Goal: Task Accomplishment & Management: Use online tool/utility

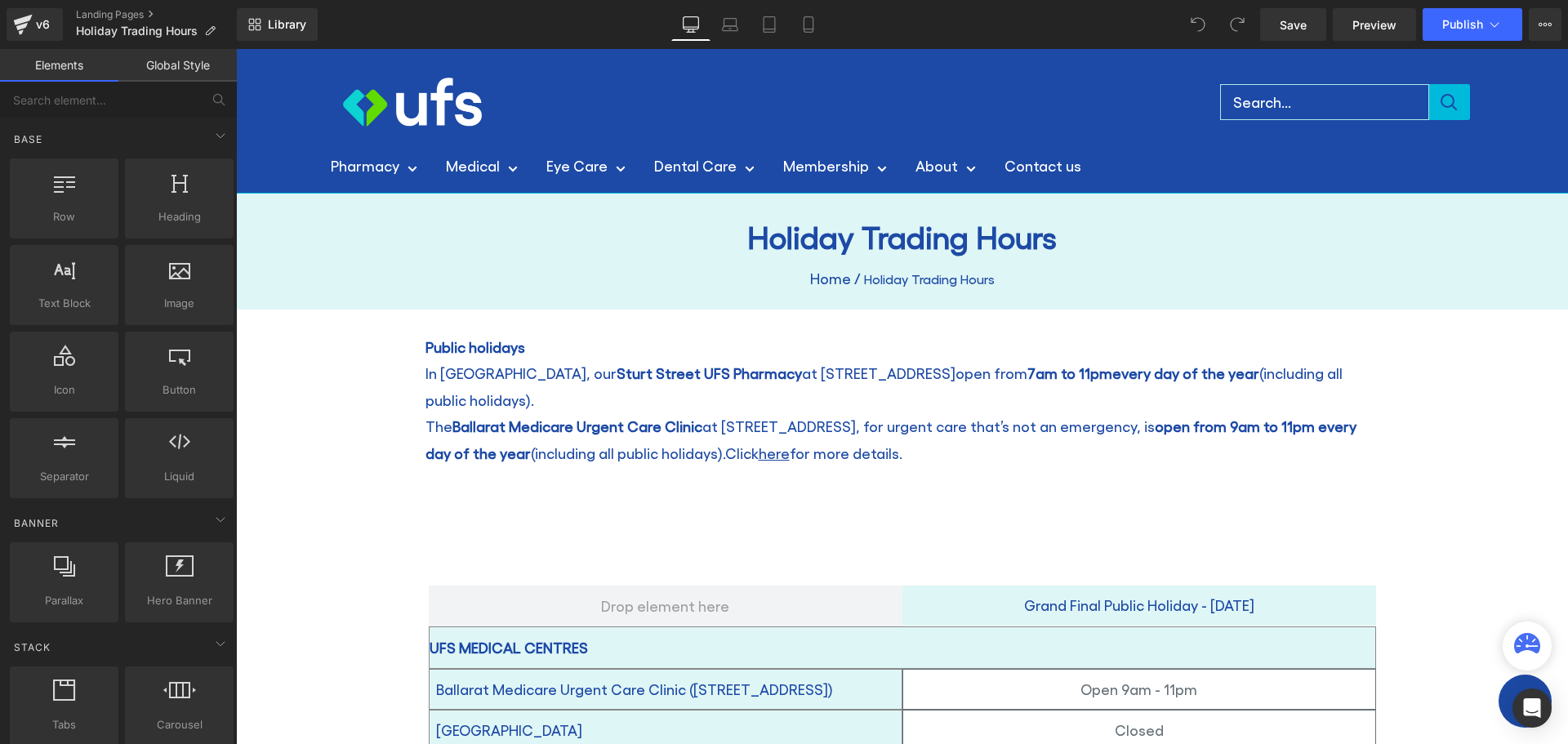
drag, startPoint x: 236, startPoint y: 49, endPoint x: 1286, endPoint y: 582, distance: 1177.5
click at [1286, 593] on p "Grand Final Public Holiday - [DATE]" at bounding box center [1139, 605] width 473 height 26
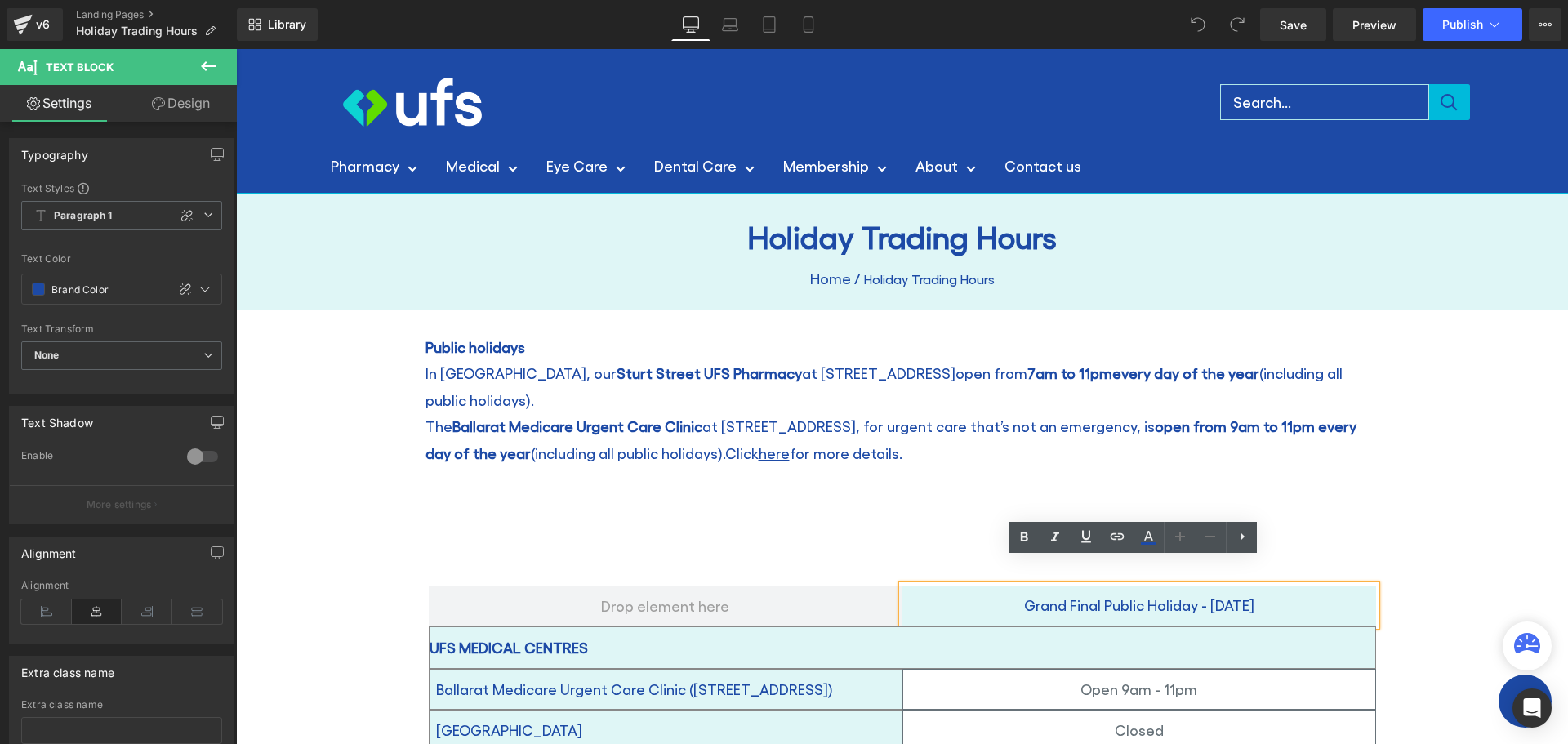
click at [1214, 586] on div "Grand Final Public Holiday - [DATE]" at bounding box center [1139, 605] width 473 height 39
click at [1341, 717] on p "Closed" at bounding box center [1138, 729] width 472 height 26
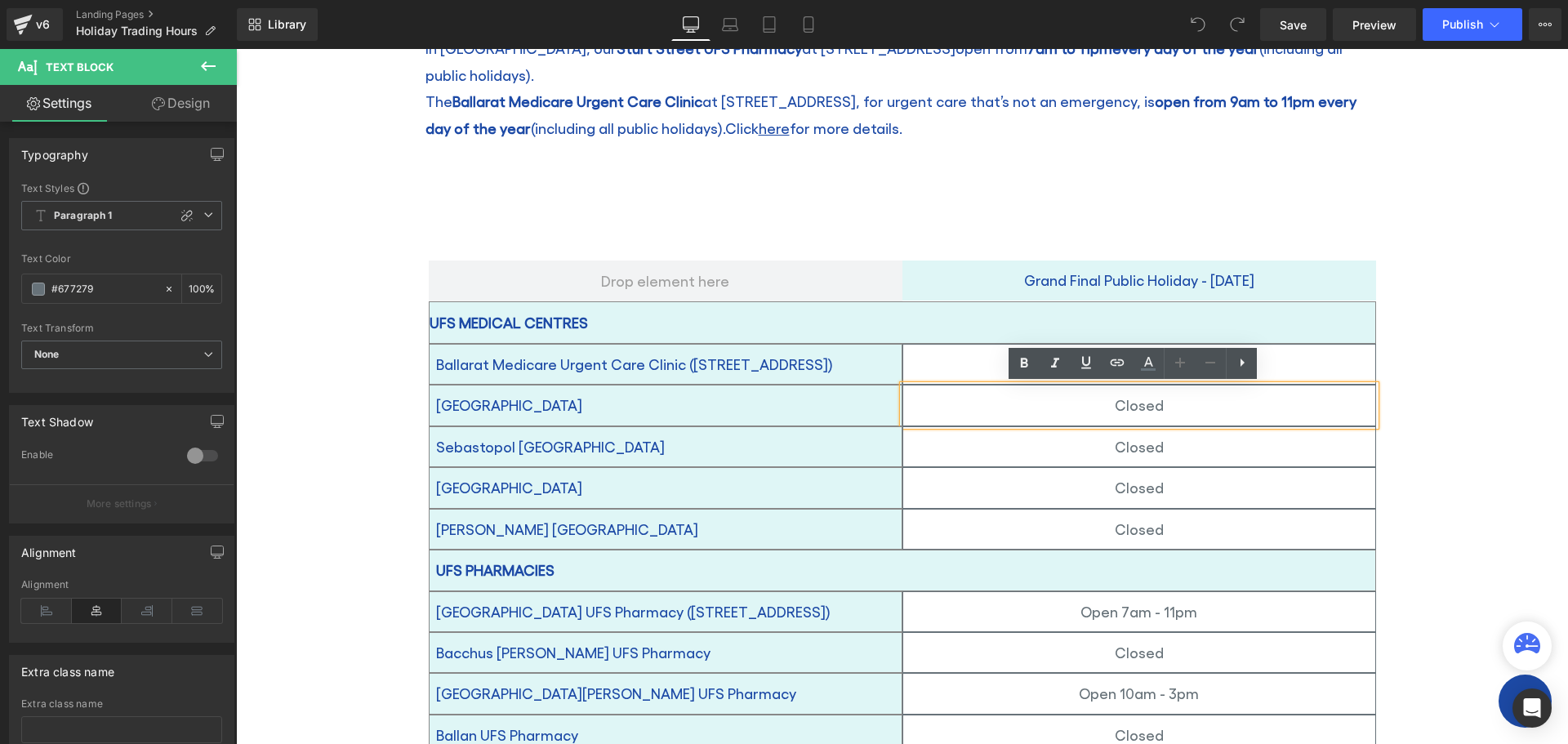
scroll to position [327, 0]
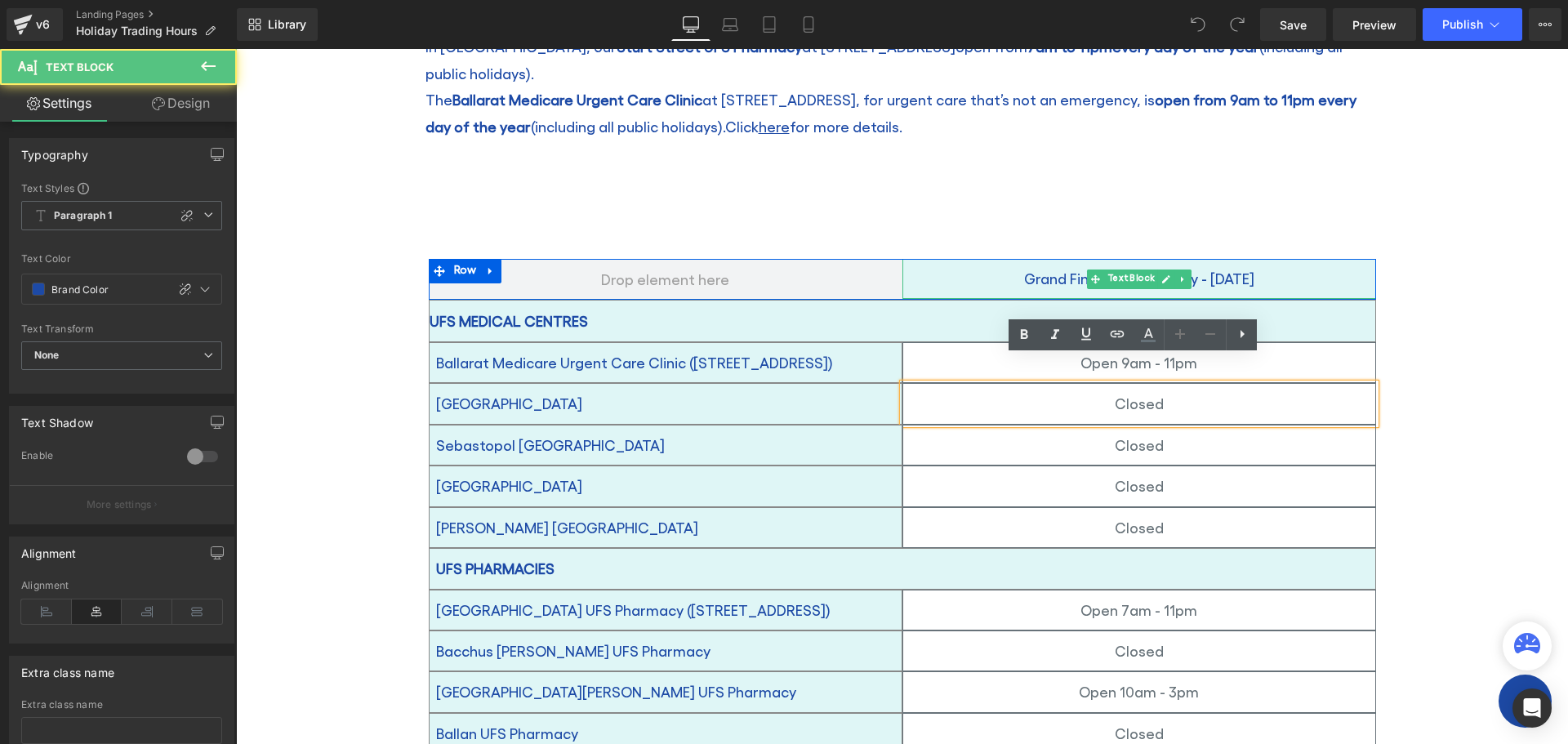
click at [1352, 266] on p "Grand Final Public Holiday - [DATE]" at bounding box center [1139, 278] width 473 height 26
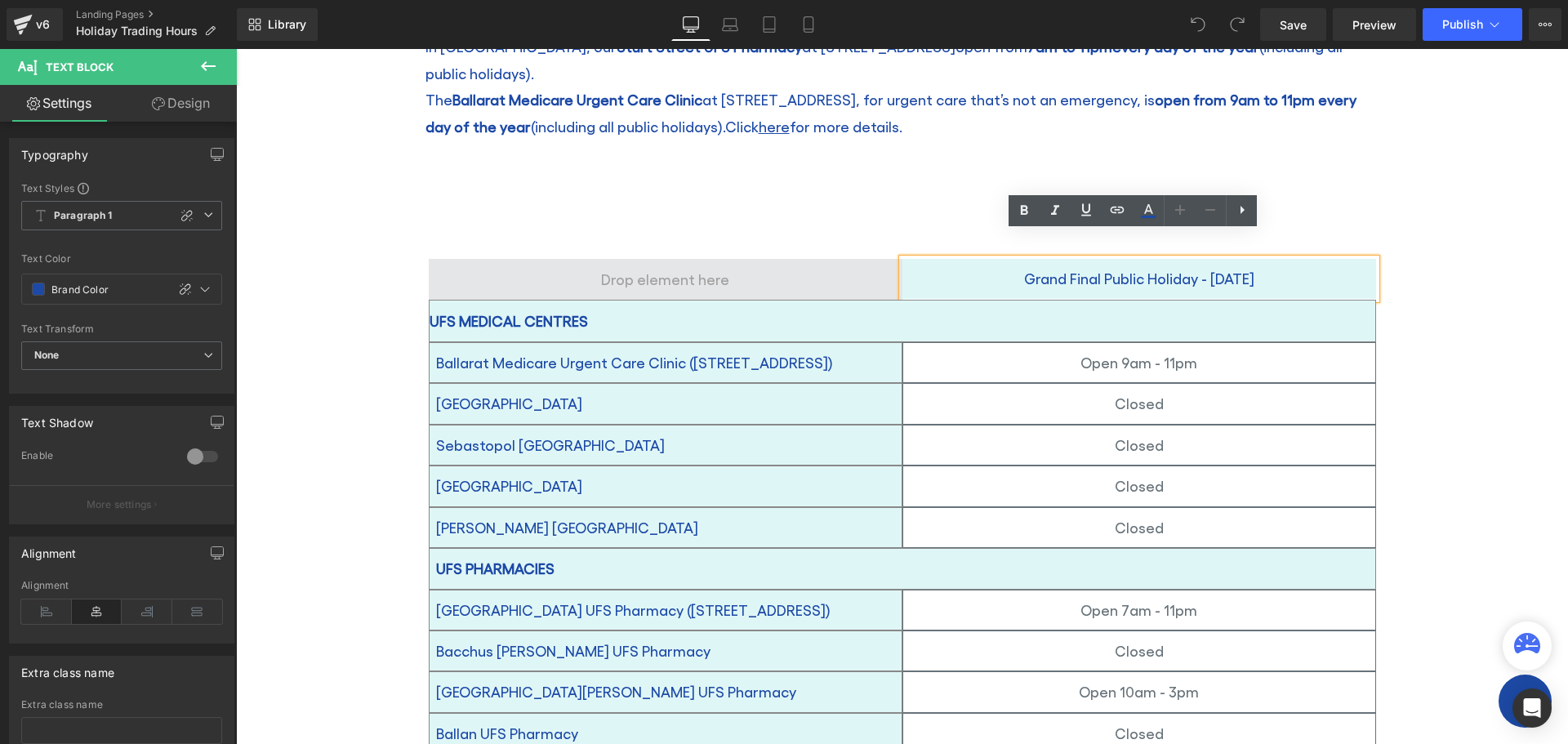
click at [750, 259] on span at bounding box center [665, 279] width 473 height 41
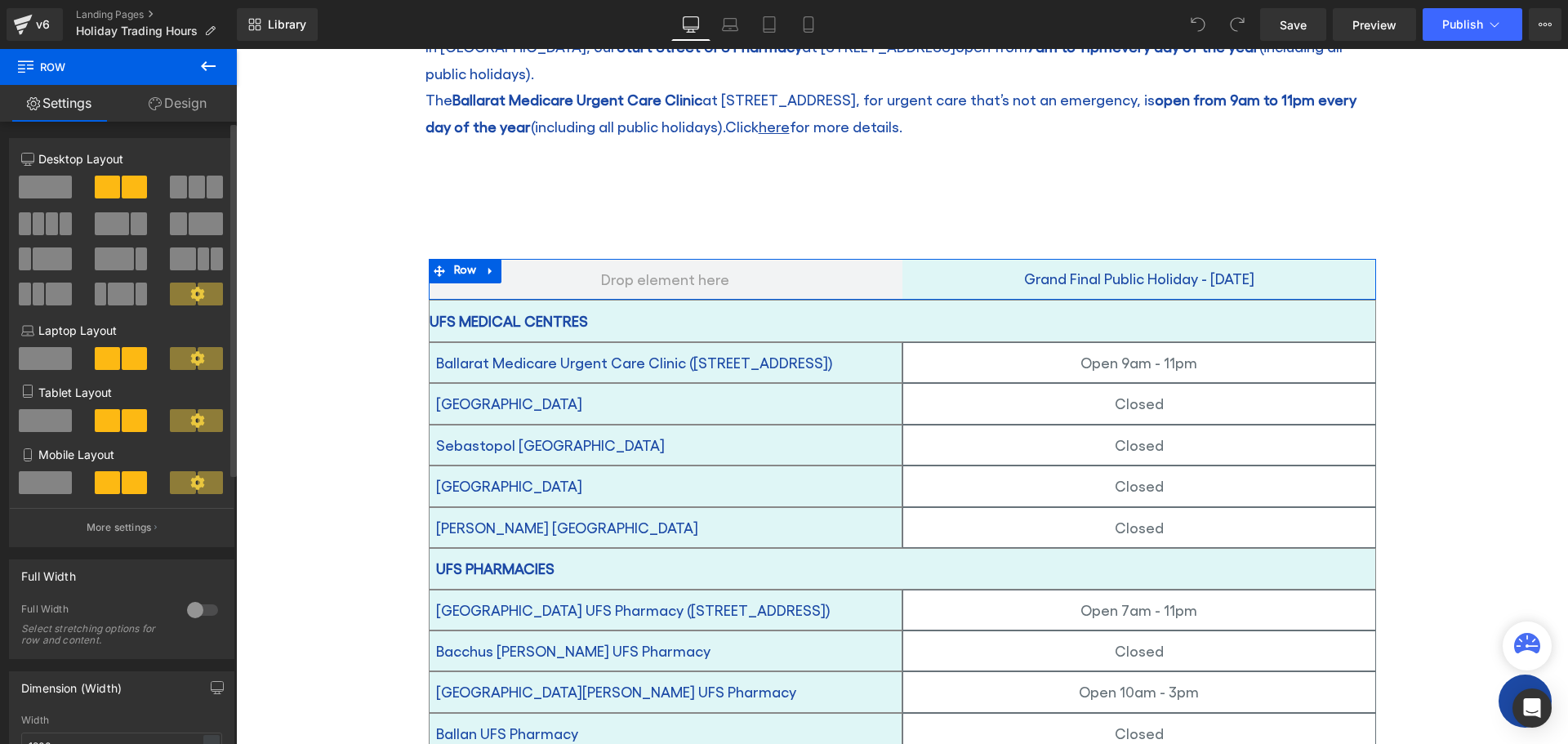
click at [189, 188] on span at bounding box center [197, 187] width 16 height 23
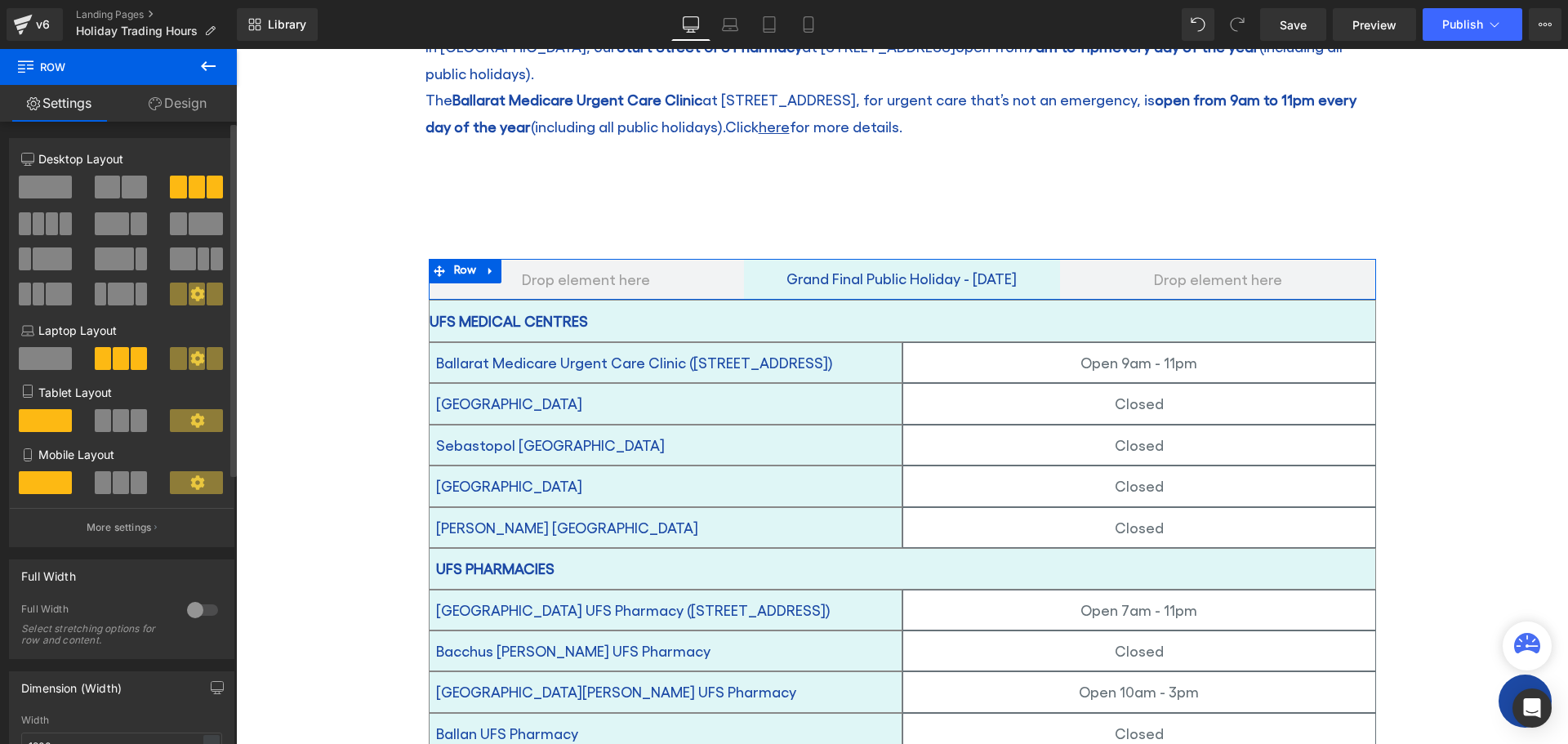
click at [194, 291] on icon at bounding box center [197, 294] width 14 height 14
click at [177, 288] on span at bounding box center [177, 294] width 16 height 23
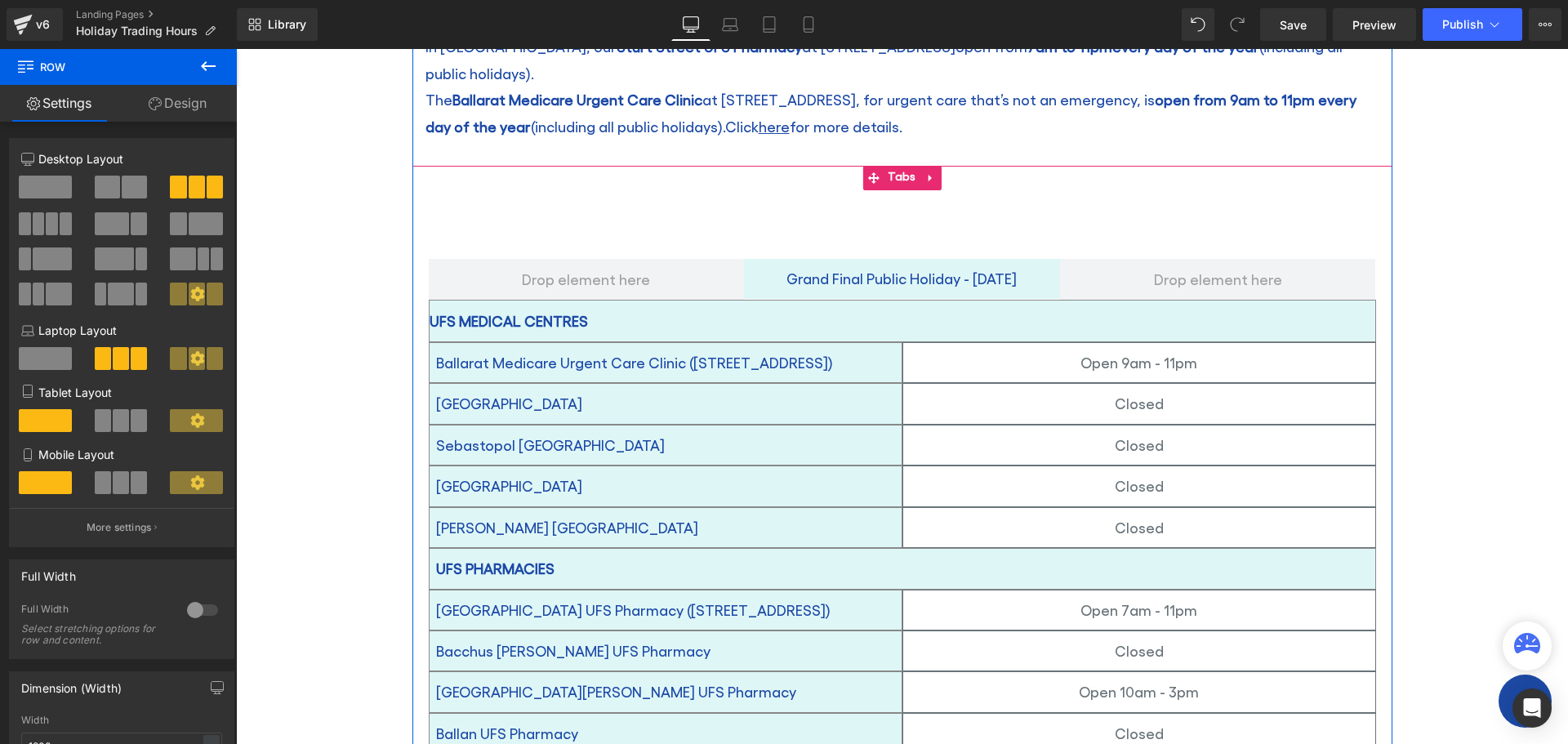
click at [1161, 190] on ul "Text Block" at bounding box center [902, 216] width 980 height 52
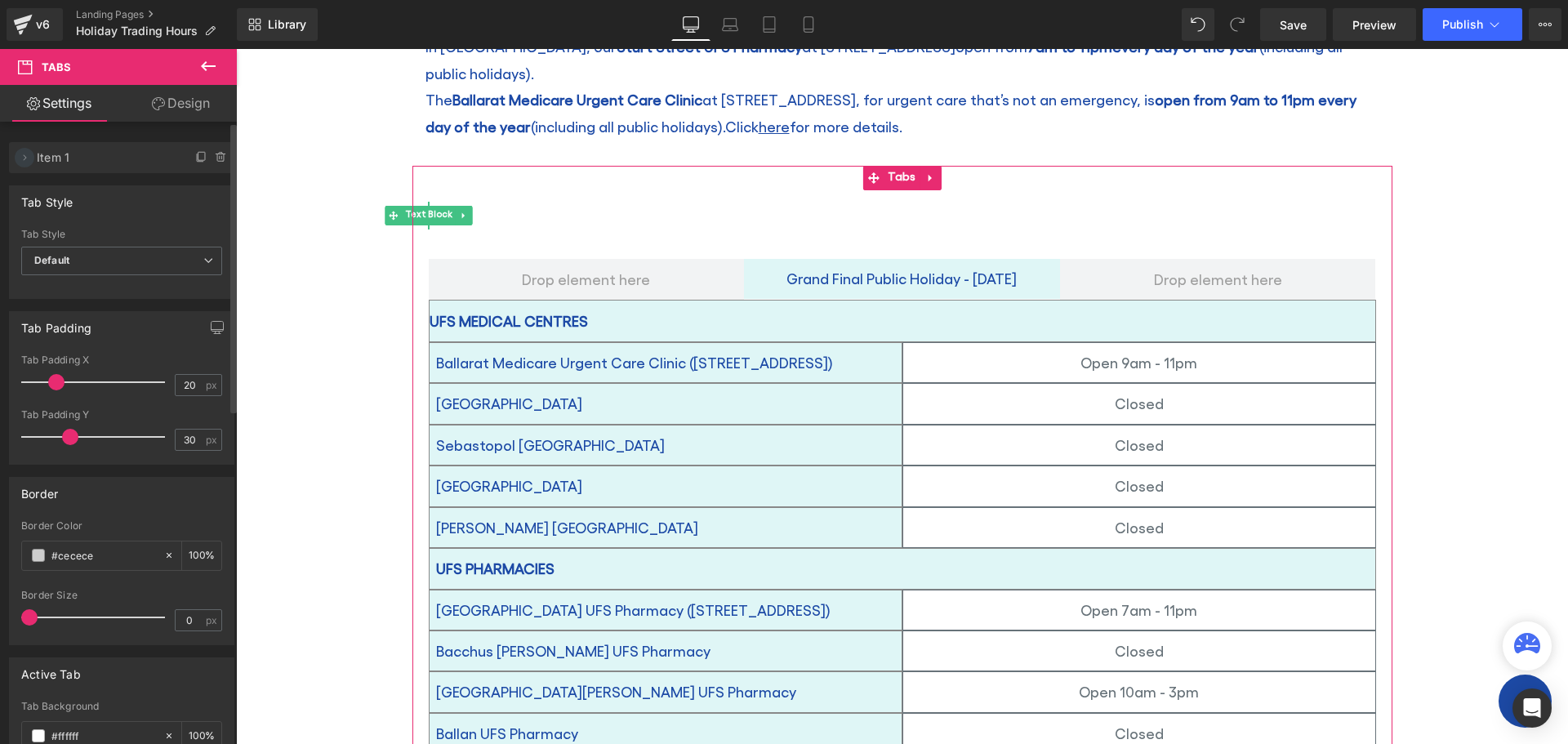
click at [23, 160] on icon at bounding box center [24, 157] width 13 height 13
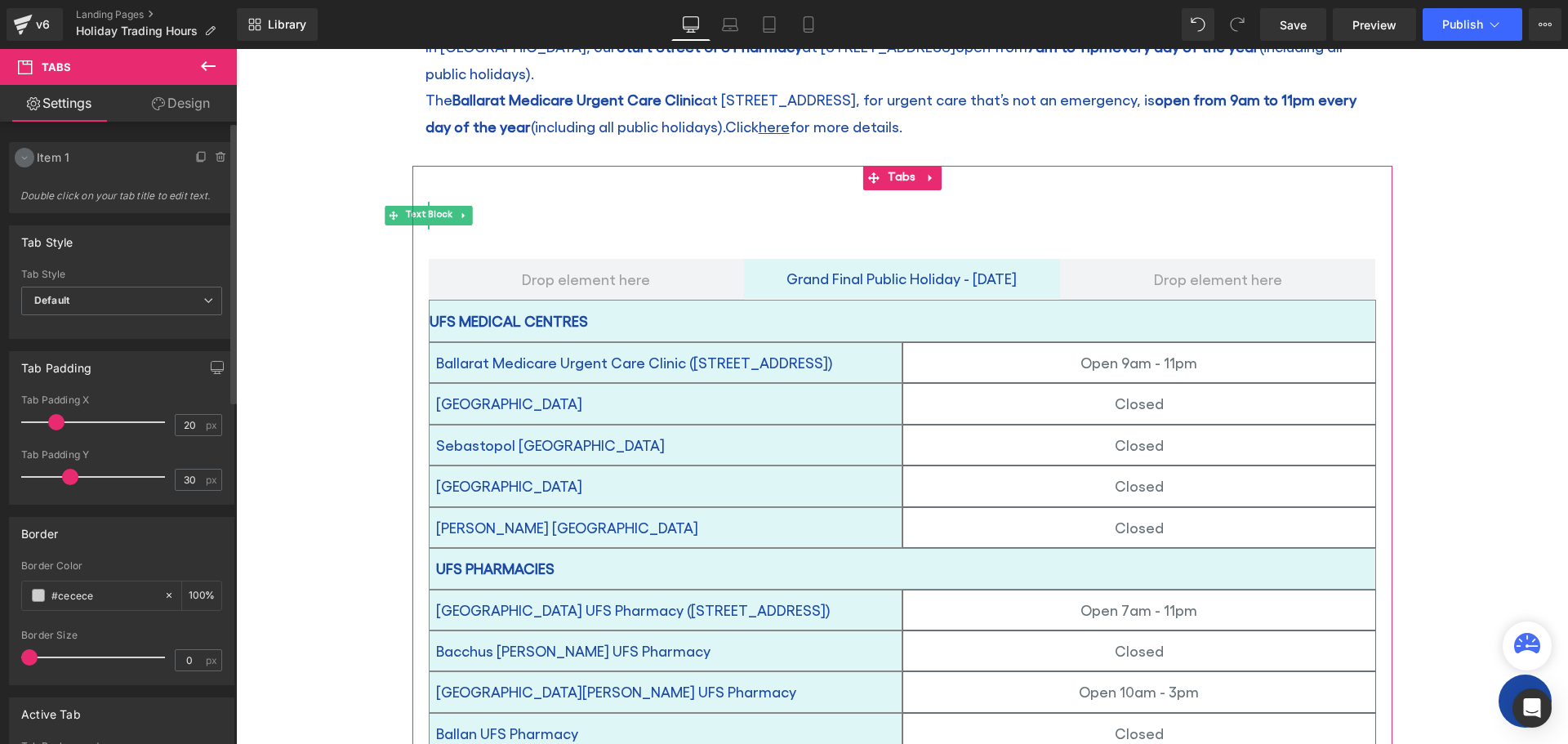
click at [23, 160] on icon at bounding box center [24, 157] width 13 height 13
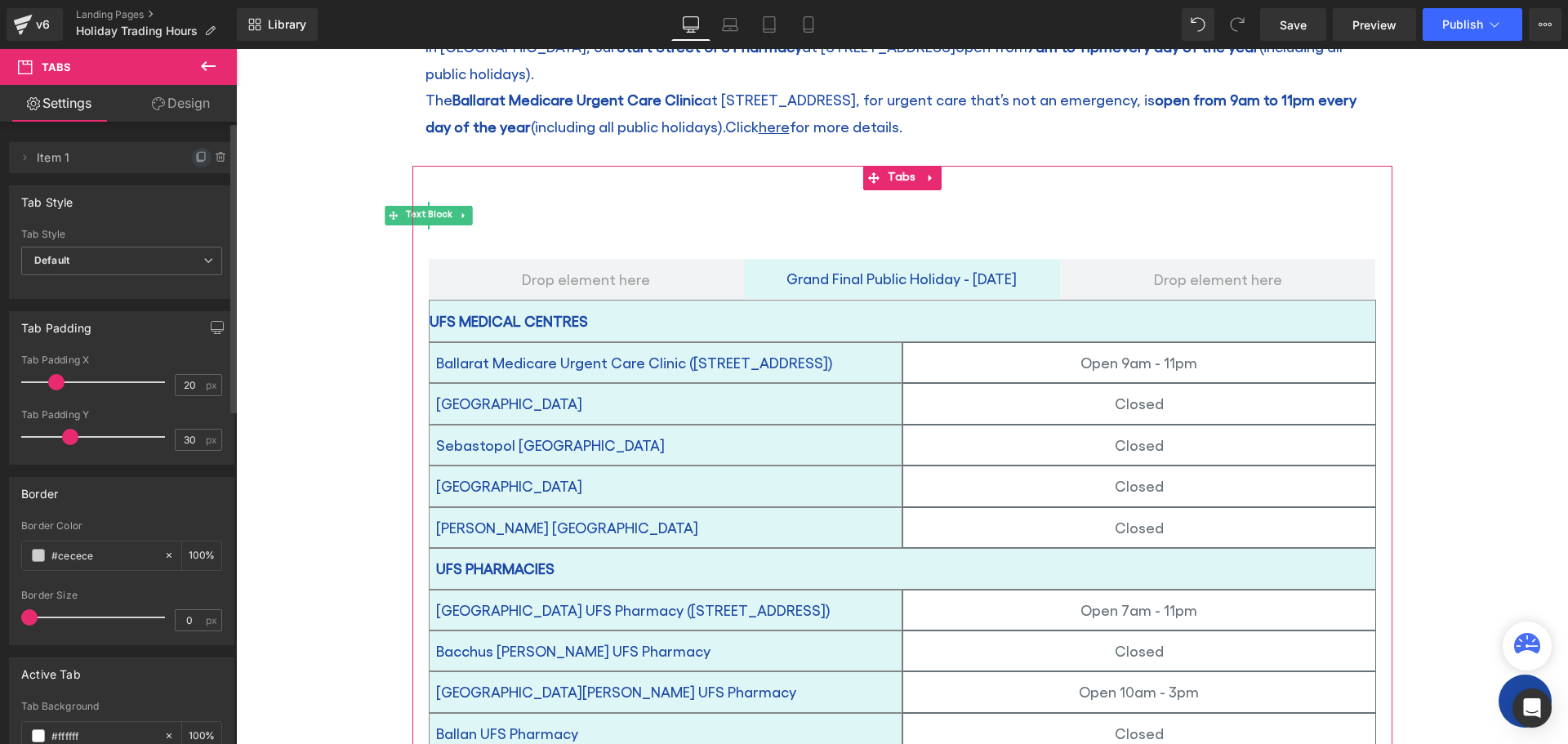
click at [195, 159] on icon at bounding box center [201, 157] width 13 height 13
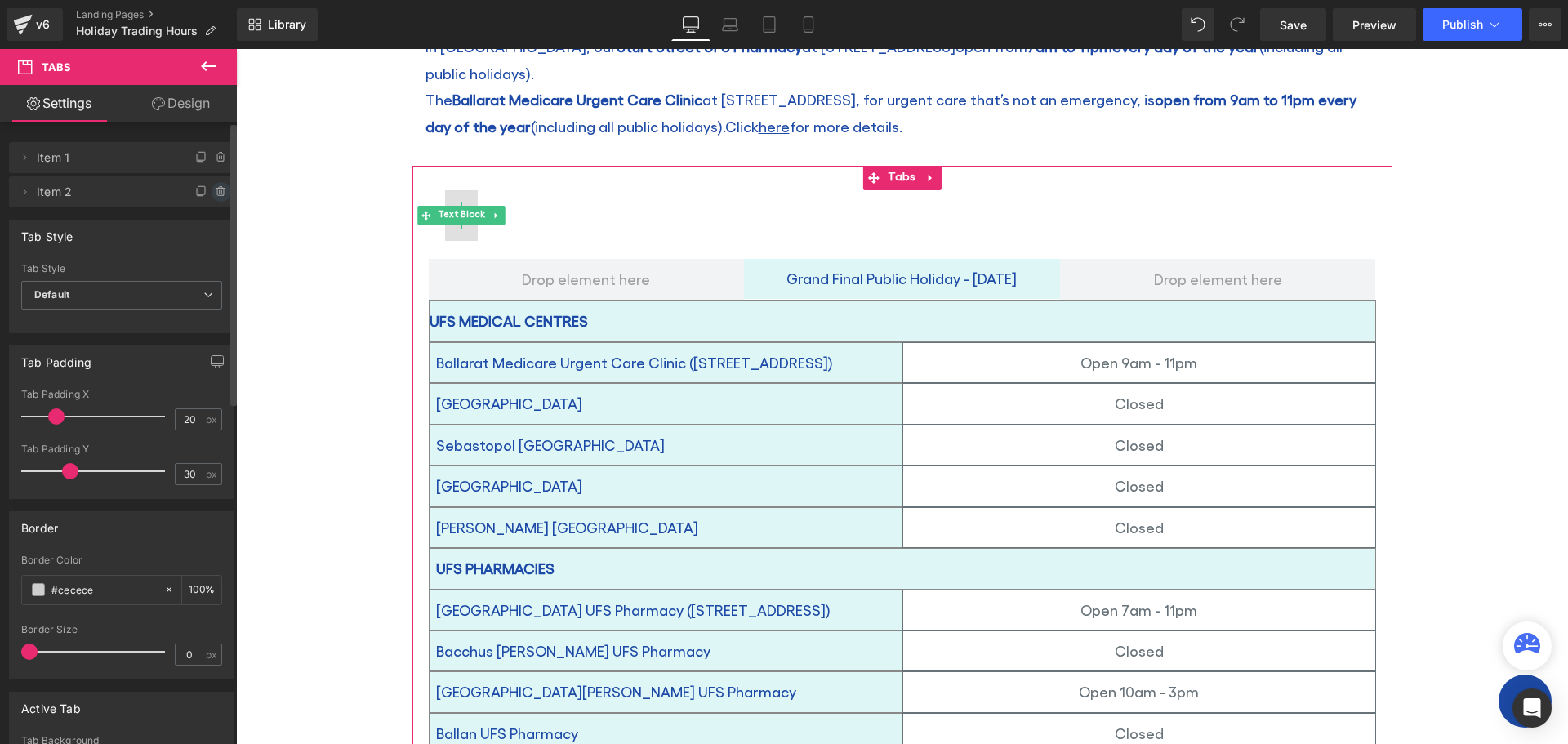
click at [219, 189] on icon at bounding box center [220, 188] width 3 height 2
click at [212, 189] on button "Delete" at bounding box center [204, 193] width 51 height 21
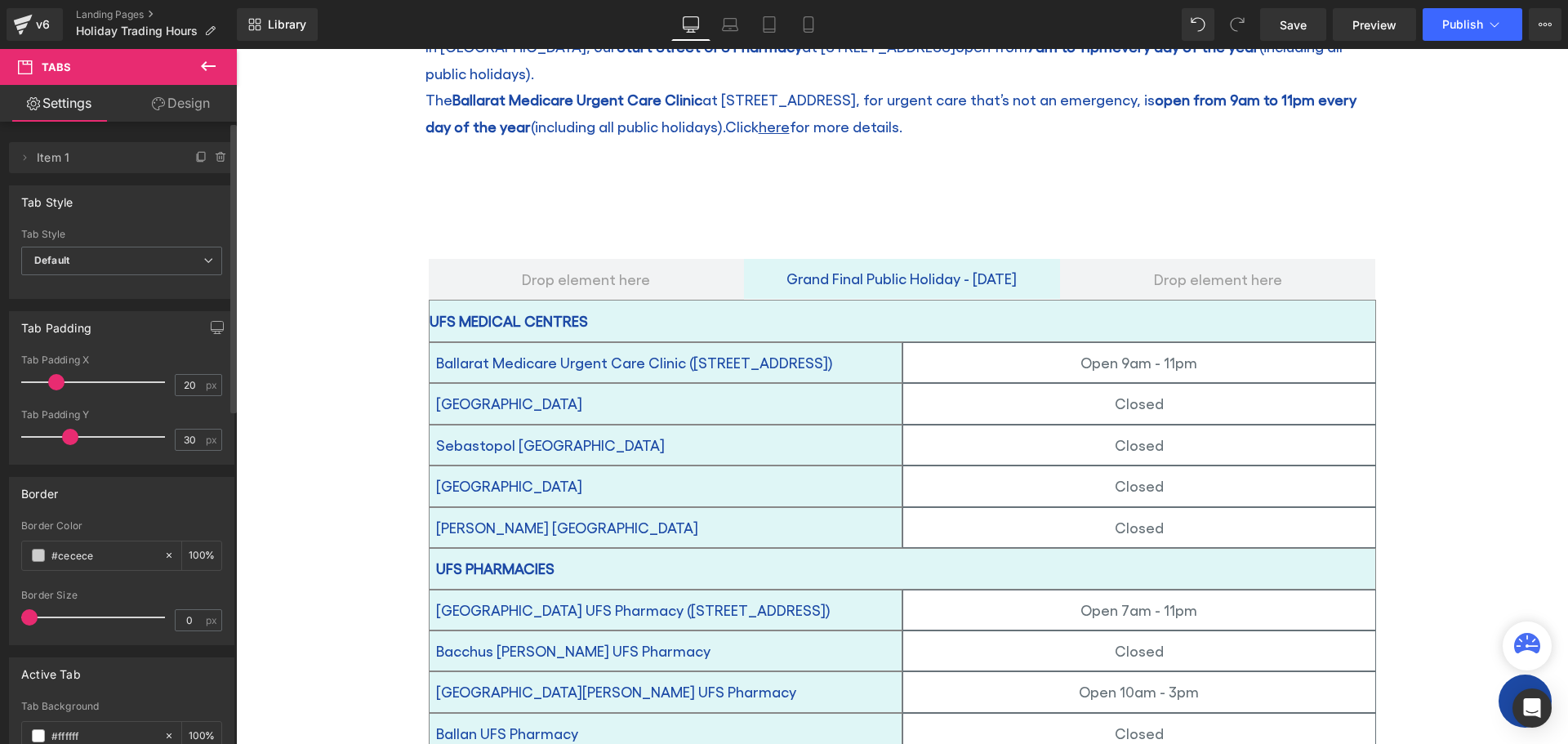
click at [199, 67] on icon at bounding box center [208, 66] width 19 height 19
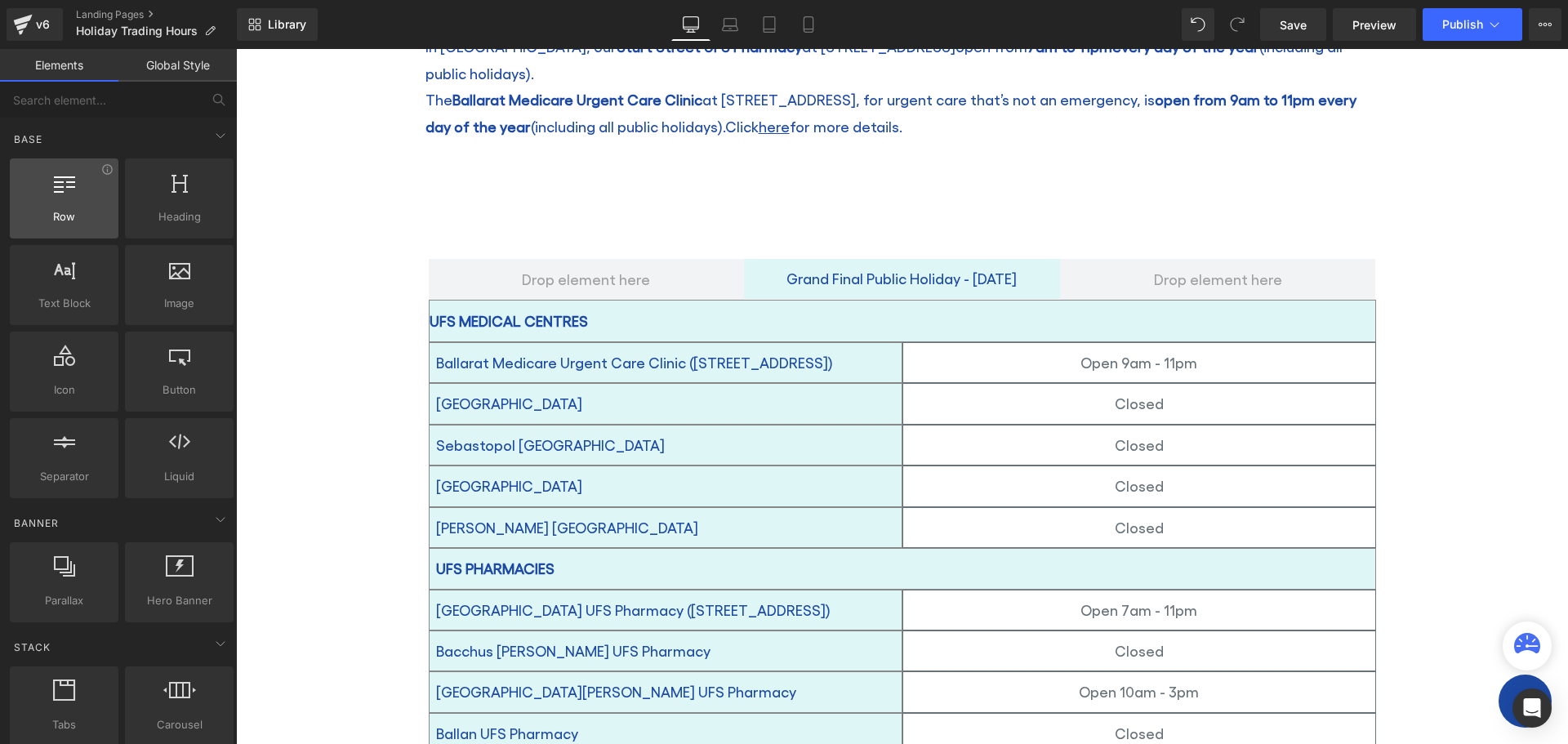
click at [90, 197] on div at bounding box center [64, 190] width 99 height 37
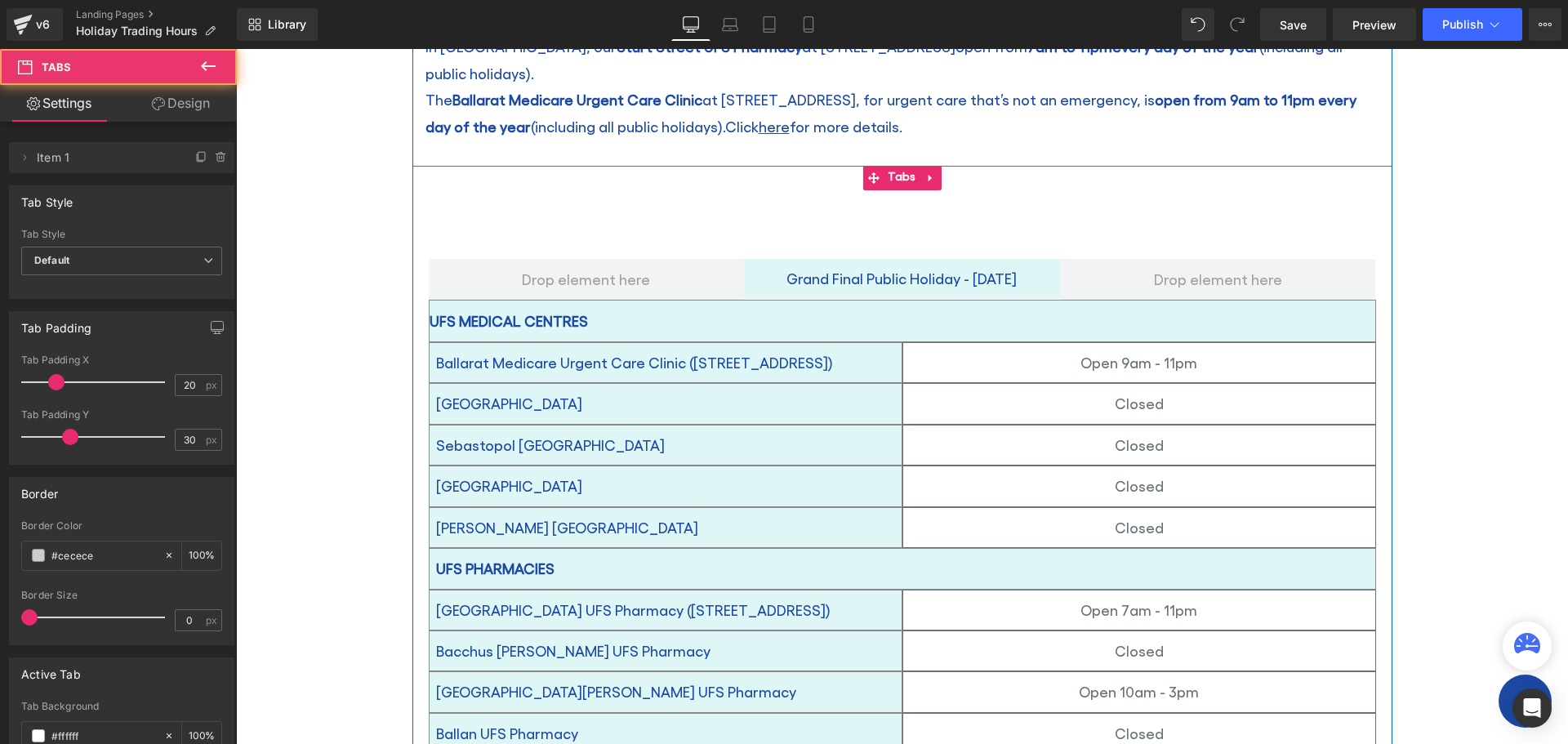
click at [797, 190] on ul "Text Block" at bounding box center [902, 216] width 980 height 52
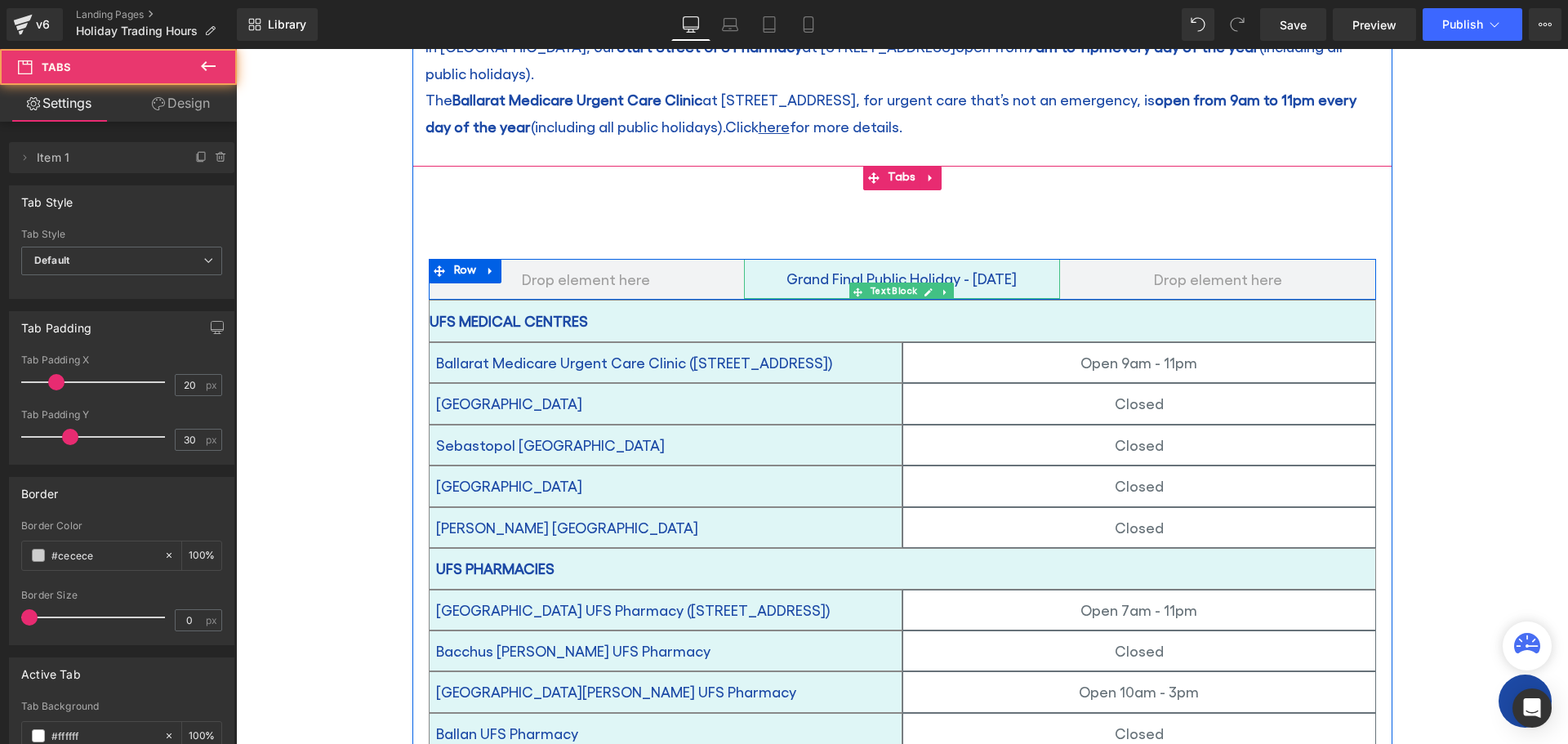
click at [817, 271] on p "Grand Final Public Holiday - [DATE]" at bounding box center [902, 278] width 316 height 26
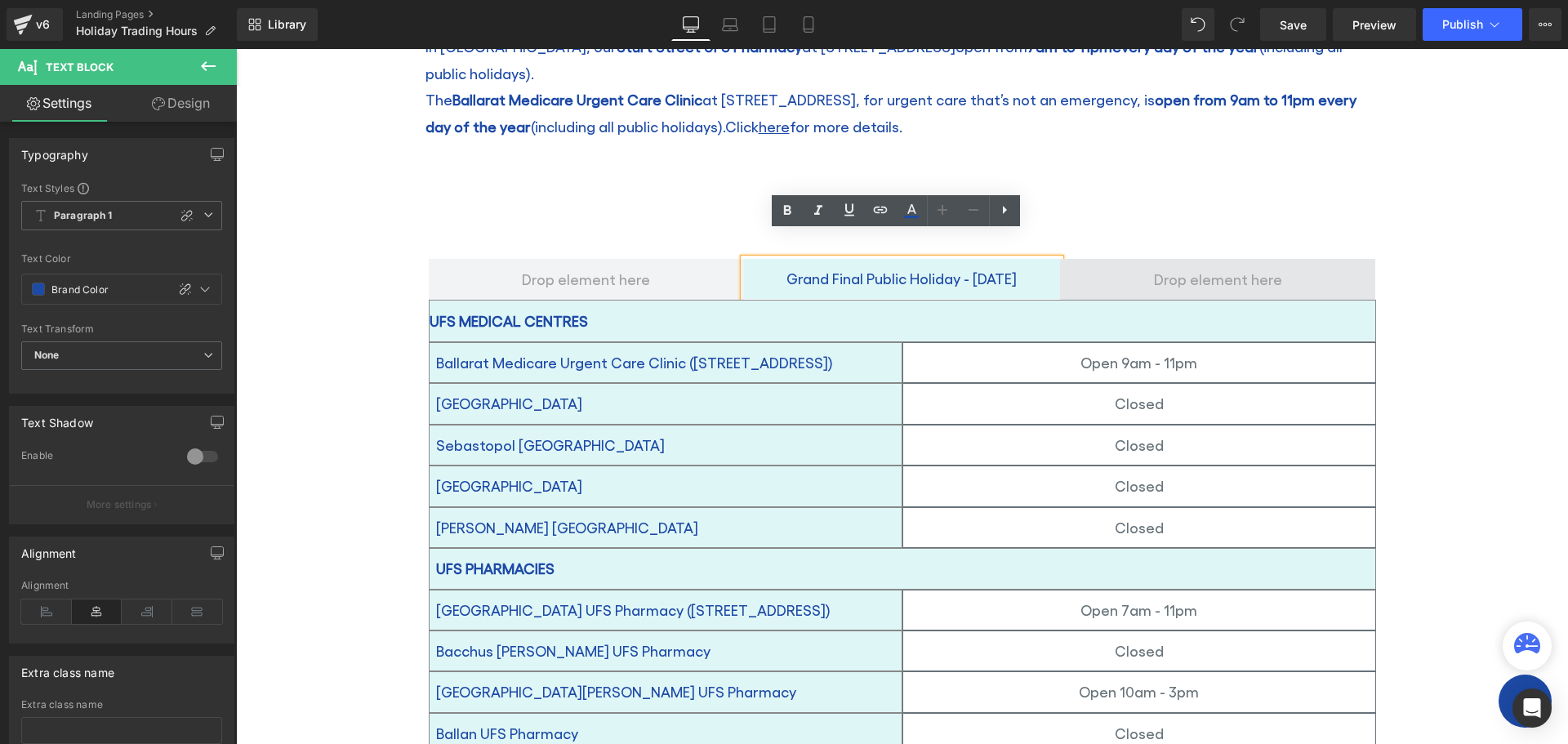
click at [1176, 262] on span at bounding box center [1218, 278] width 140 height 34
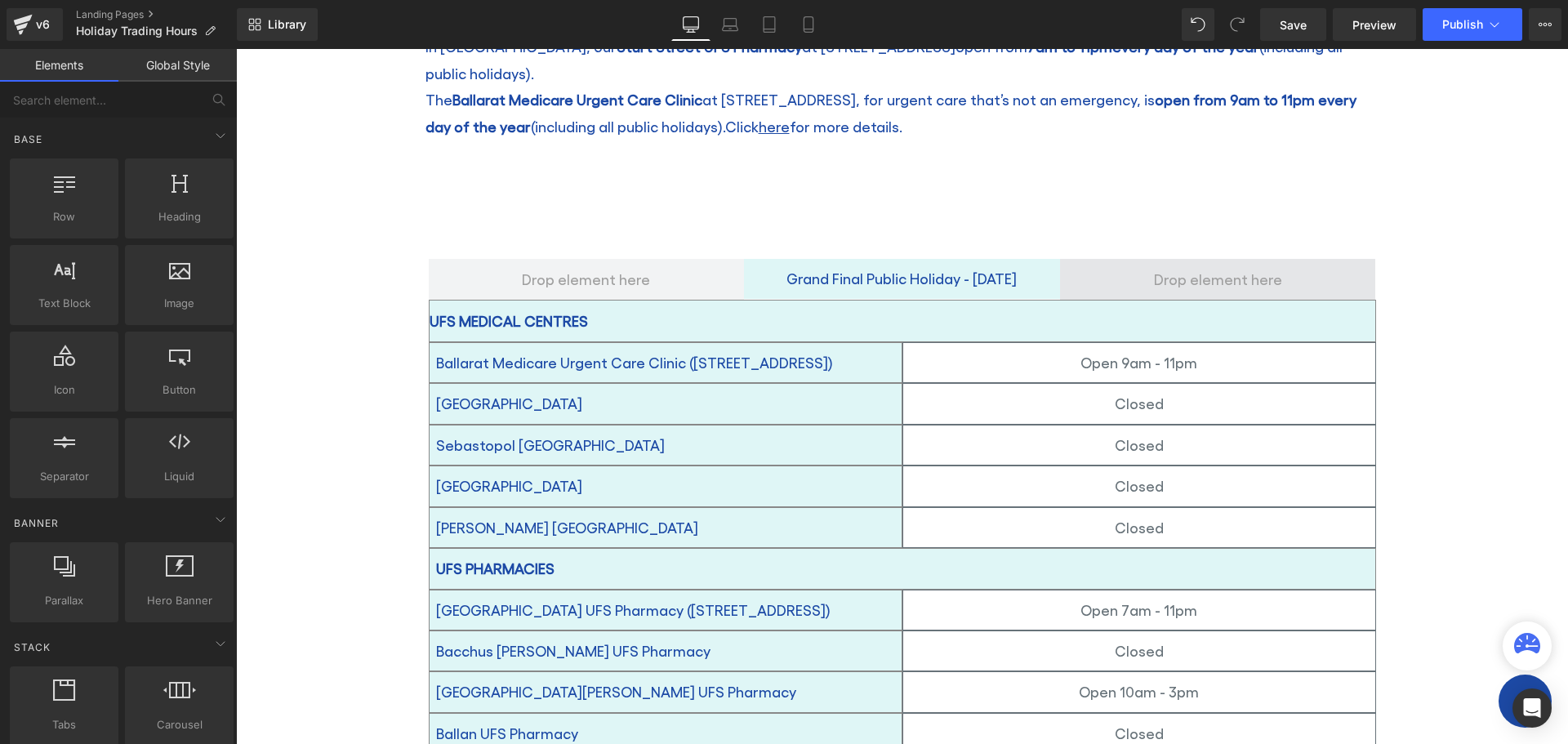
click at [1176, 262] on span at bounding box center [1218, 278] width 140 height 34
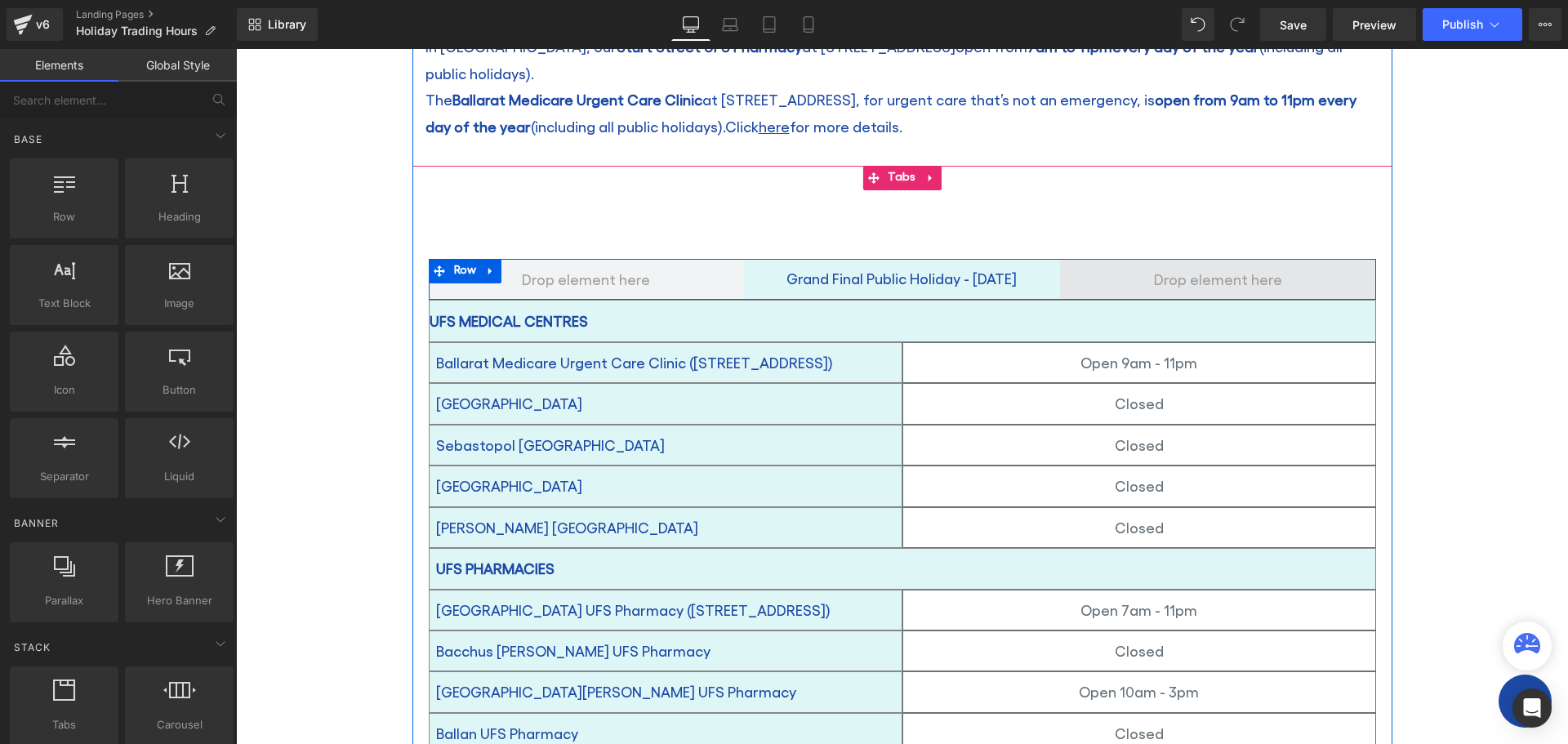
click at [1176, 262] on span at bounding box center [1218, 278] width 140 height 34
click at [804, 275] on p "Grand Final Public Holiday - [DATE]" at bounding box center [902, 278] width 316 height 26
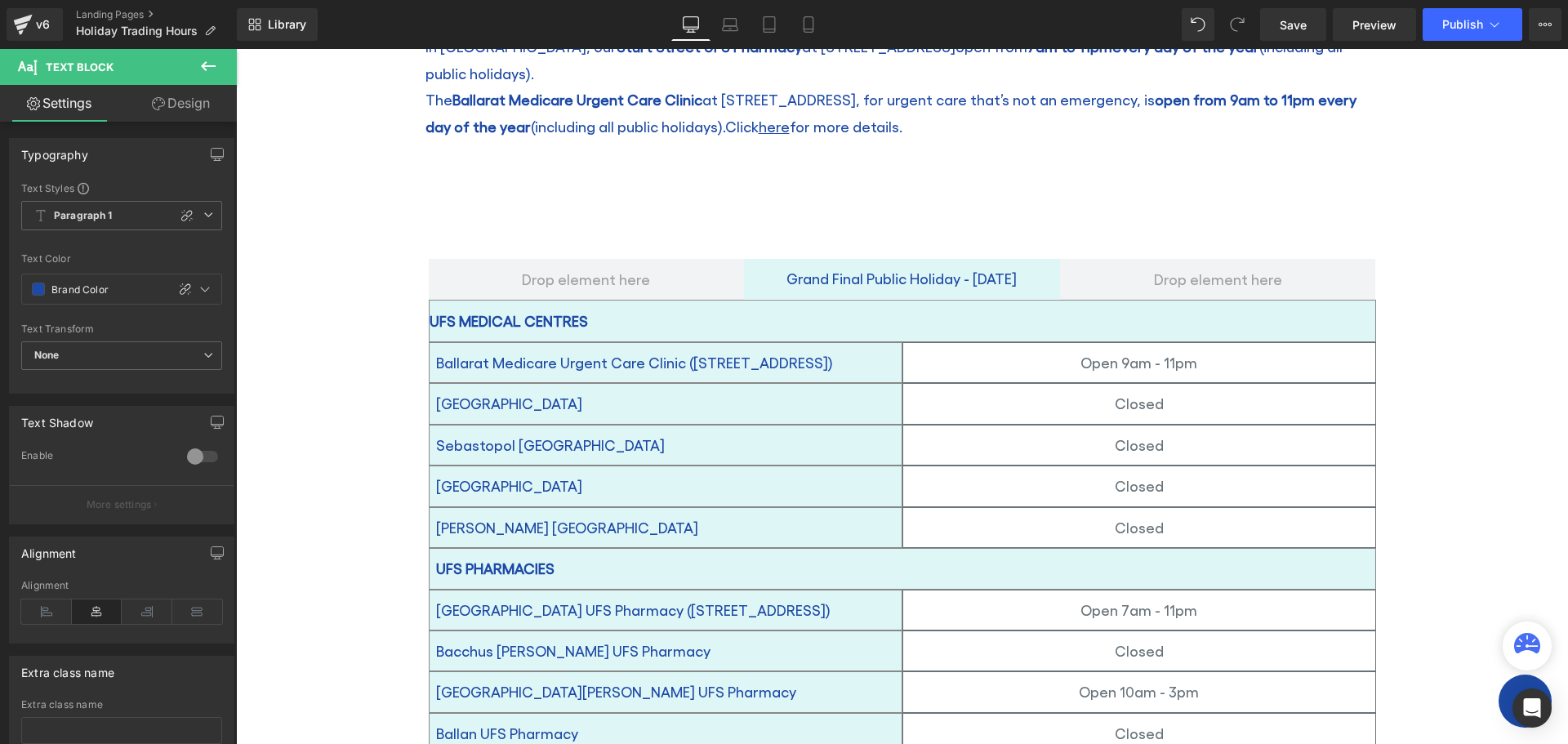
drag, startPoint x: 141, startPoint y: 94, endPoint x: 199, endPoint y: 101, distance: 58.4
click at [141, 94] on link "Design" at bounding box center [180, 104] width 118 height 37
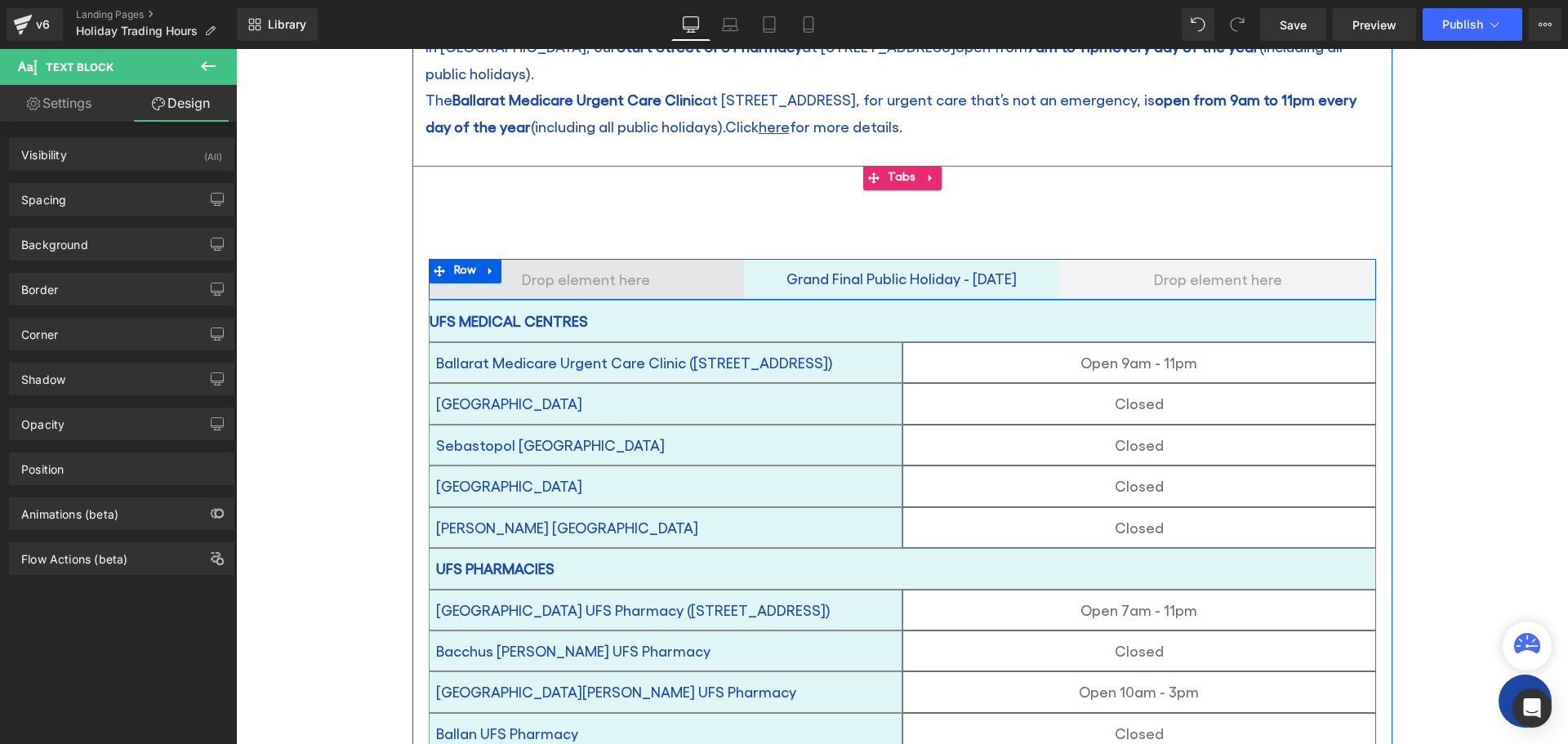
click at [587, 262] on span at bounding box center [586, 278] width 140 height 34
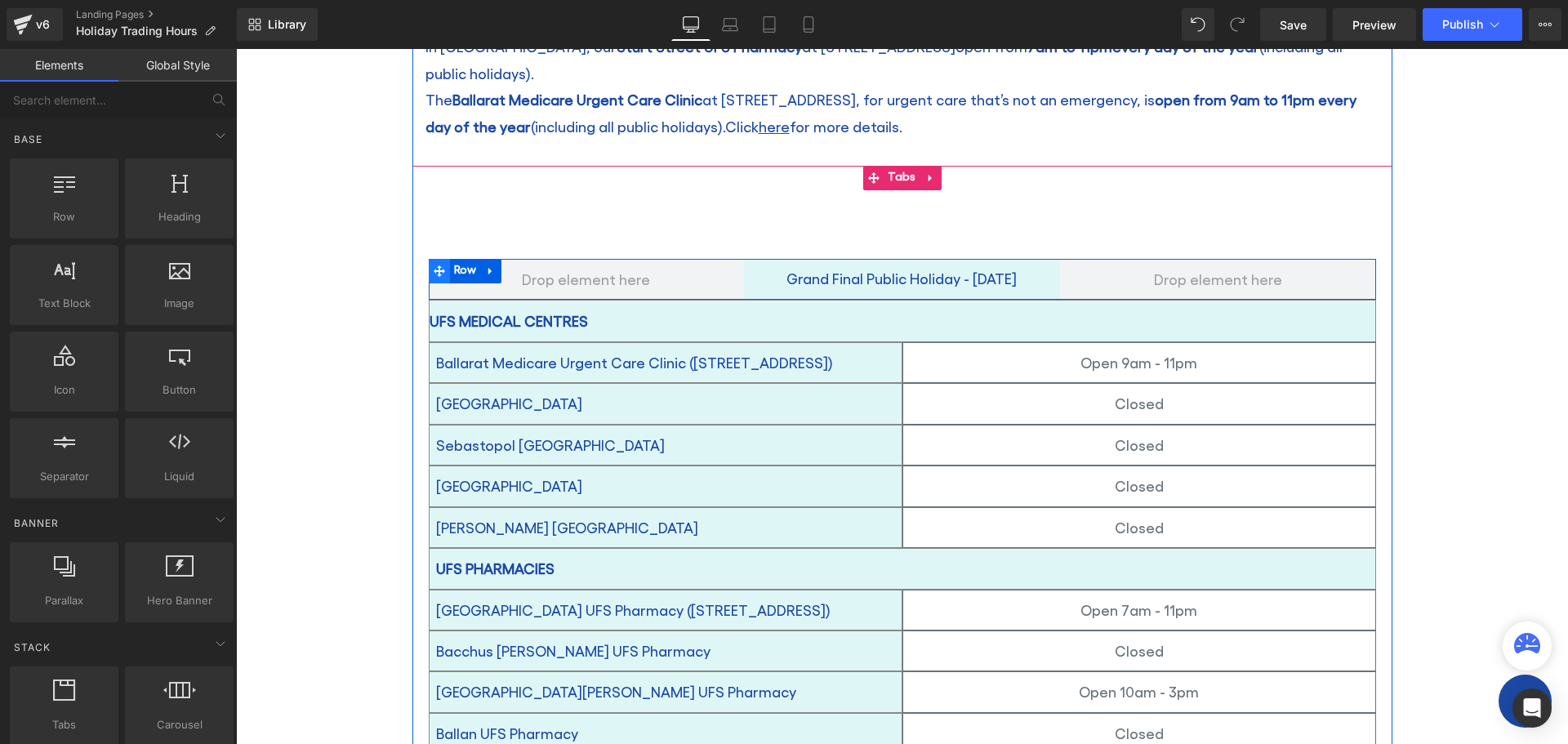
click at [433, 266] on icon at bounding box center [439, 272] width 12 height 12
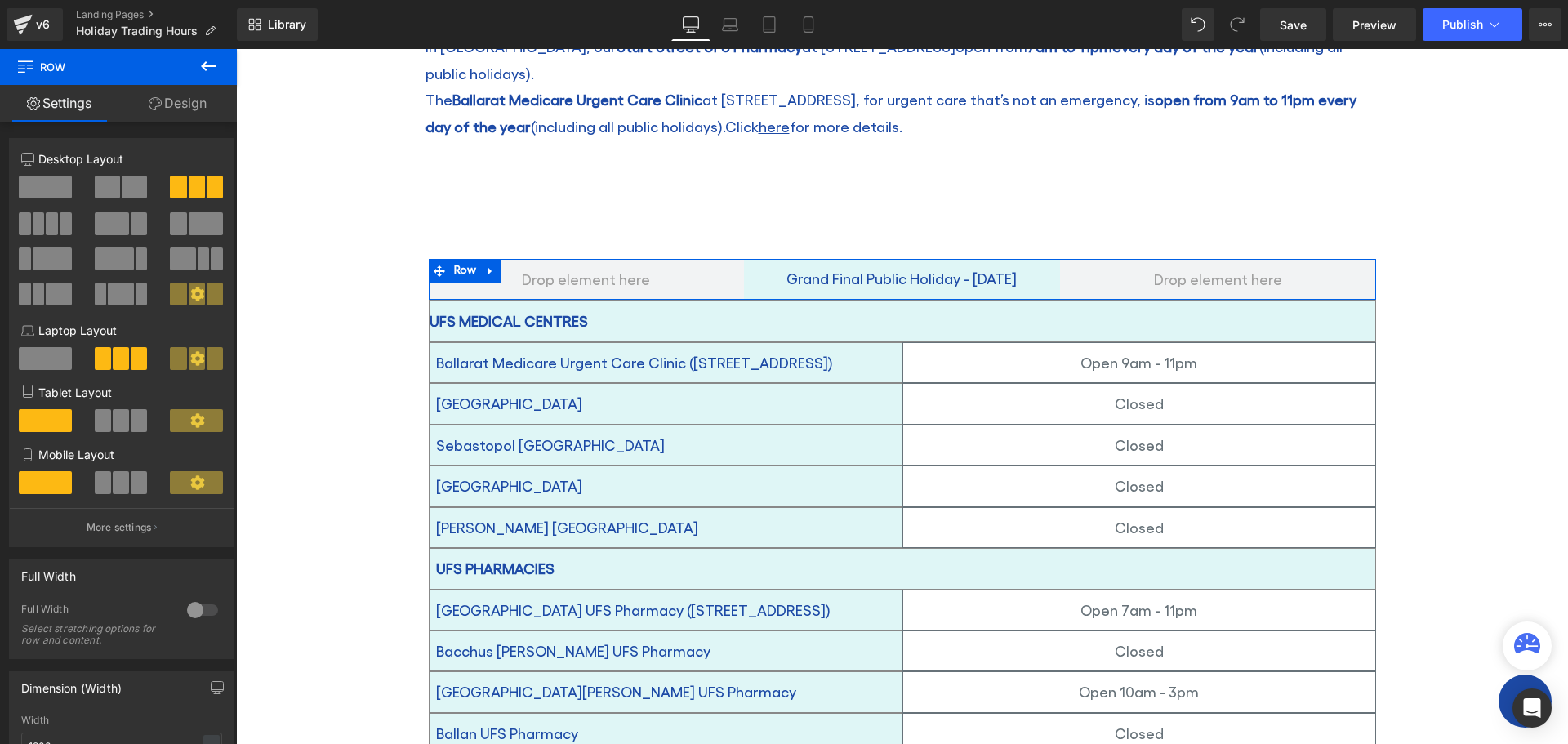
click at [103, 183] on span at bounding box center [108, 187] width 25 height 23
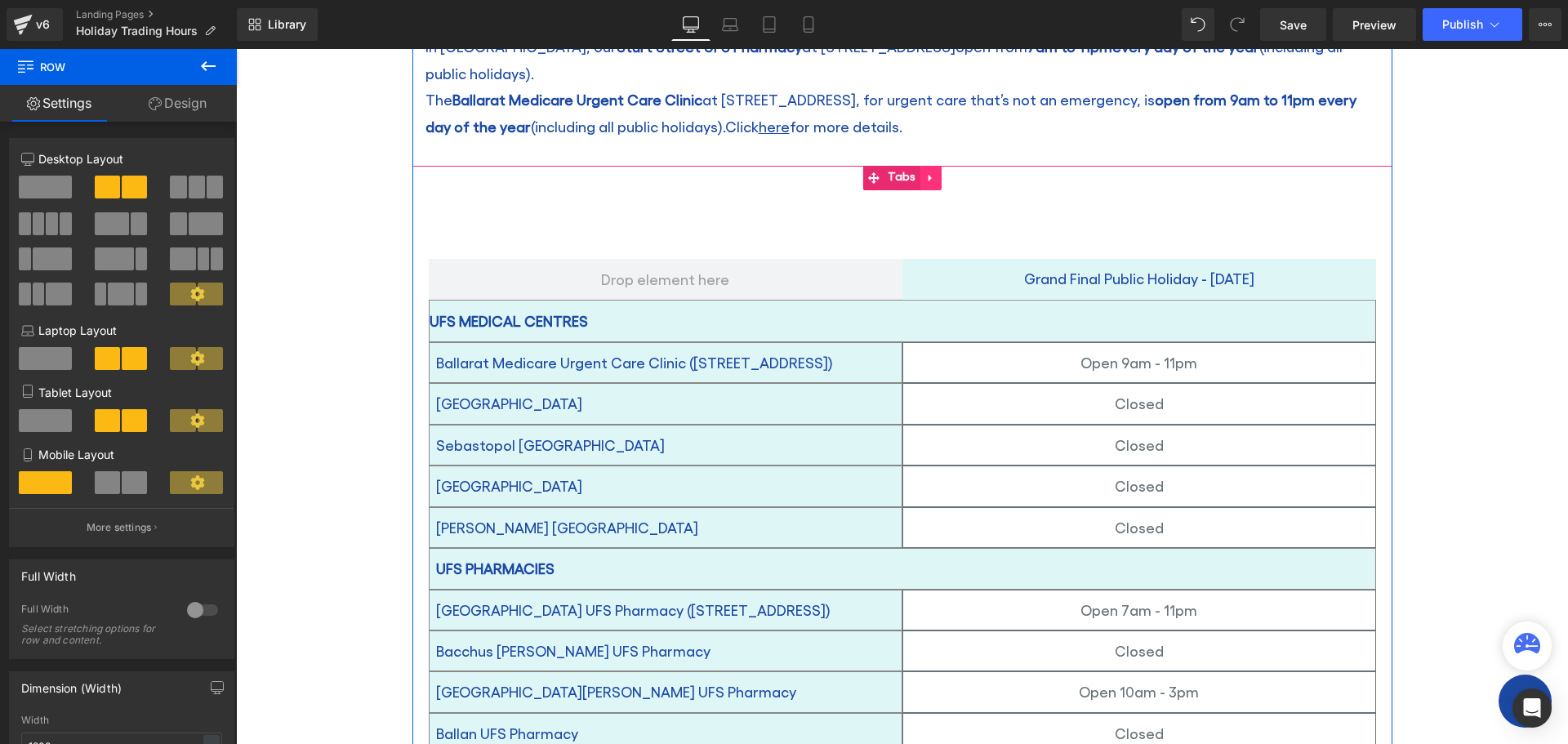
click at [928, 175] on icon at bounding box center [929, 178] width 3 height 8
click at [914, 173] on icon at bounding box center [920, 178] width 12 height 12
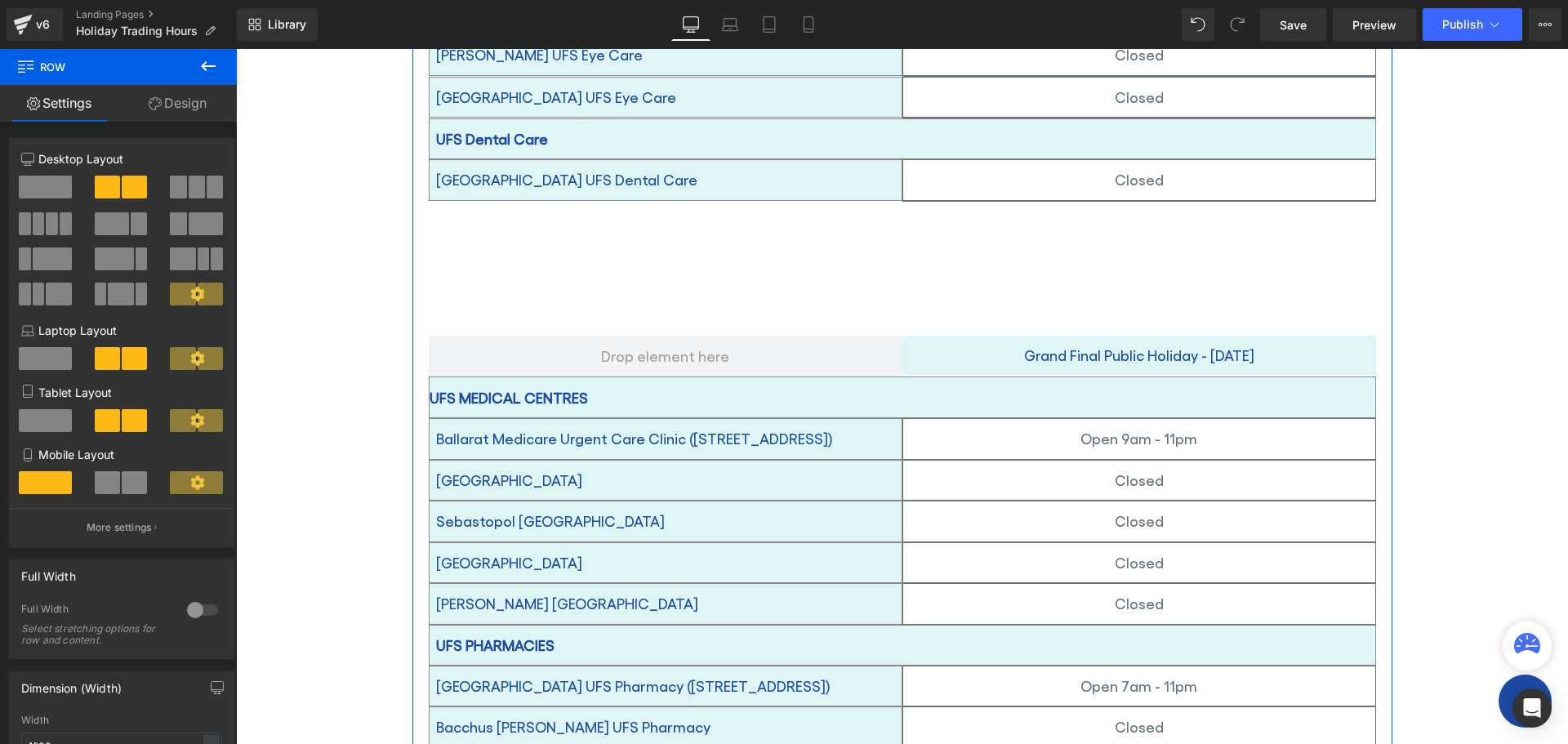
scroll to position [1808, 0]
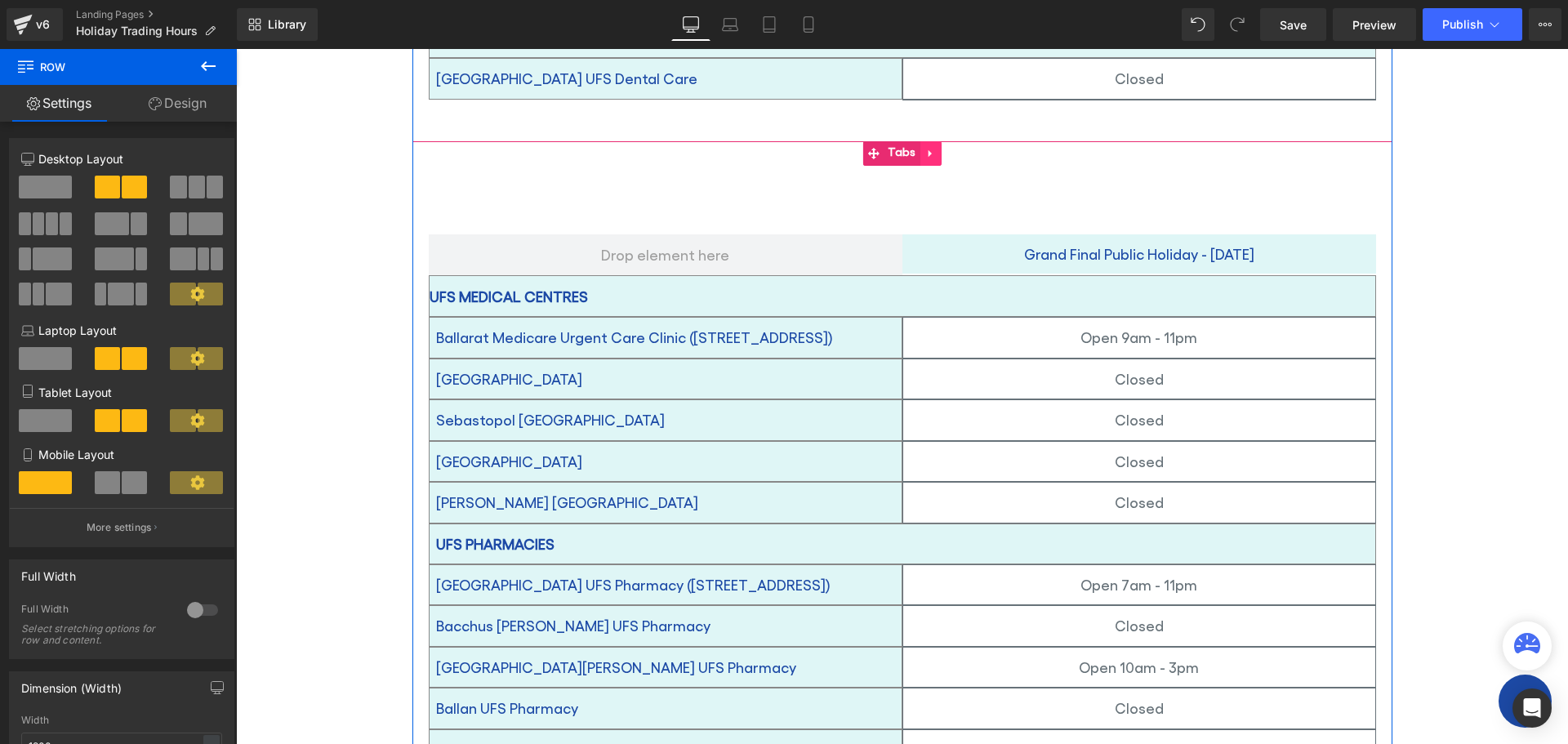
click at [928, 147] on icon at bounding box center [931, 153] width 12 height 13
click at [936, 147] on icon at bounding box center [942, 153] width 12 height 13
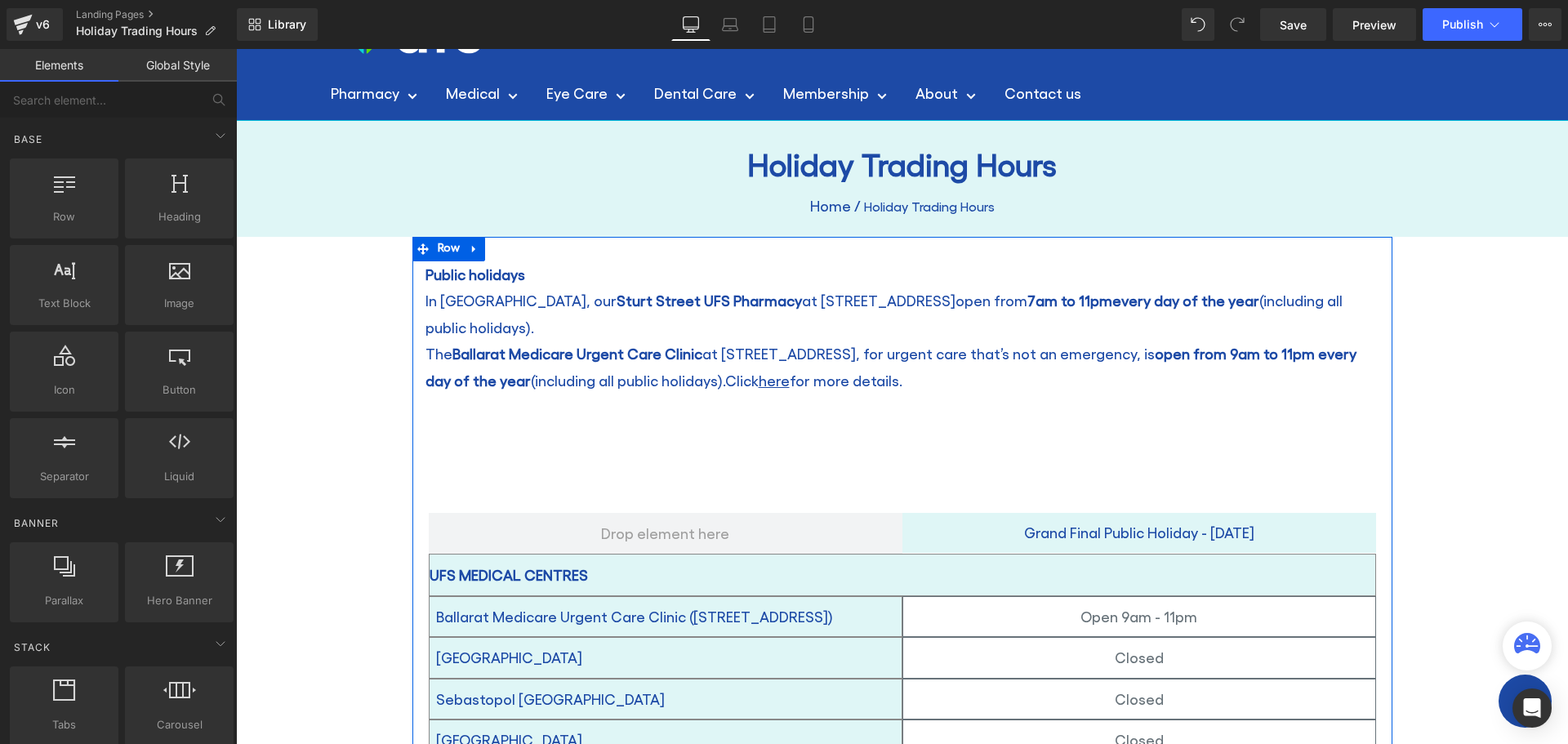
scroll to position [12, 0]
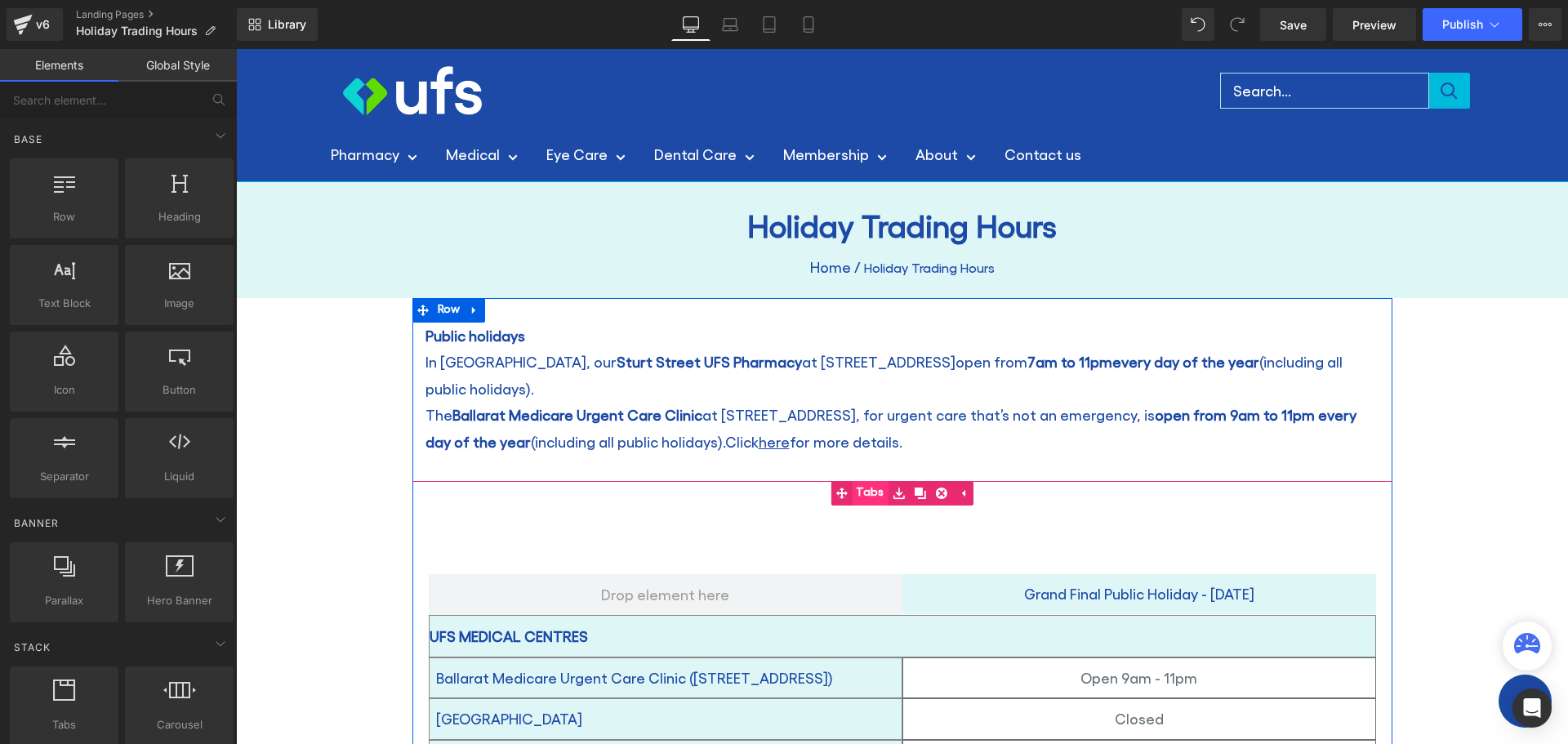
click at [863, 481] on link "Tabs" at bounding box center [858, 493] width 57 height 24
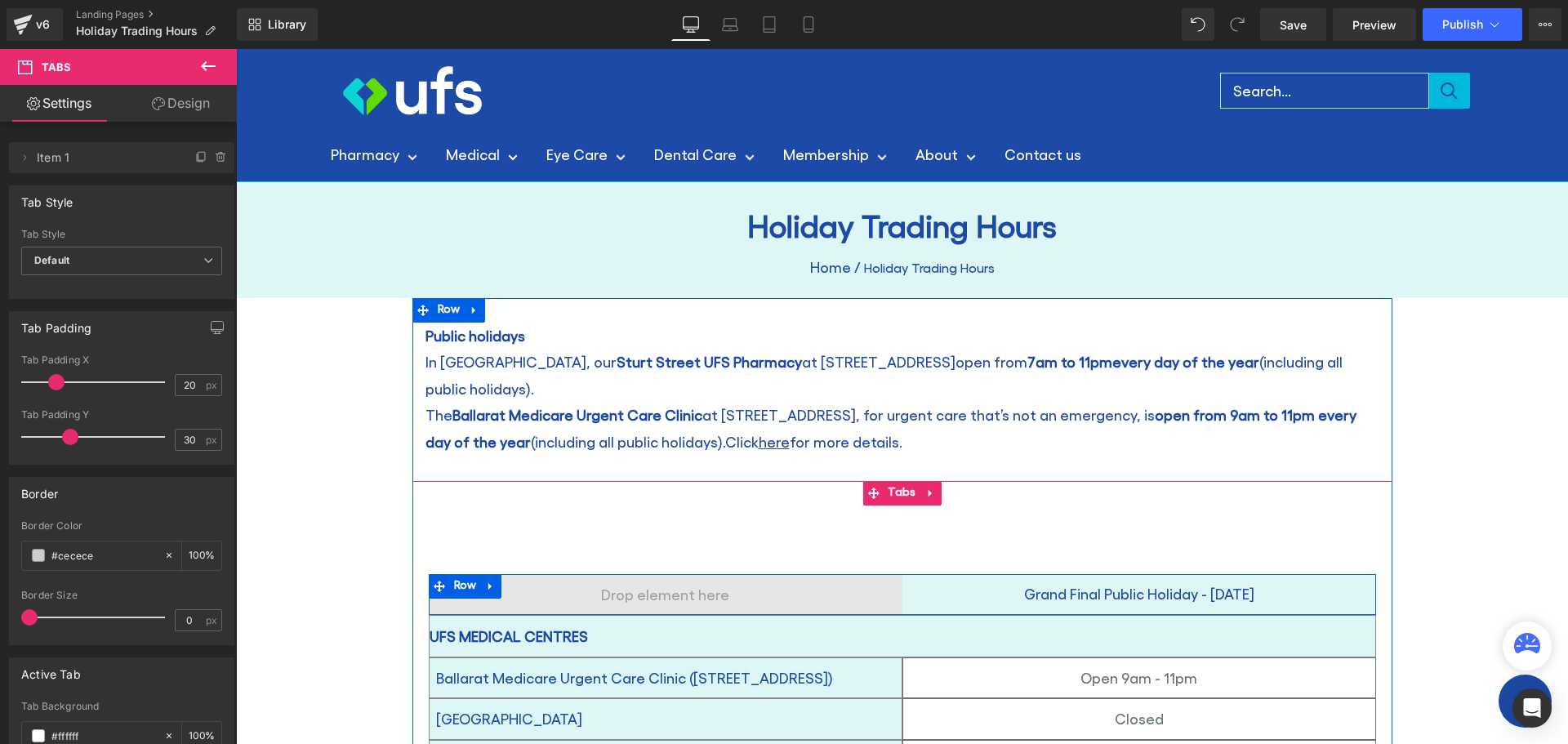
click at [877, 574] on span at bounding box center [665, 595] width 473 height 41
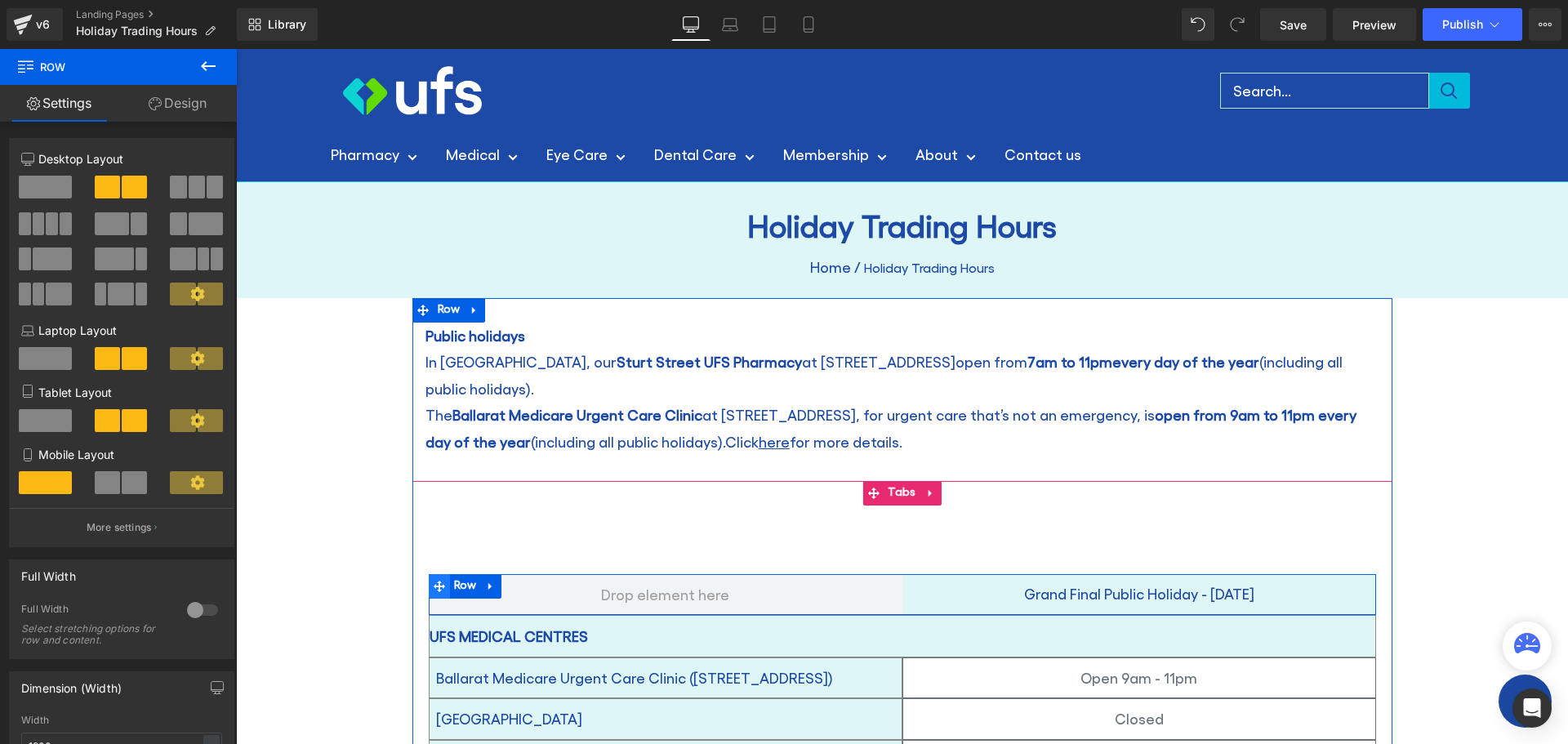
click at [436, 581] on icon at bounding box center [439, 587] width 12 height 12
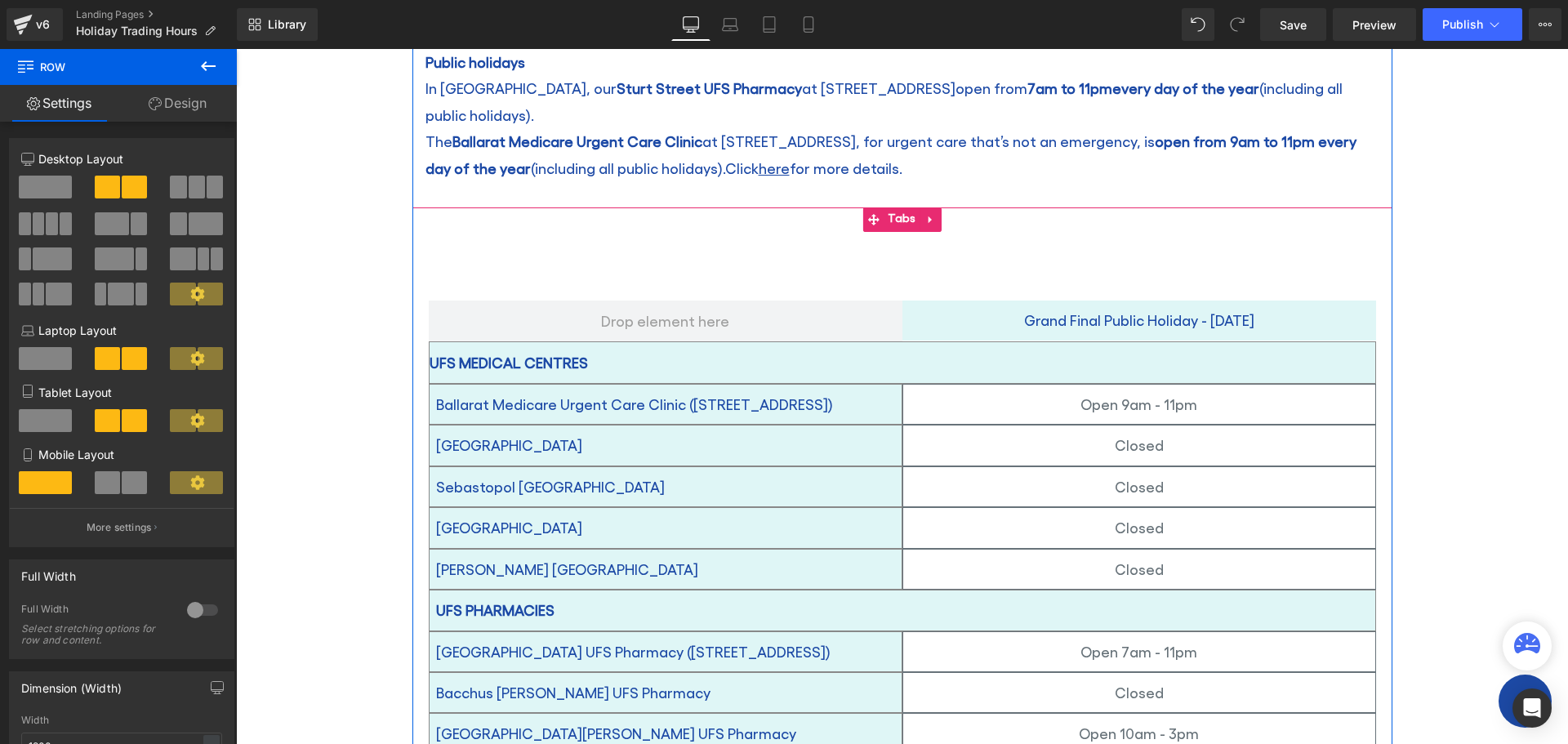
scroll to position [0, 0]
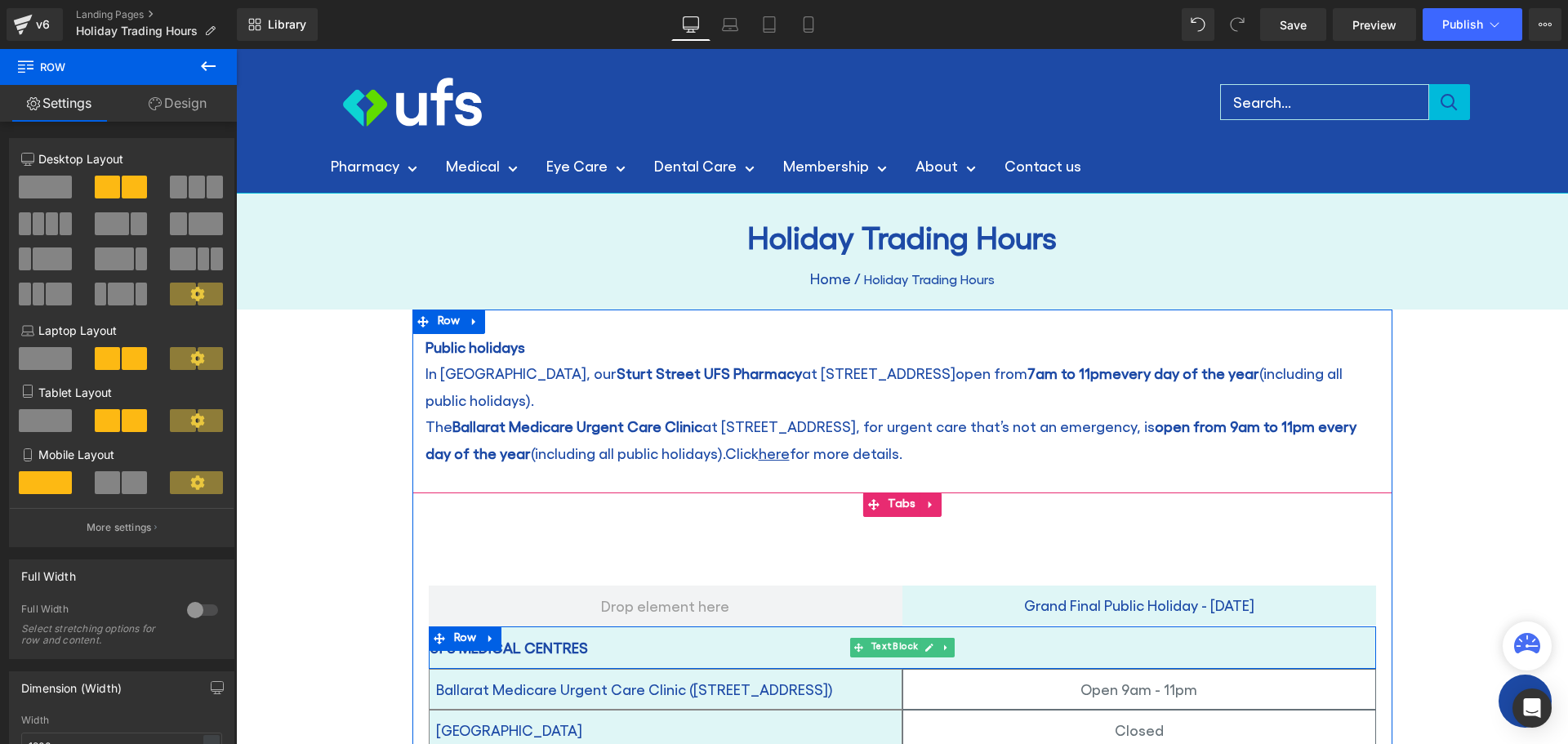
click at [791, 627] on div "UFS MEDICAL CENTRES" at bounding box center [902, 648] width 947 height 43
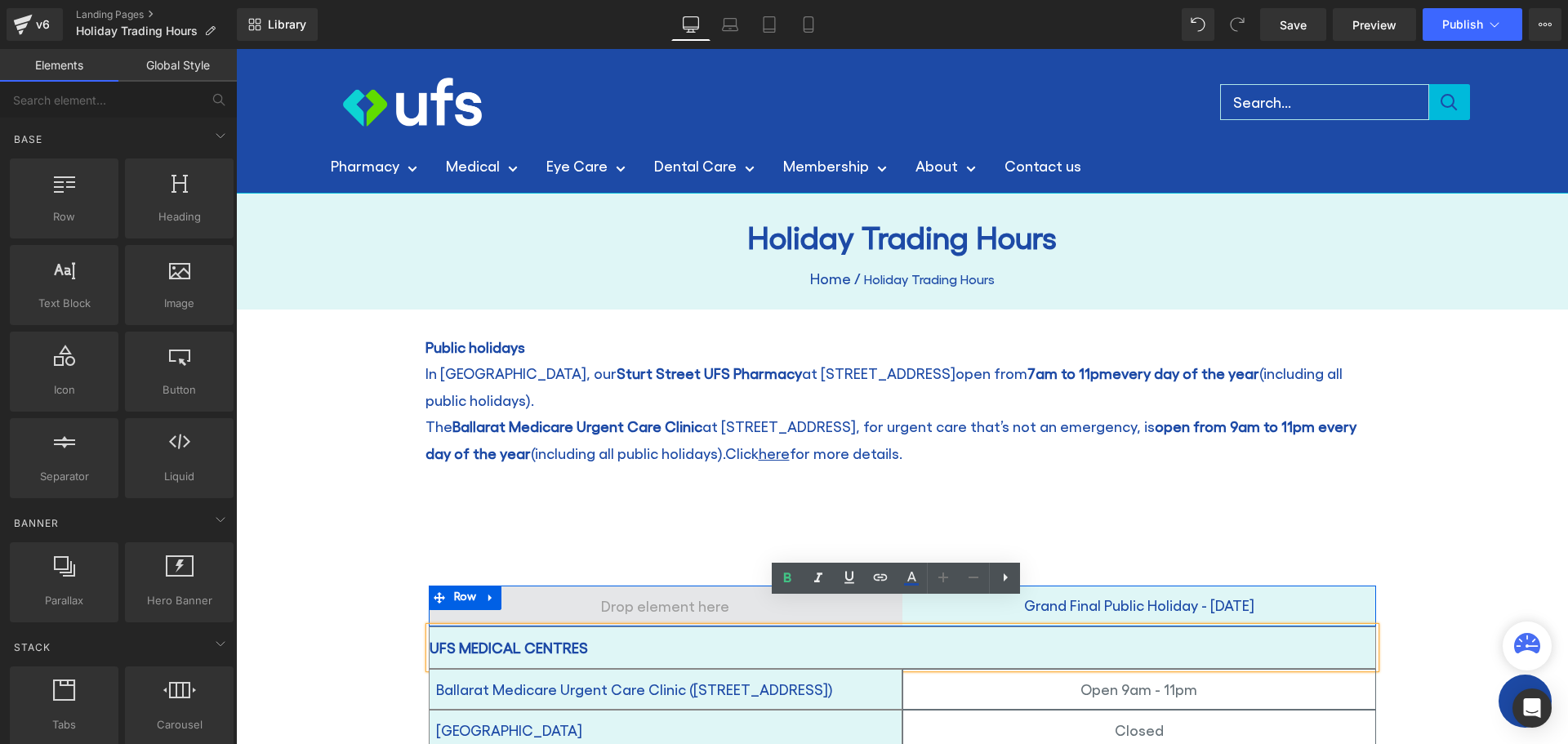
click at [612, 589] on span at bounding box center [665, 605] width 140 height 34
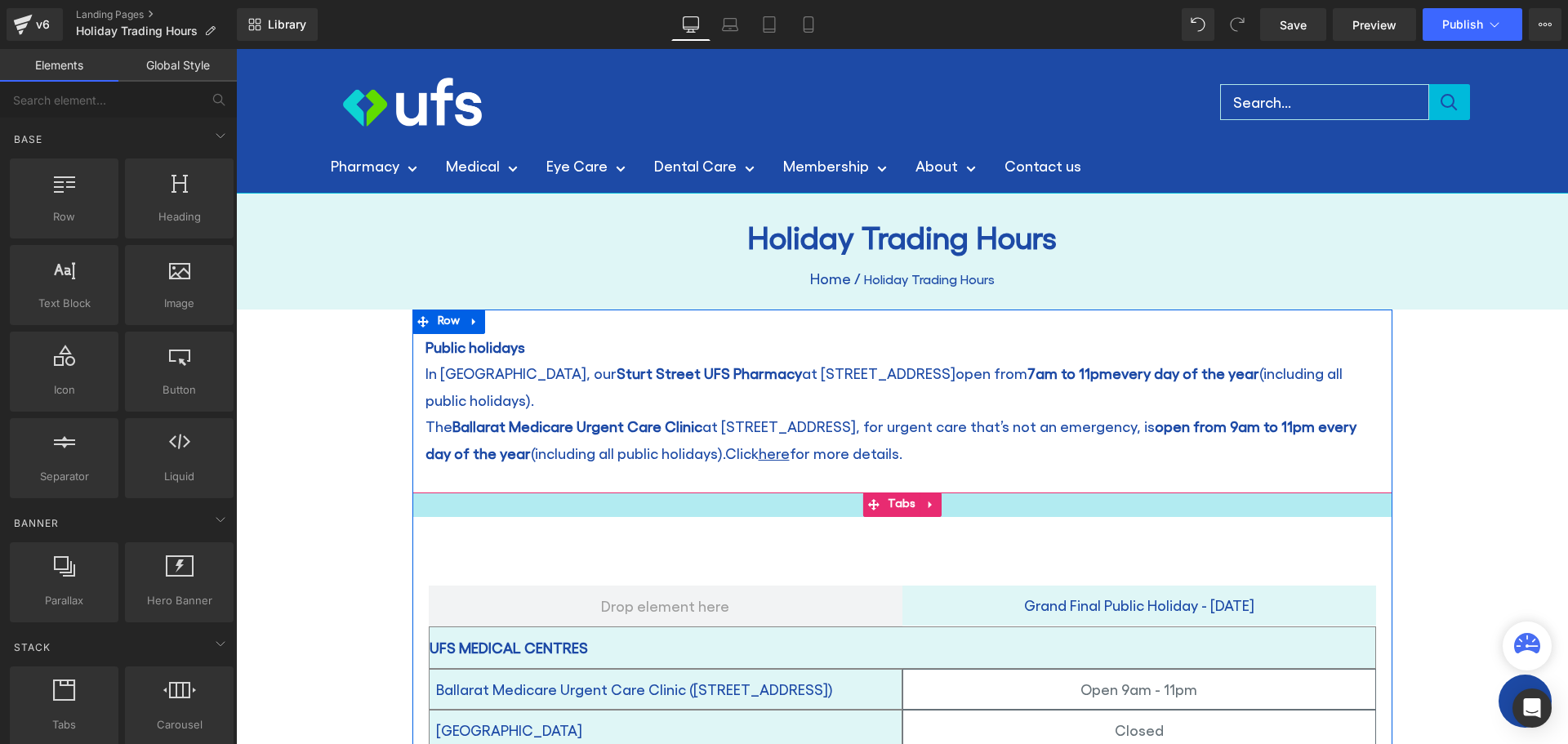
click at [841, 493] on div at bounding box center [902, 504] width 980 height 24
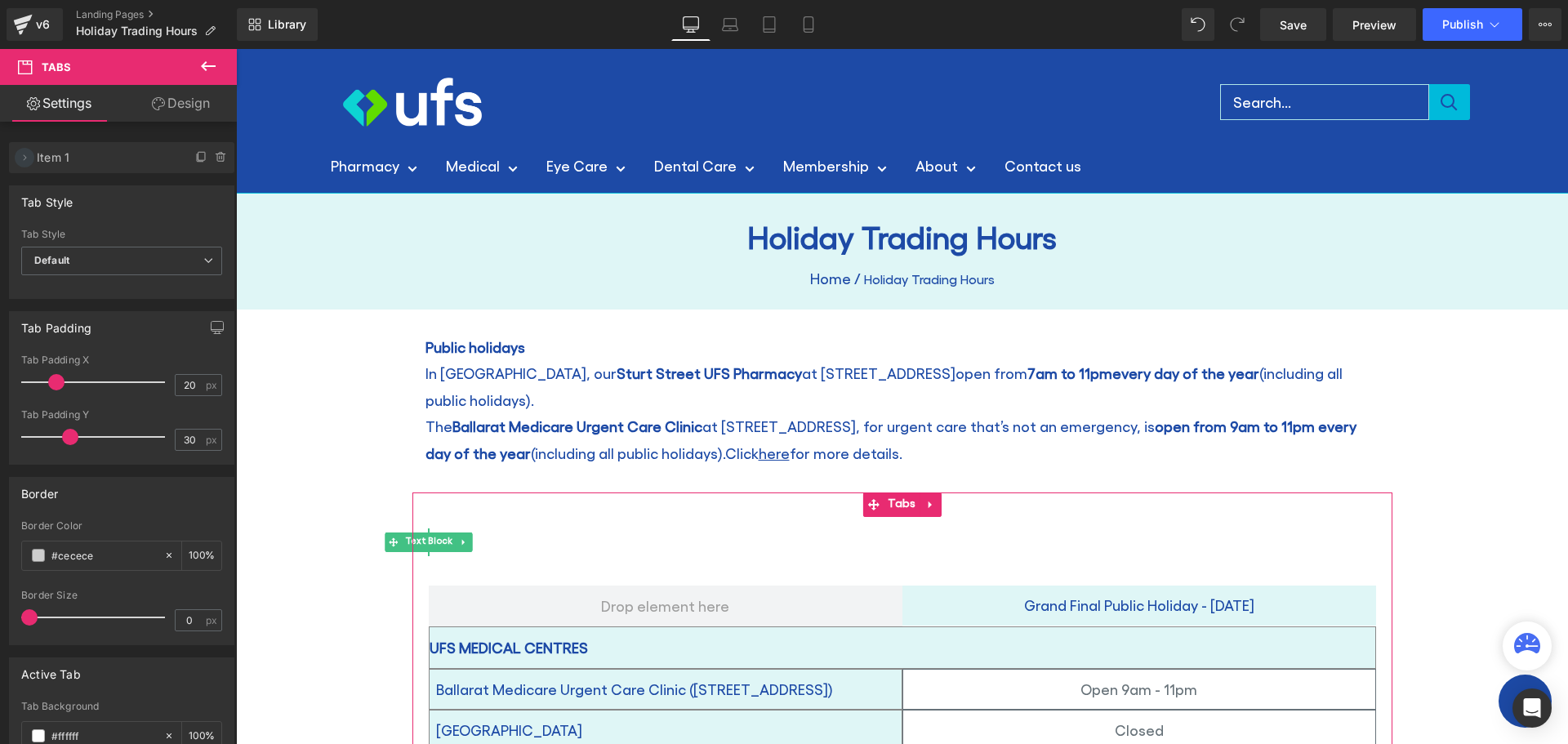
click at [23, 152] on icon at bounding box center [24, 157] width 13 height 13
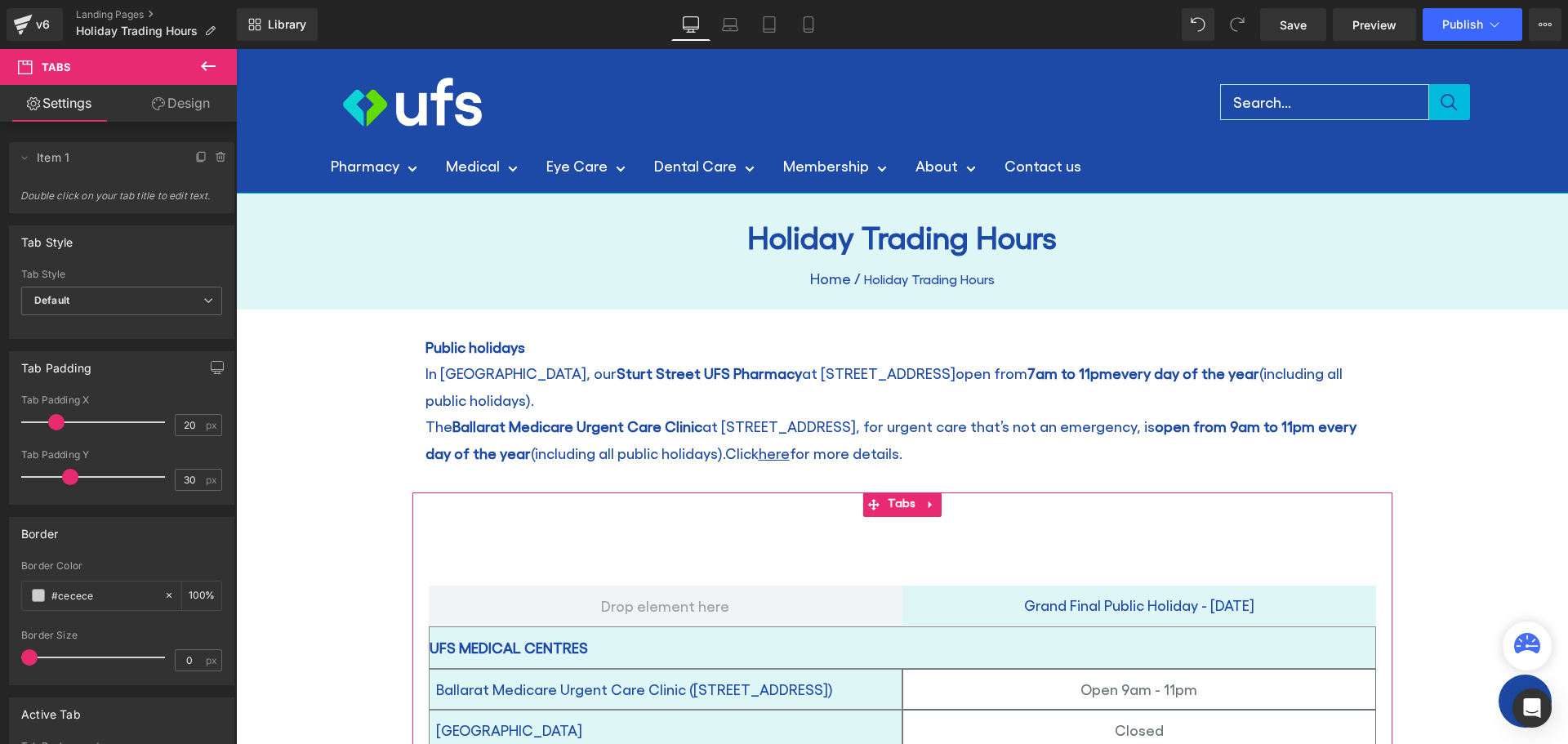
click at [194, 111] on link "Design" at bounding box center [180, 104] width 118 height 37
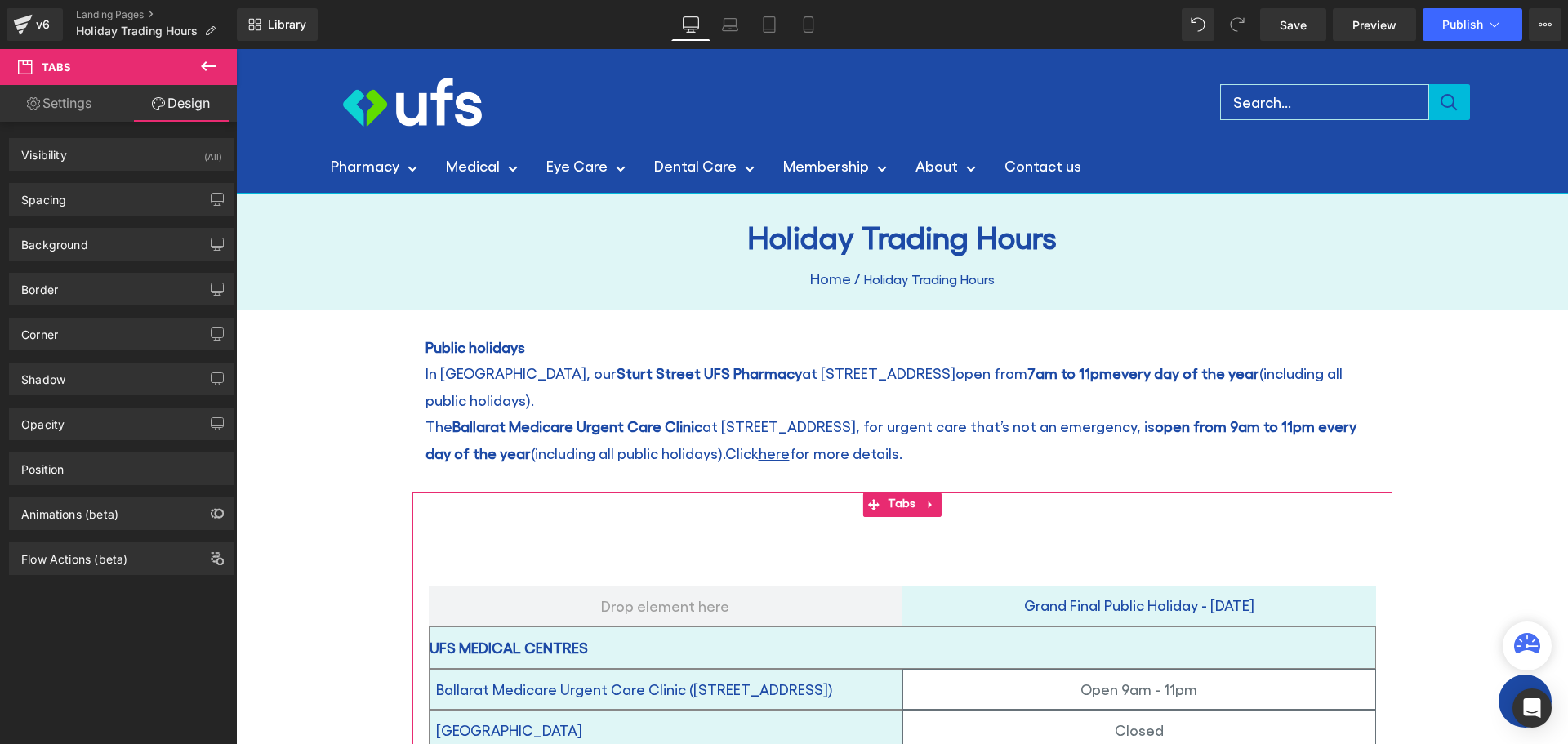
click at [32, 101] on icon at bounding box center [33, 103] width 13 height 13
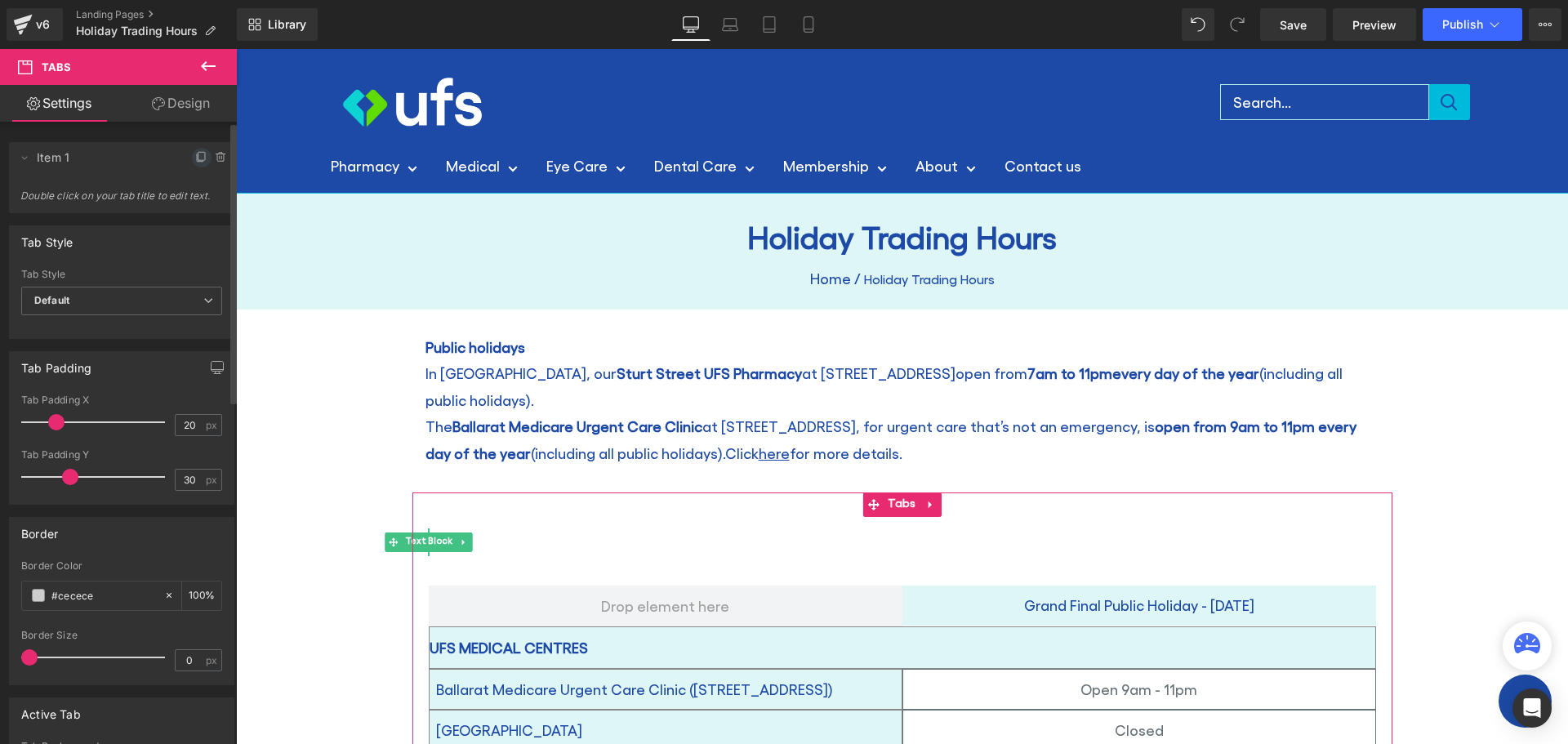
click at [195, 161] on icon at bounding box center [201, 157] width 13 height 13
click at [211, 183] on span at bounding box center [221, 192] width 19 height 19
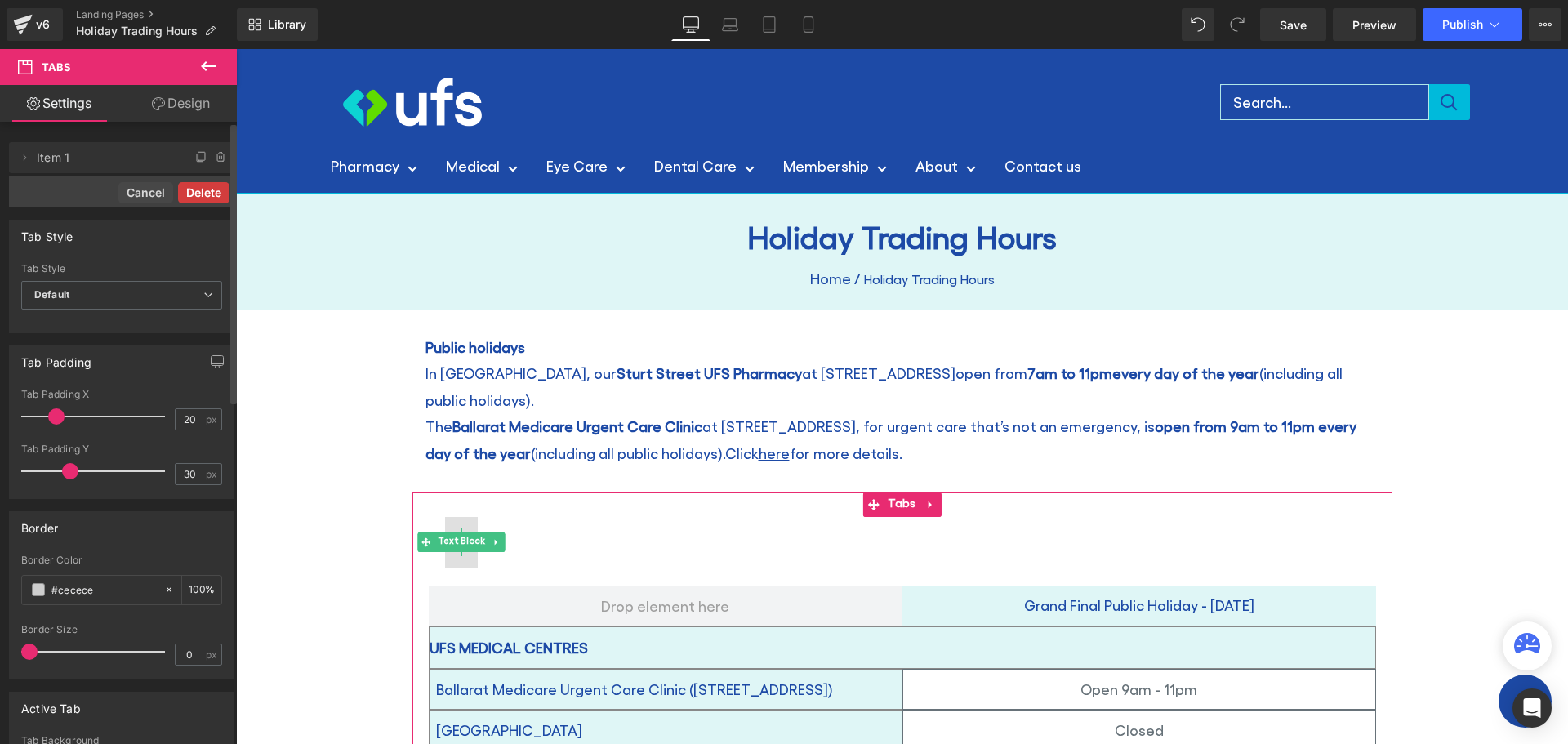
click at [207, 197] on button "Delete" at bounding box center [204, 193] width 51 height 21
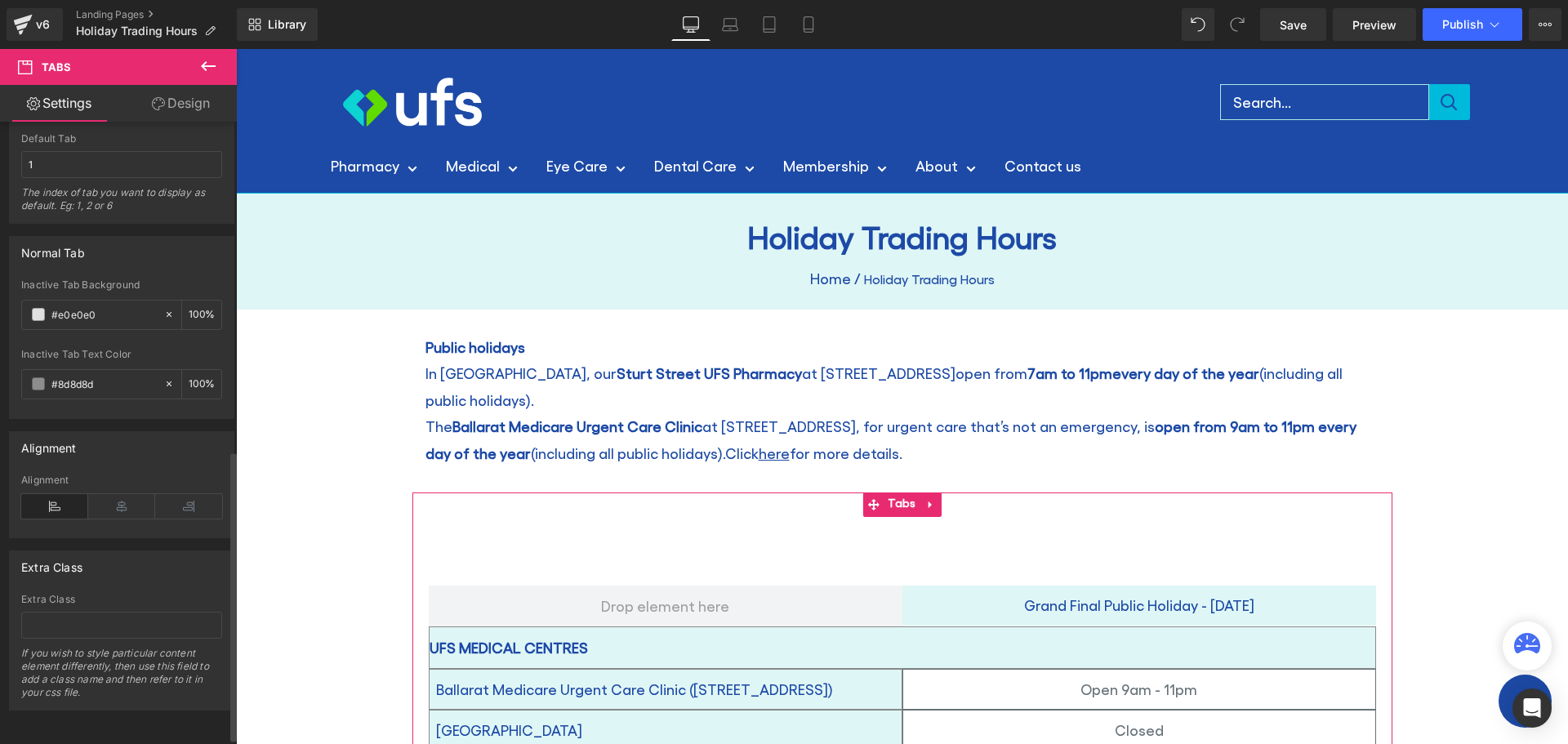
scroll to position [719, 0]
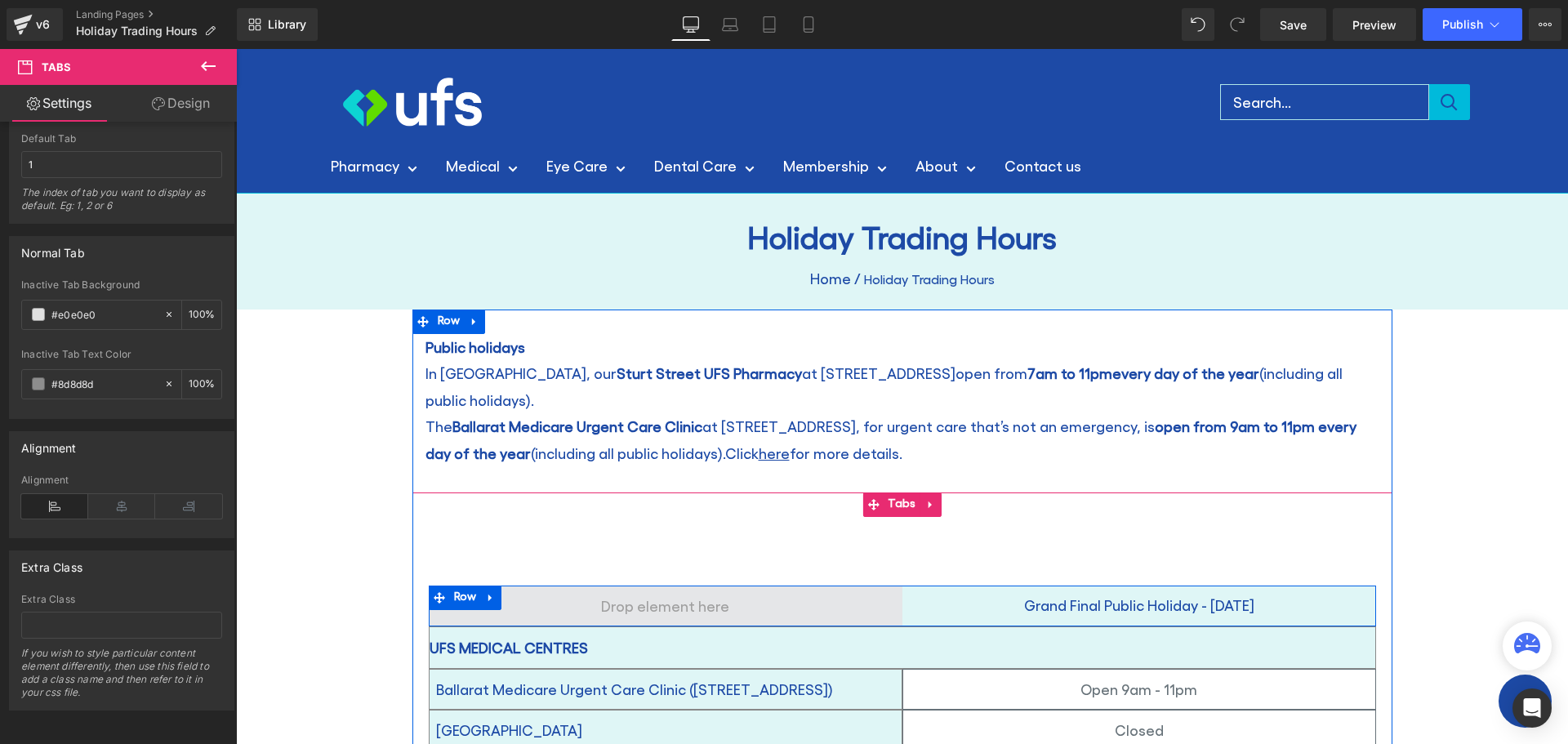
click at [715, 590] on span at bounding box center [665, 605] width 140 height 34
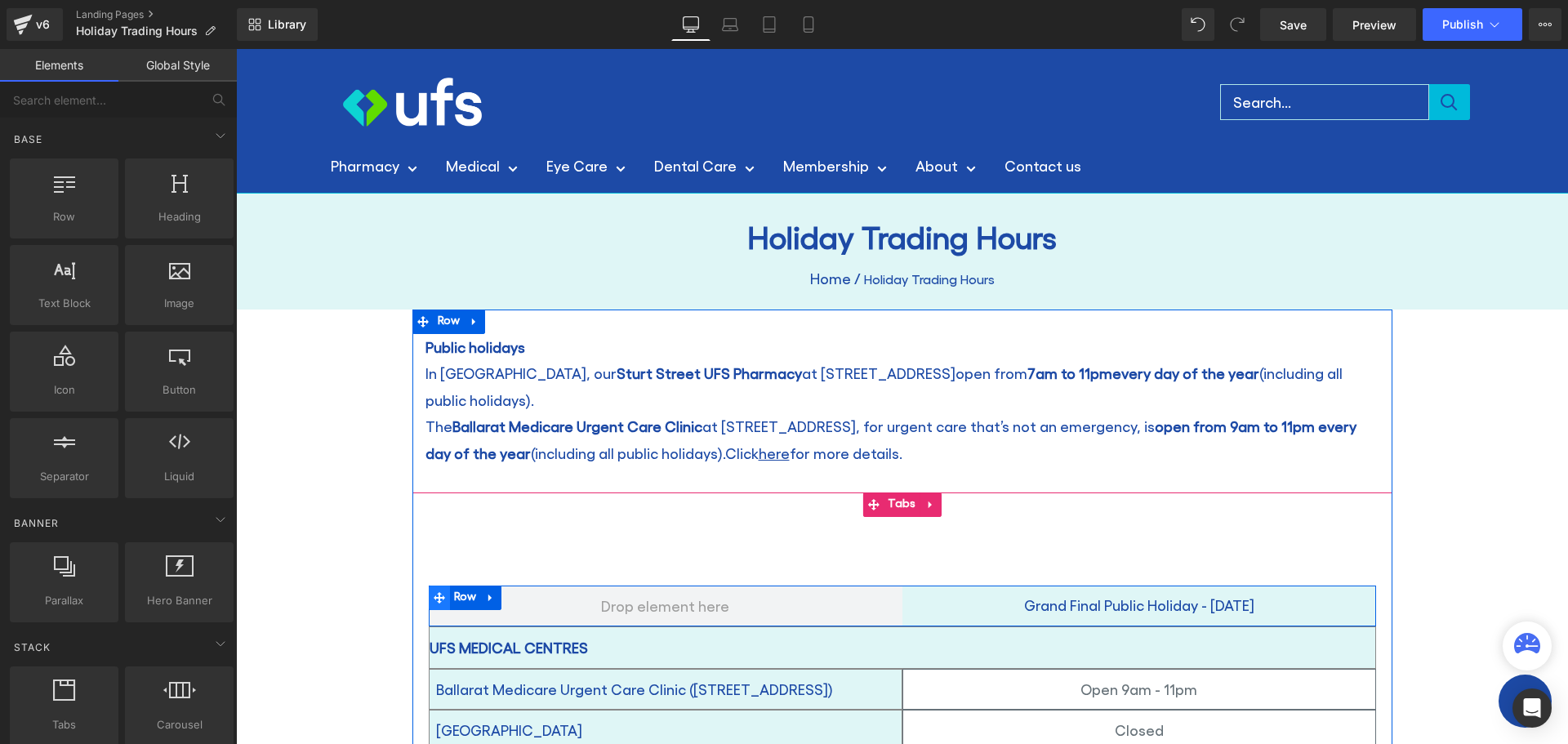
click at [433, 593] on icon at bounding box center [439, 598] width 12 height 12
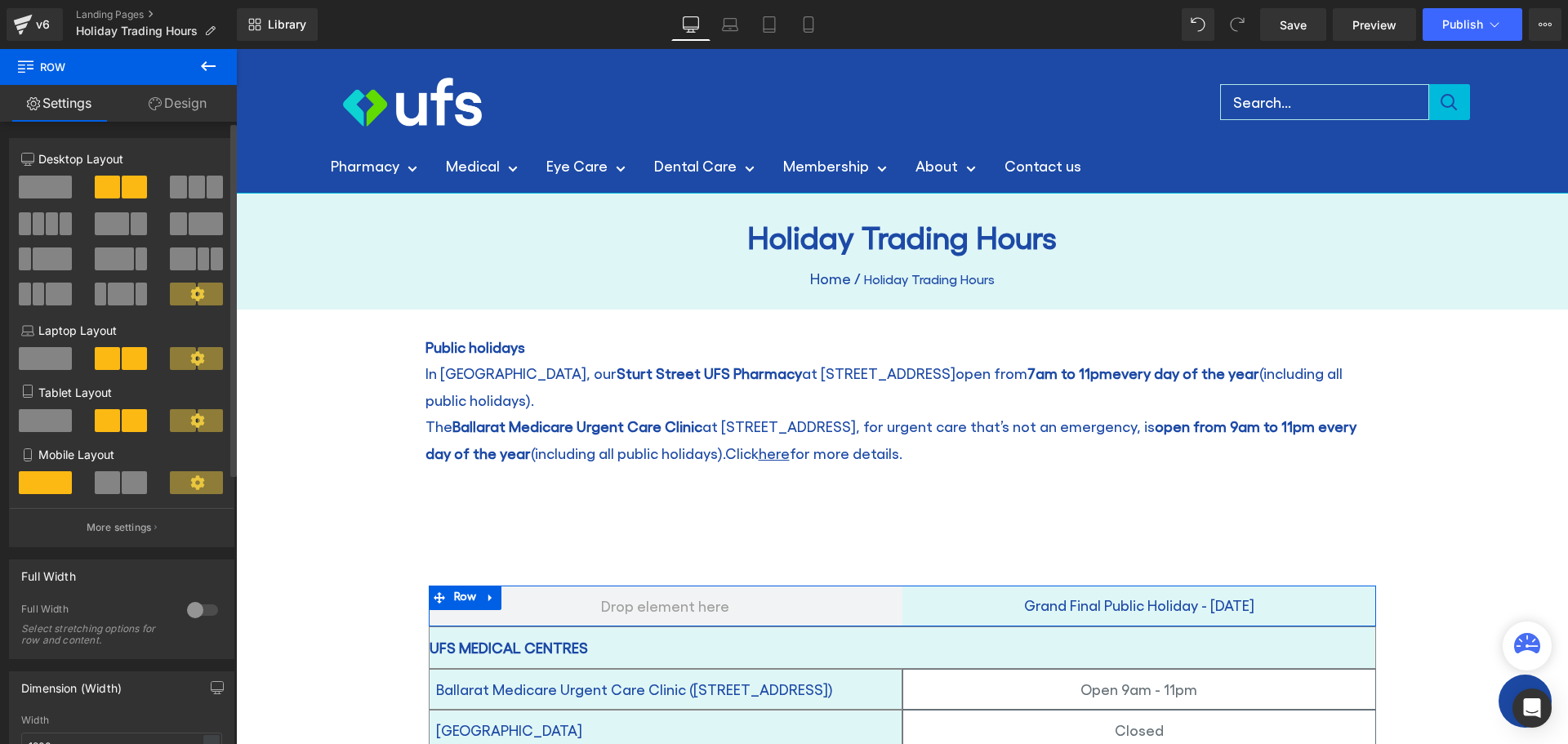
click at [198, 256] on span at bounding box center [204, 259] width 13 height 23
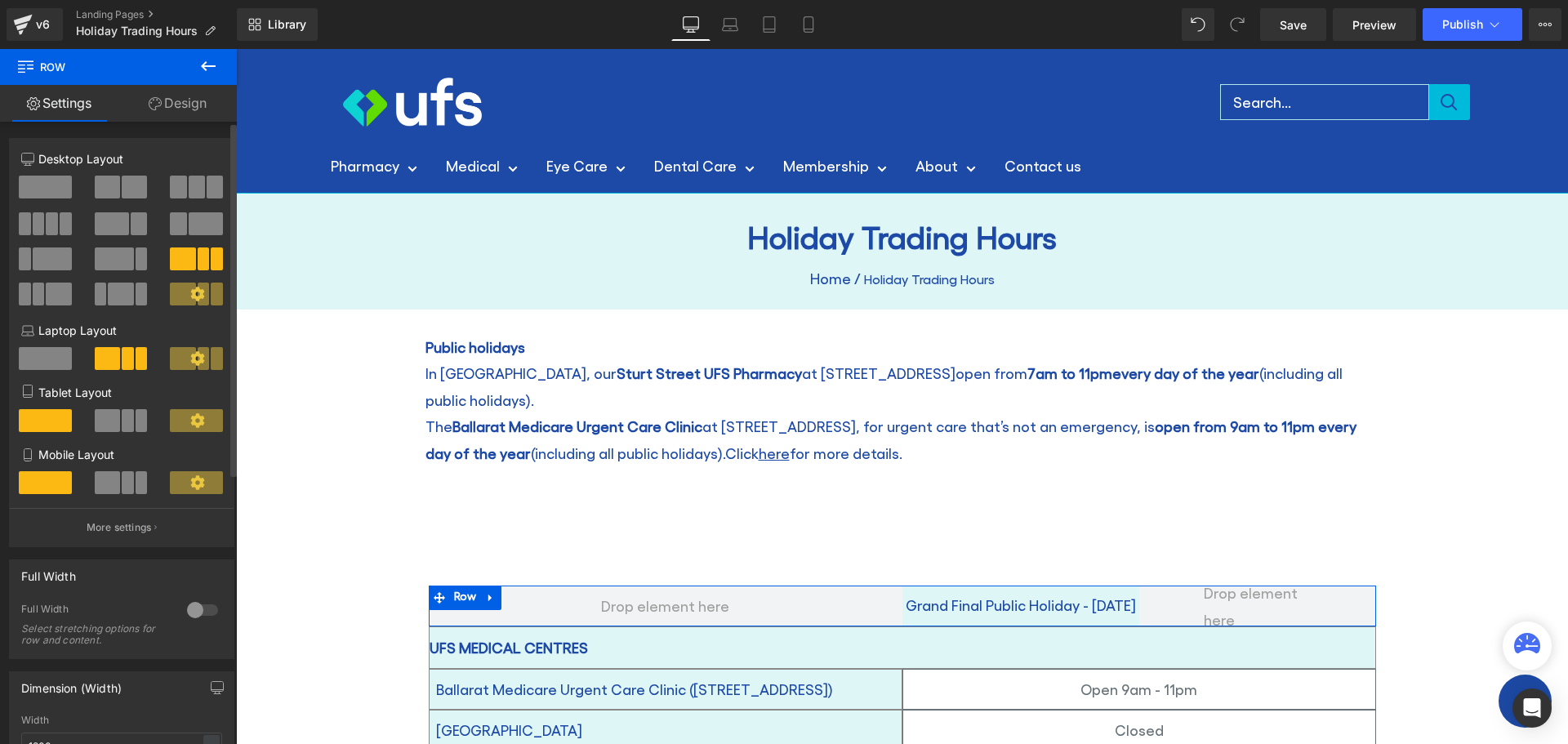
click at [199, 225] on span at bounding box center [206, 224] width 34 height 23
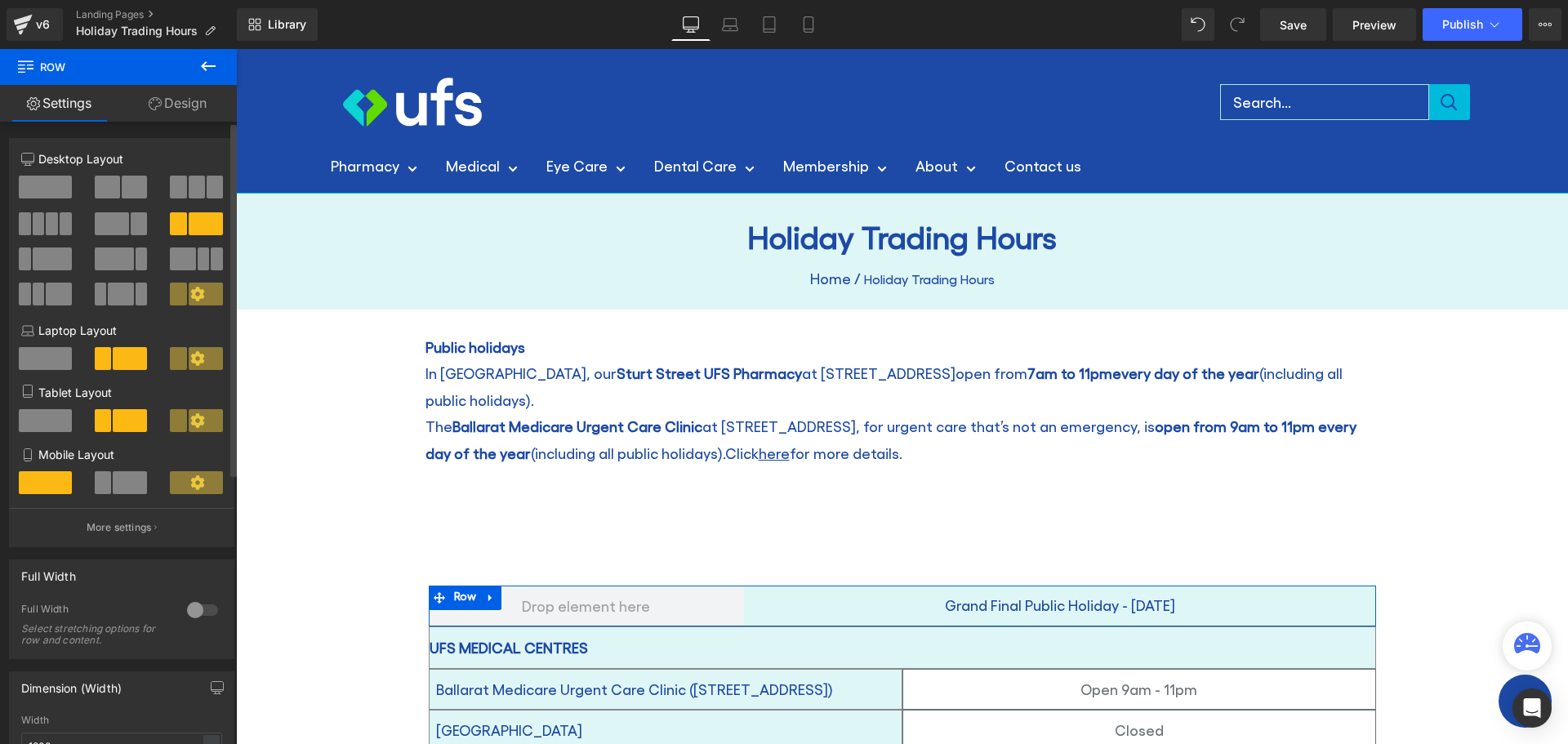
click at [103, 178] on span at bounding box center [108, 187] width 25 height 23
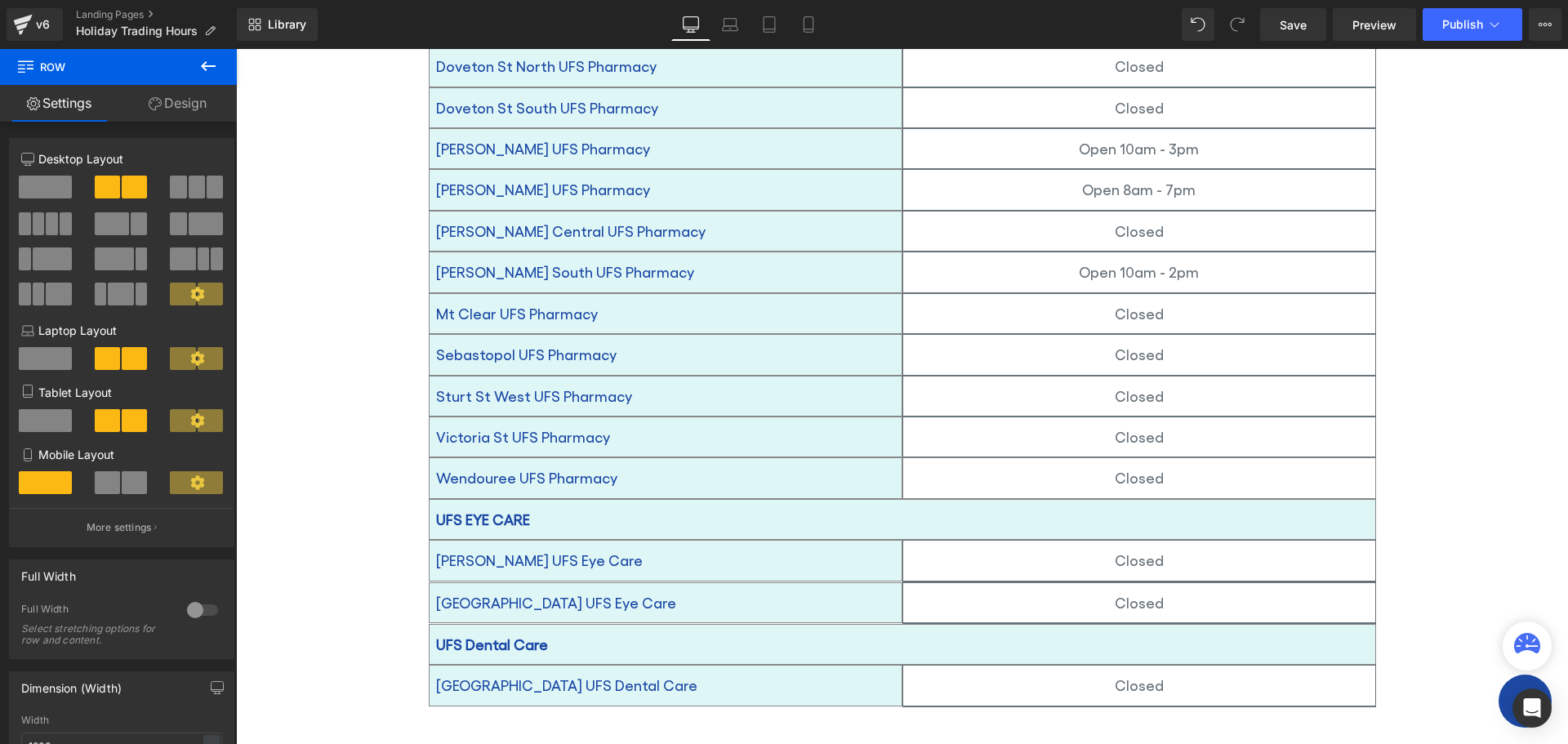
scroll to position [1144, 0]
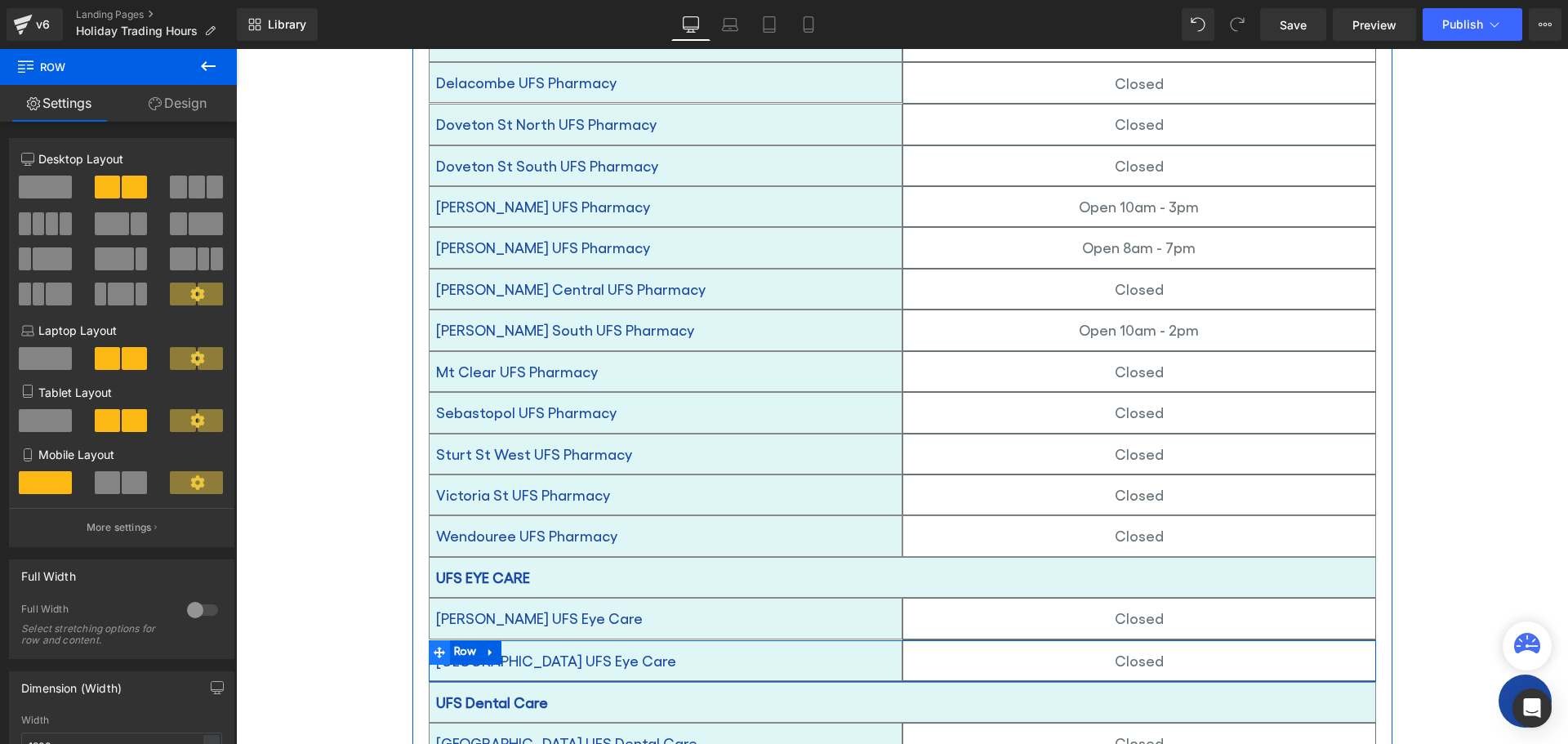
click at [433, 647] on icon at bounding box center [439, 653] width 12 height 12
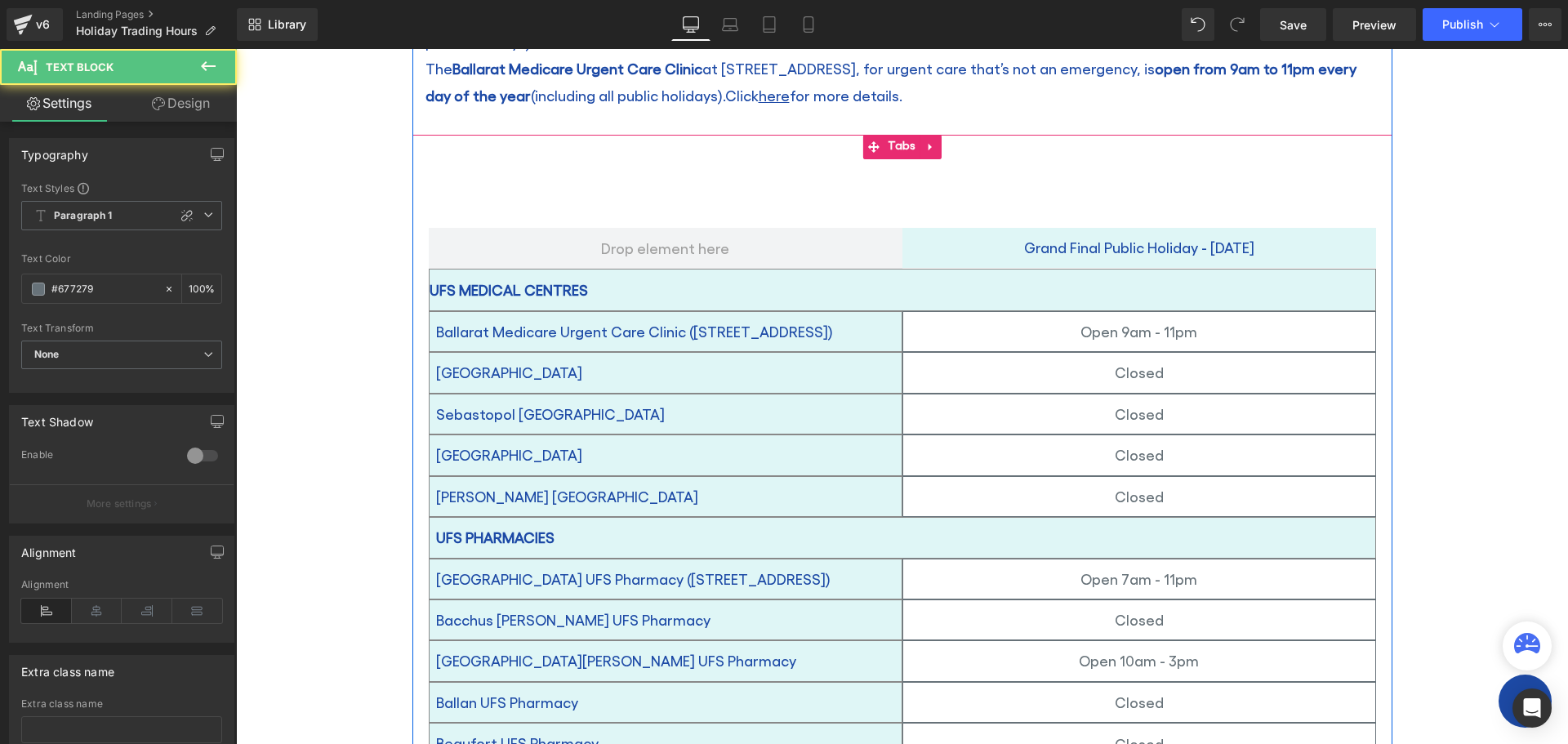
scroll to position [0, 0]
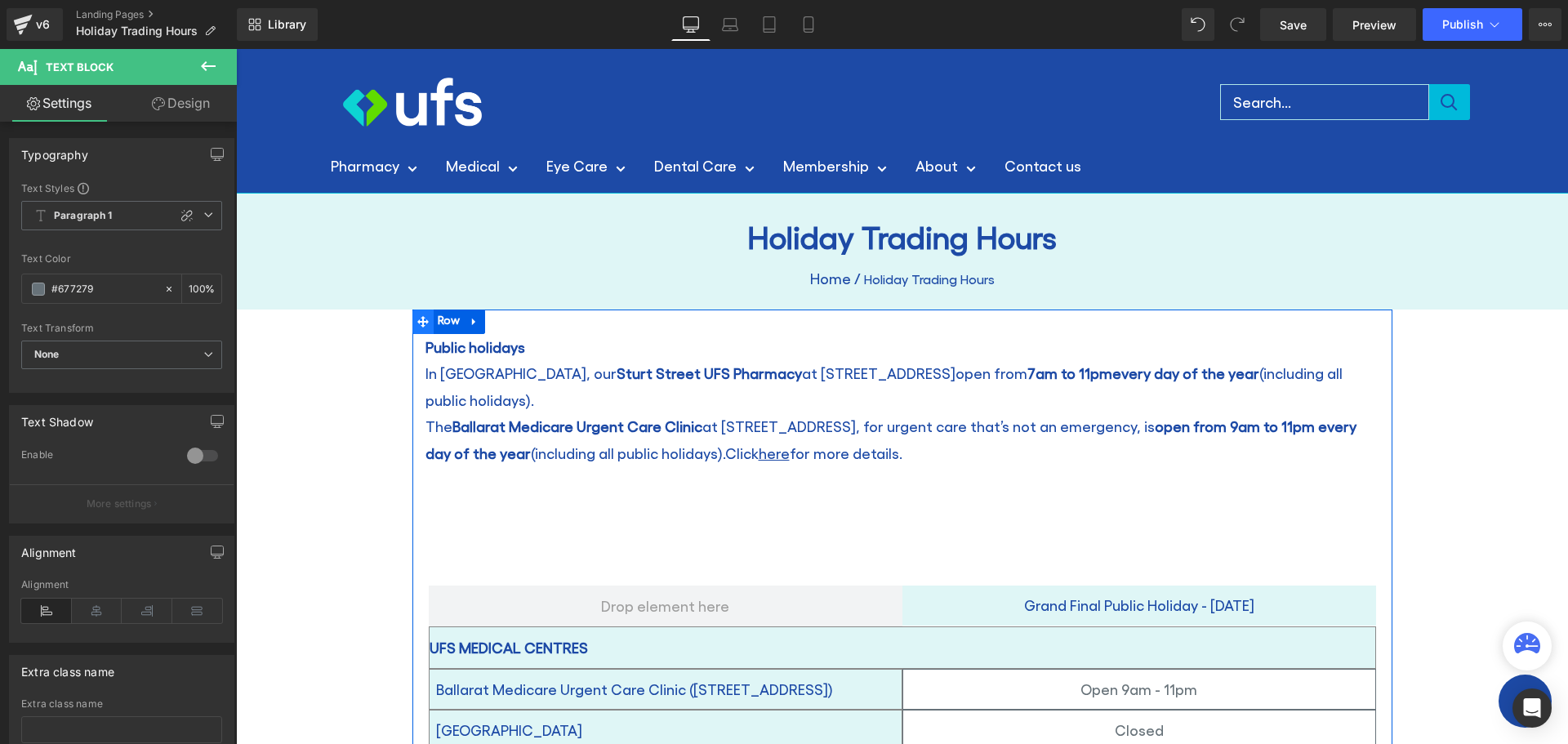
click at [417, 325] on icon at bounding box center [423, 322] width 12 height 12
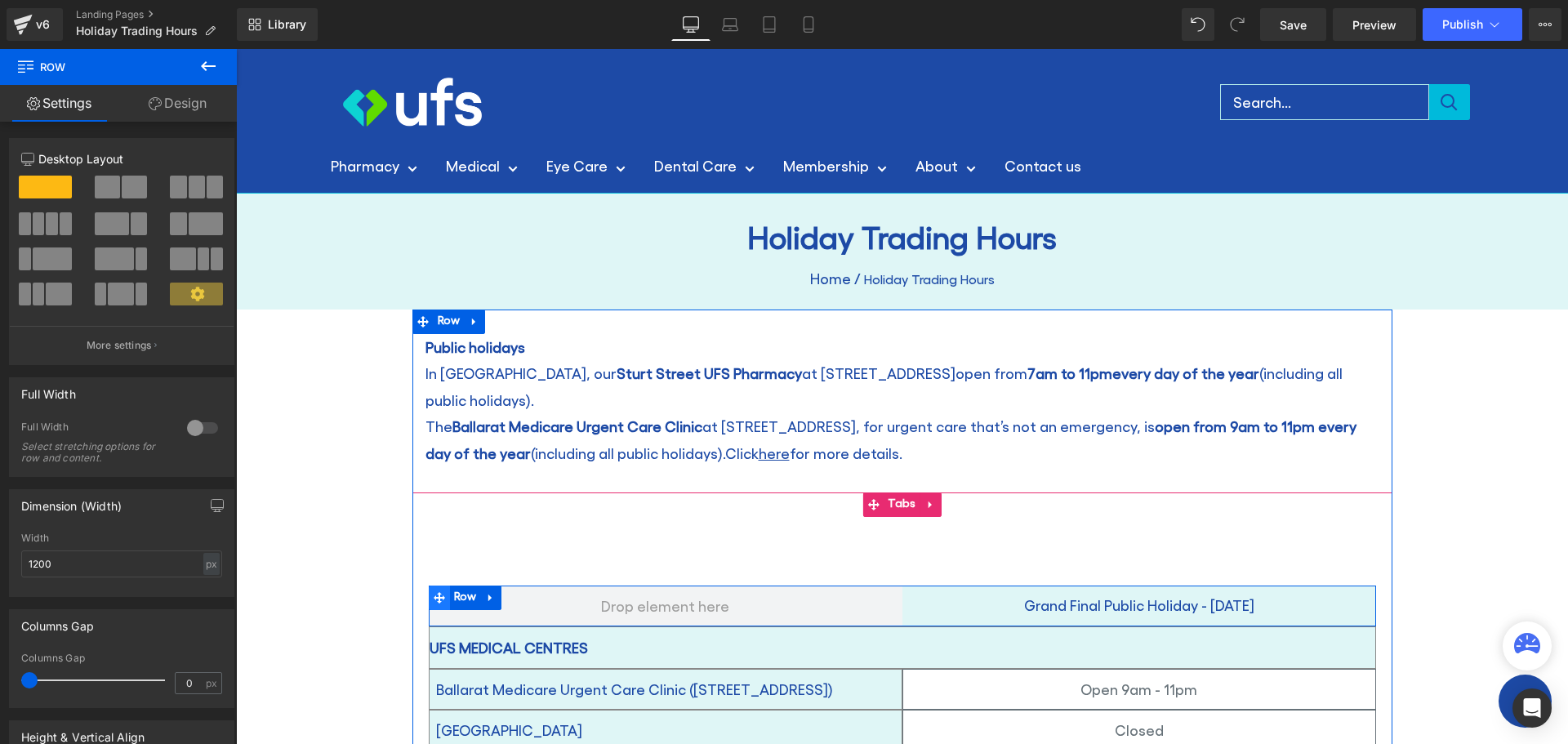
click at [433, 593] on icon at bounding box center [439, 598] width 12 height 12
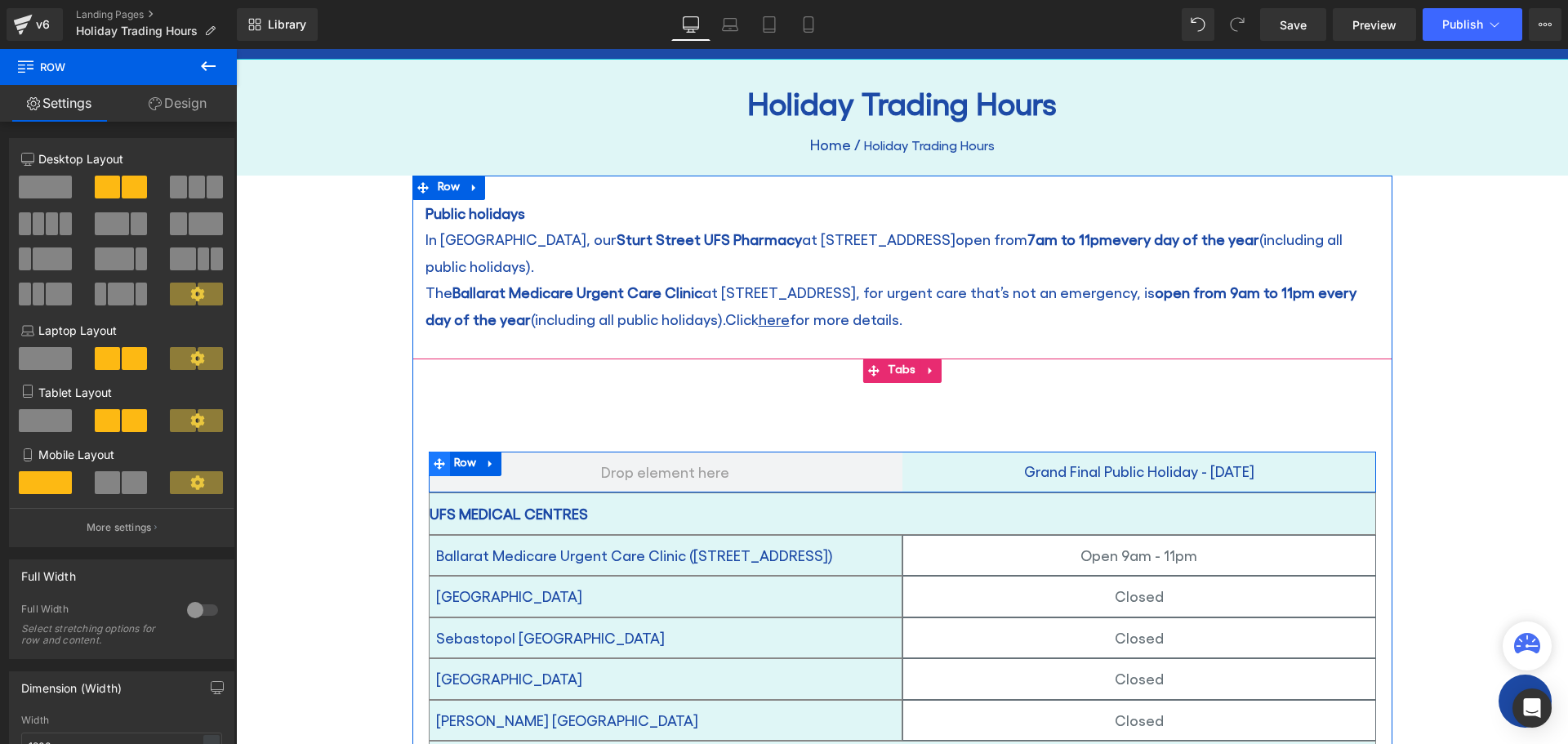
scroll to position [163, 0]
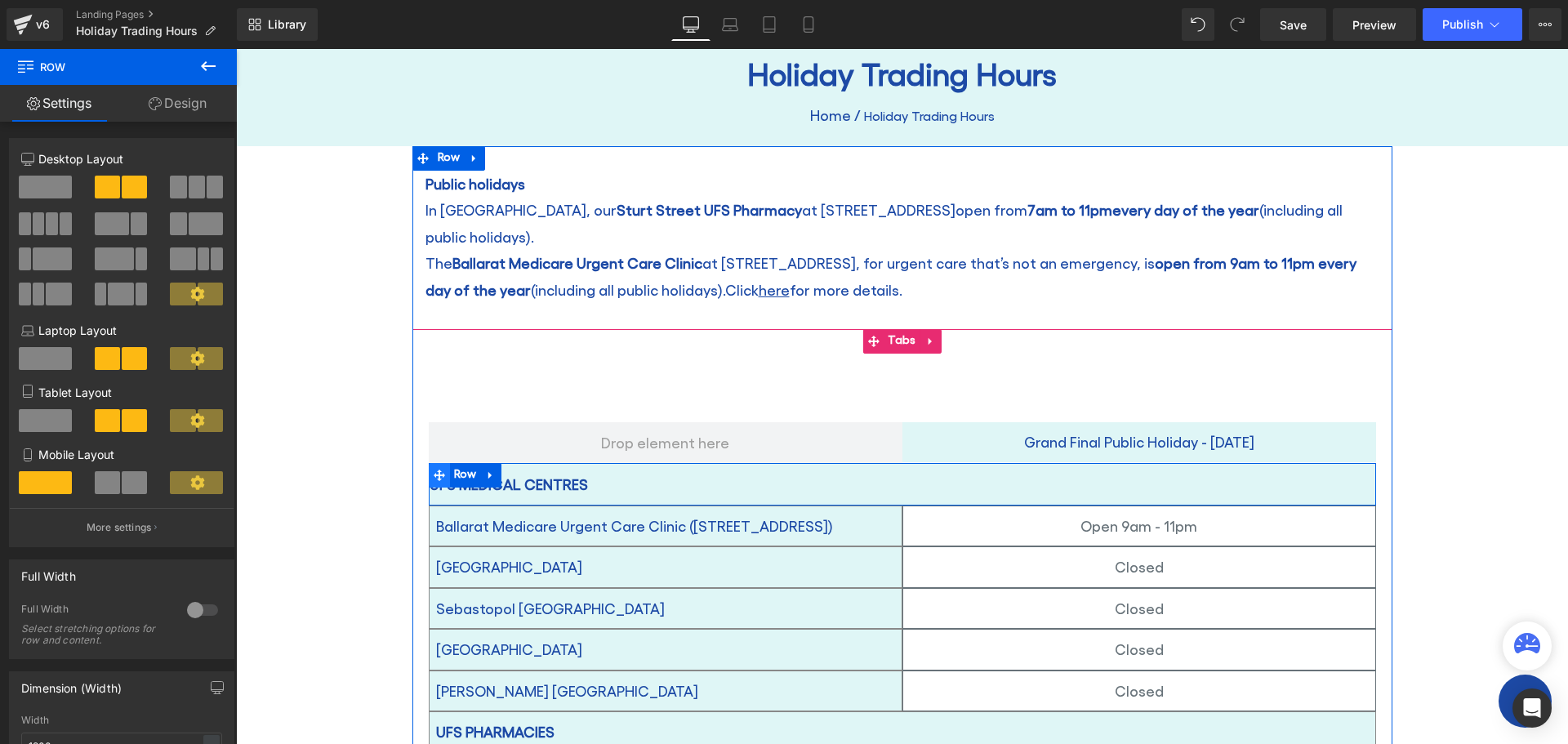
click at [433, 469] on icon at bounding box center [439, 475] width 12 height 13
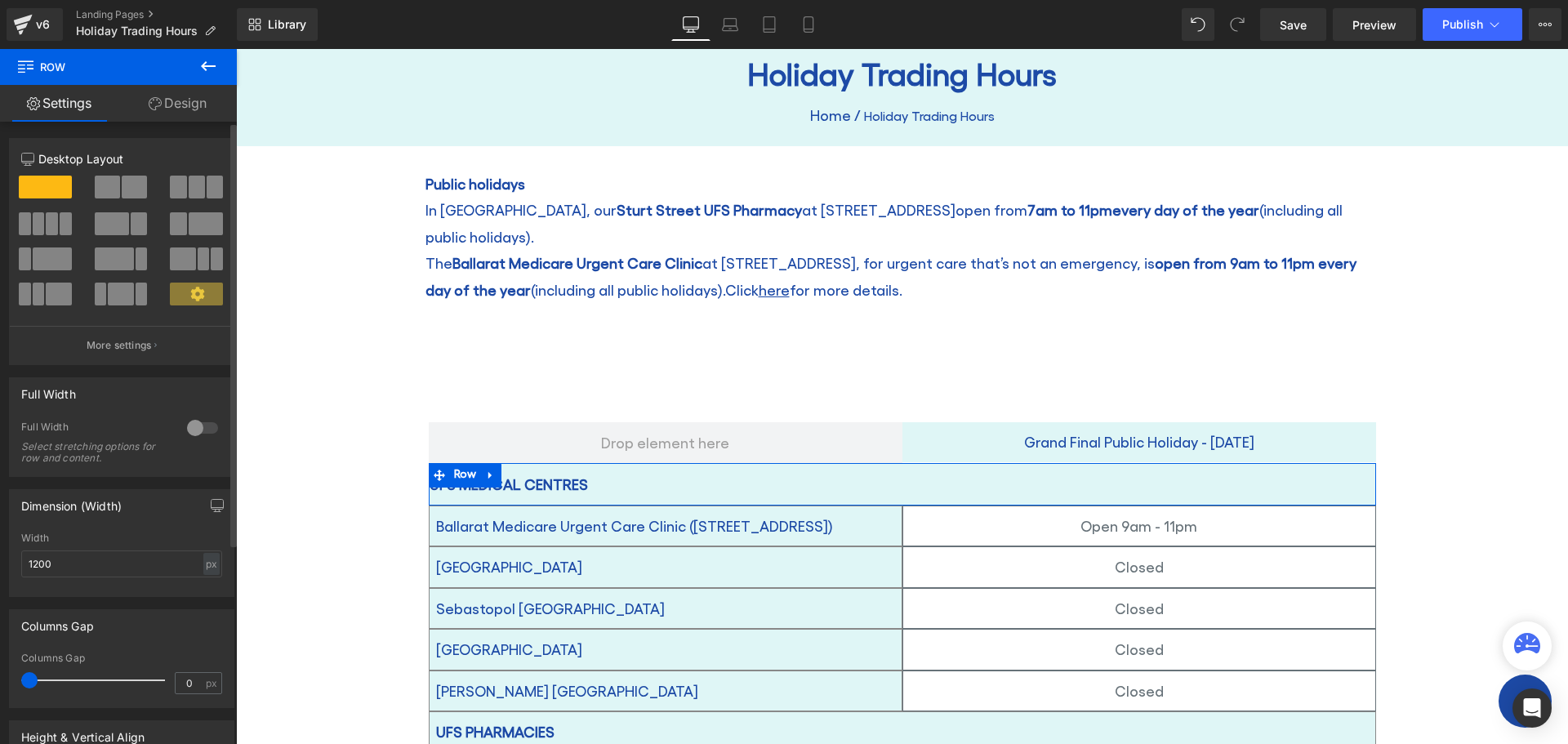
click at [176, 258] on span at bounding box center [182, 259] width 25 height 23
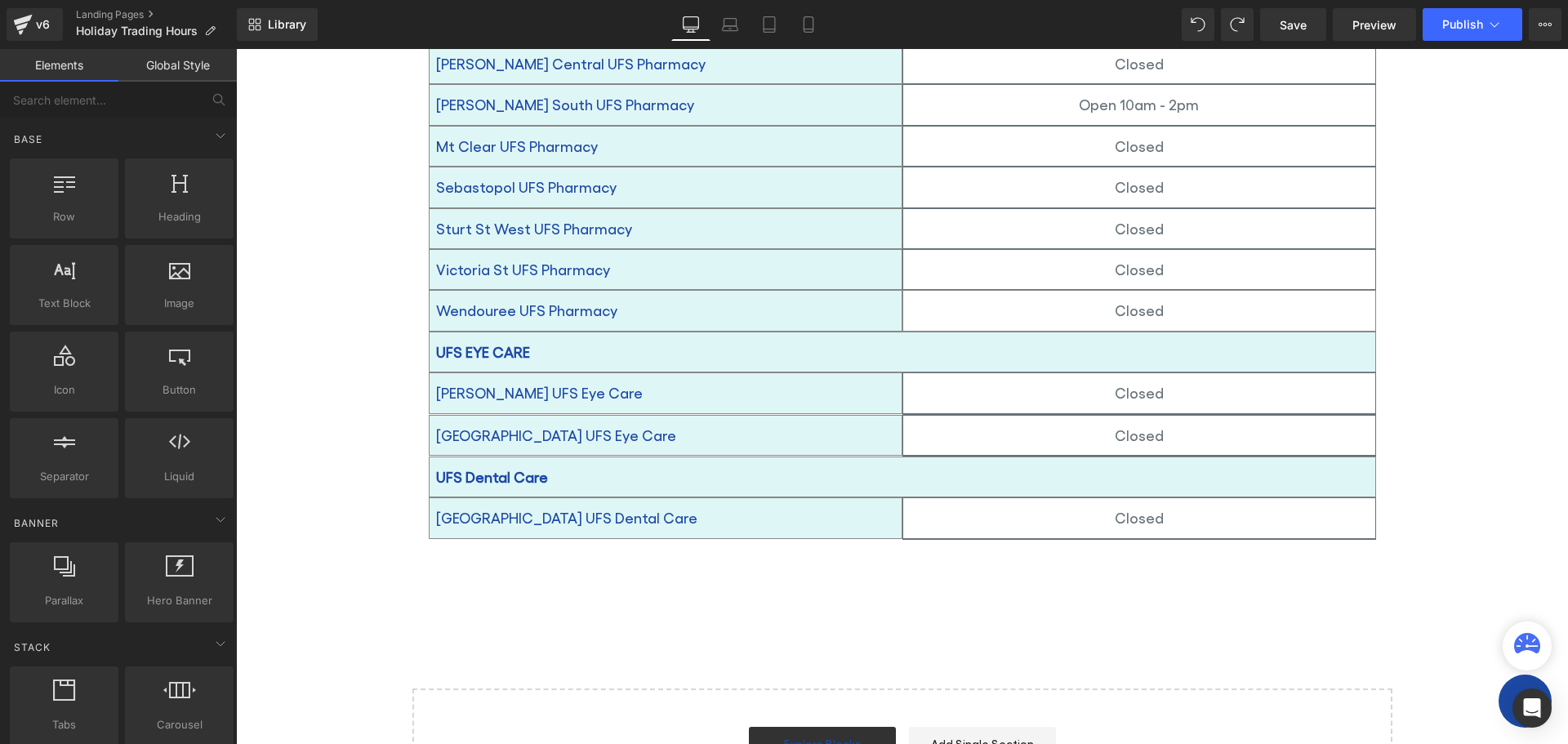
scroll to position [1144, 0]
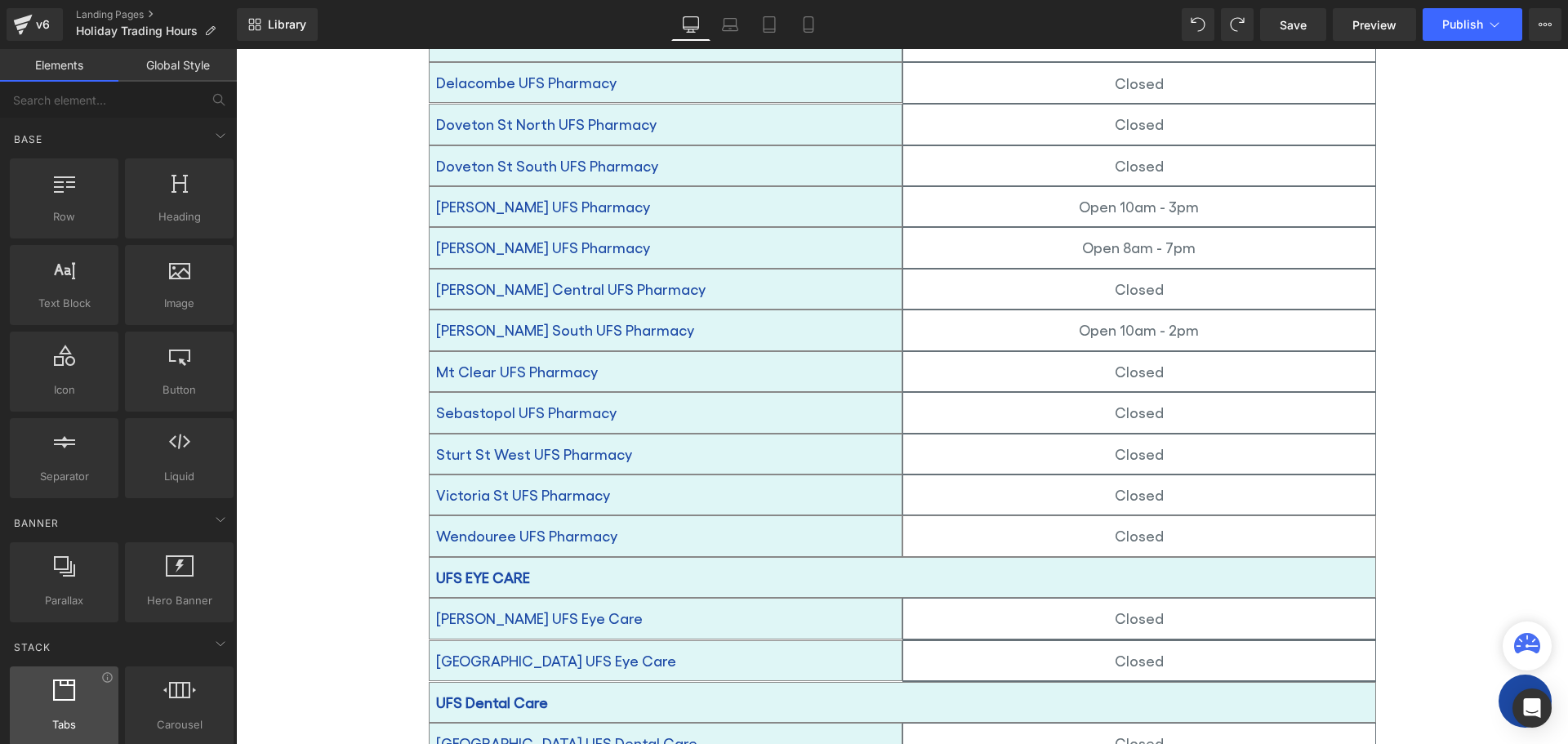
click at [56, 705] on div at bounding box center [64, 698] width 99 height 37
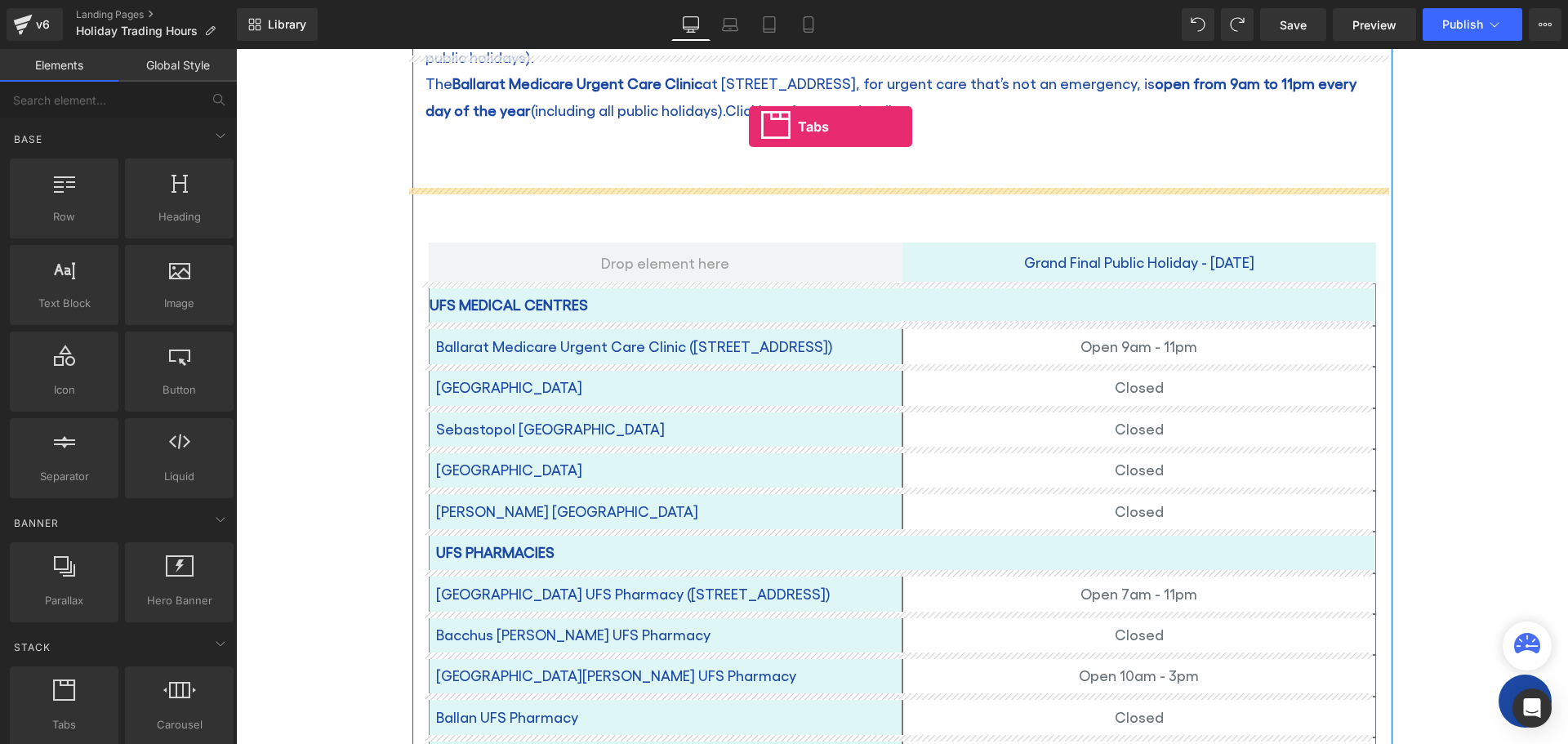
scroll to position [277, 0]
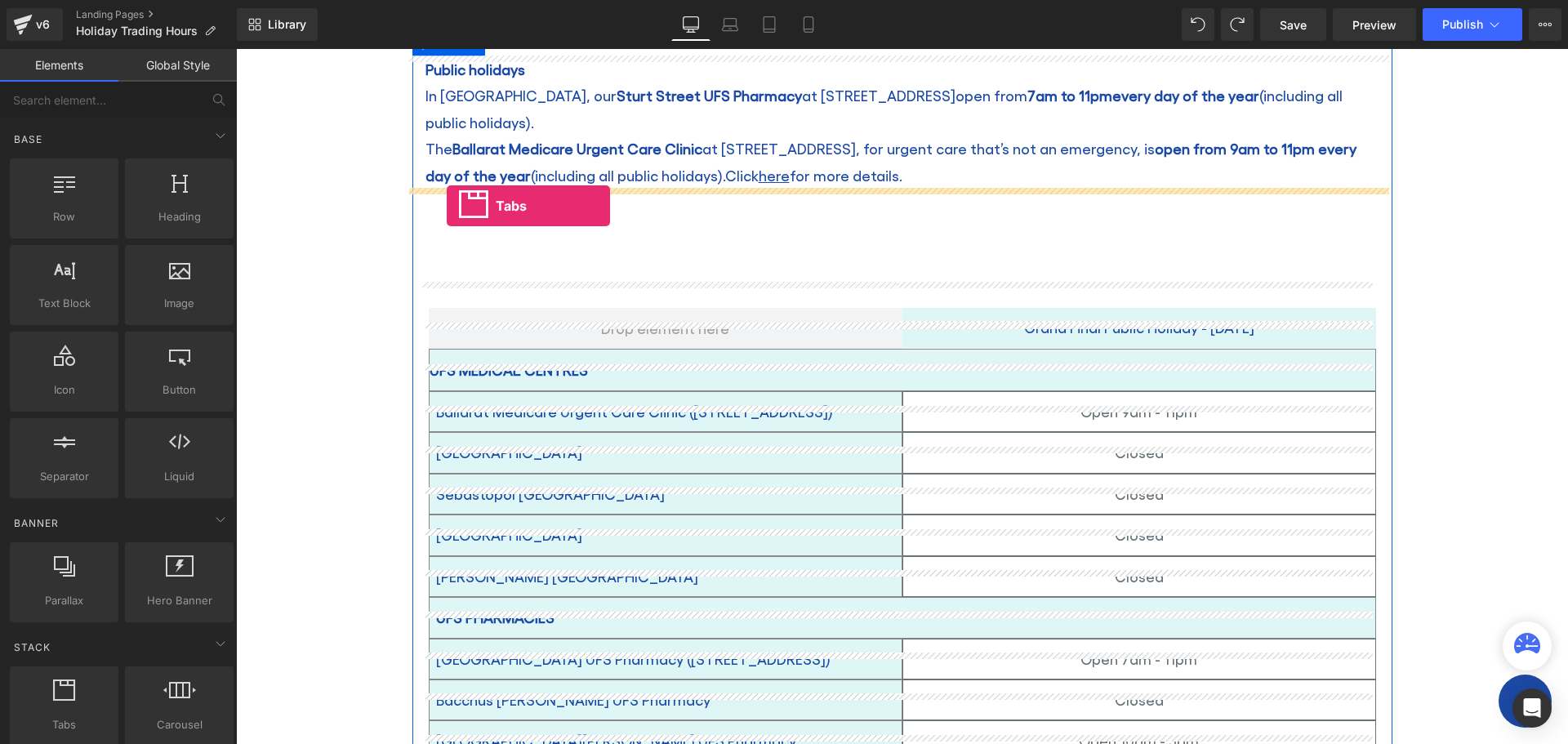
drag, startPoint x: 304, startPoint y: 757, endPoint x: 447, endPoint y: 206, distance: 569.3
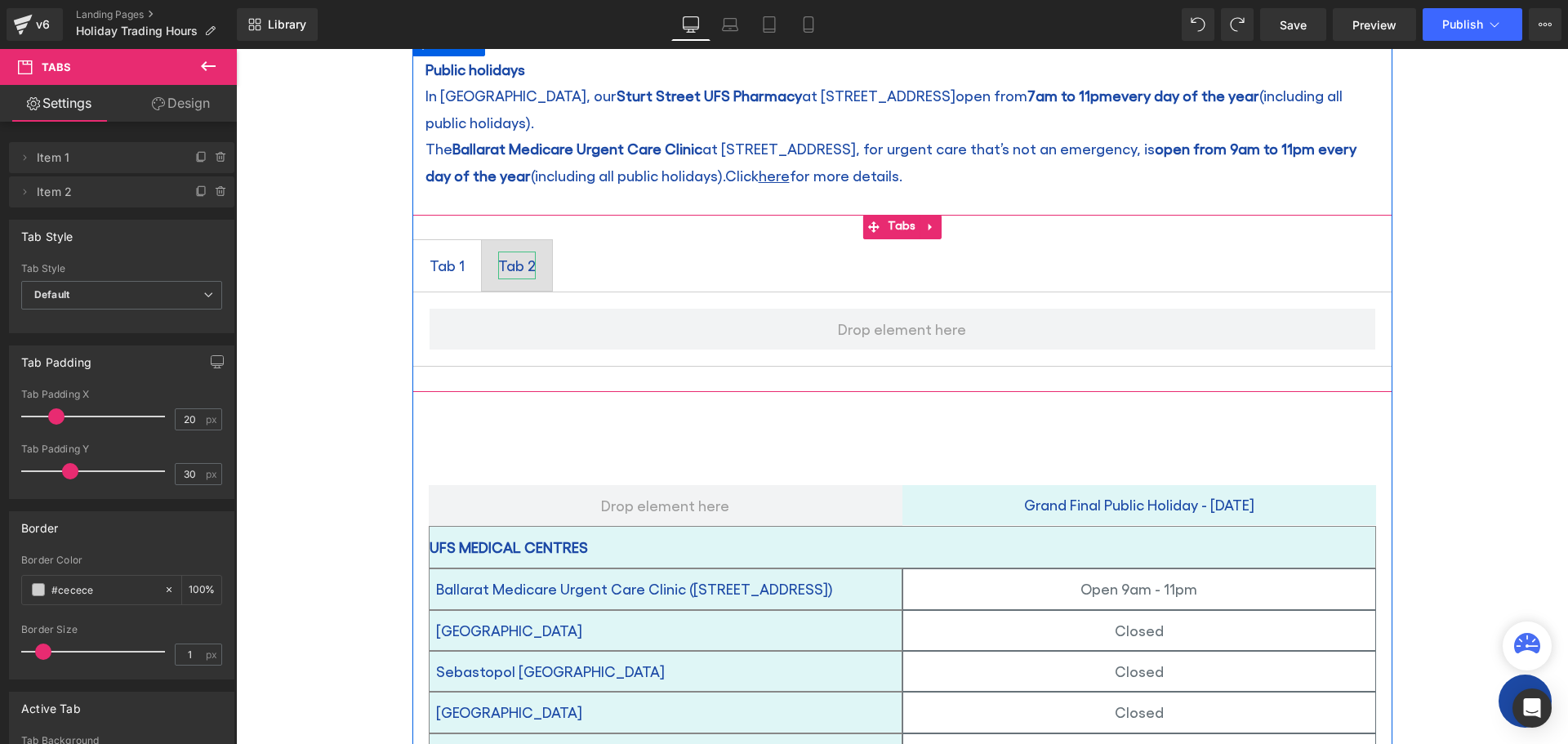
click at [513, 251] on div "Tab 2" at bounding box center [517, 265] width 38 height 28
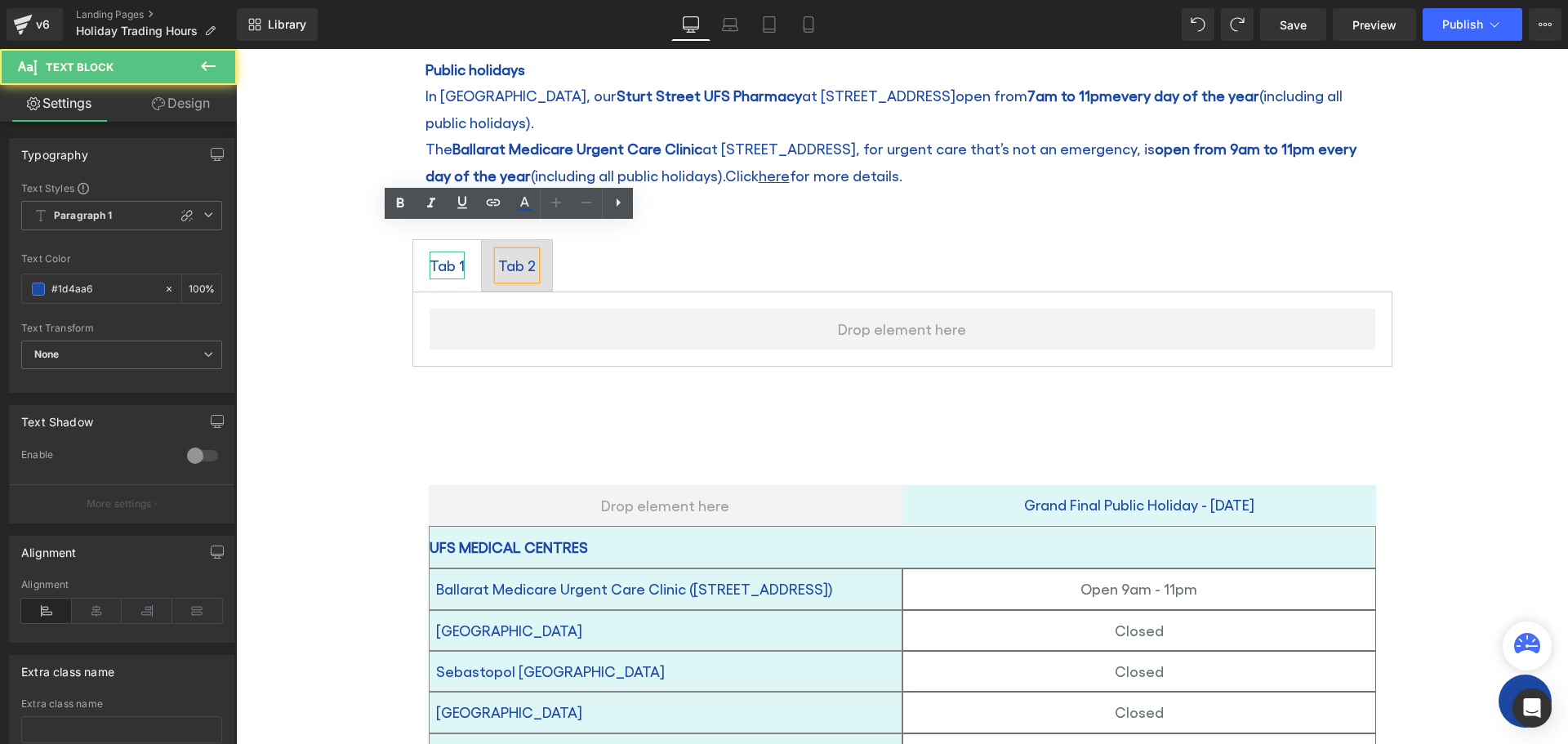
click at [437, 251] on div "Tab 1" at bounding box center [447, 265] width 35 height 28
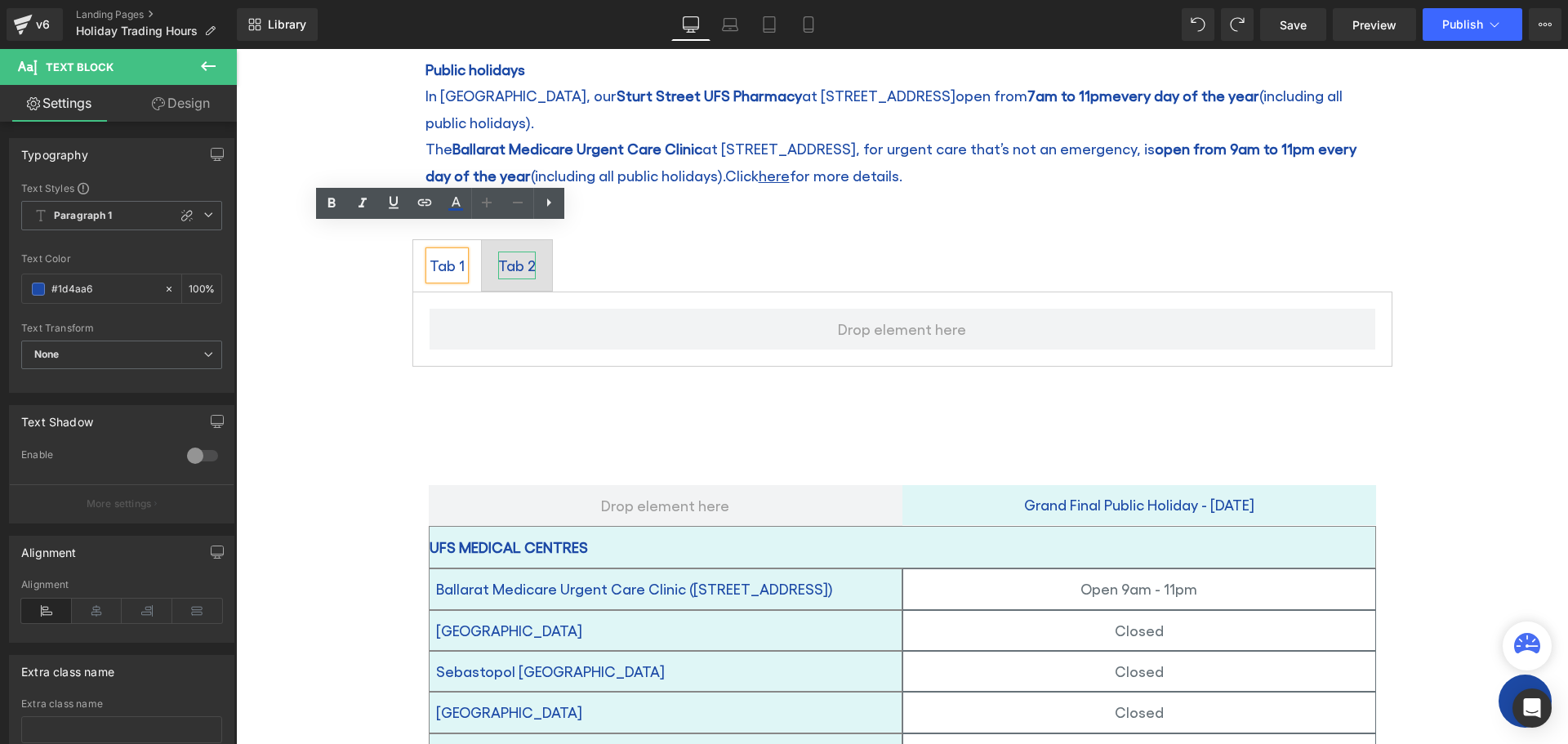
click at [510, 251] on div "Tab 2" at bounding box center [517, 265] width 38 height 28
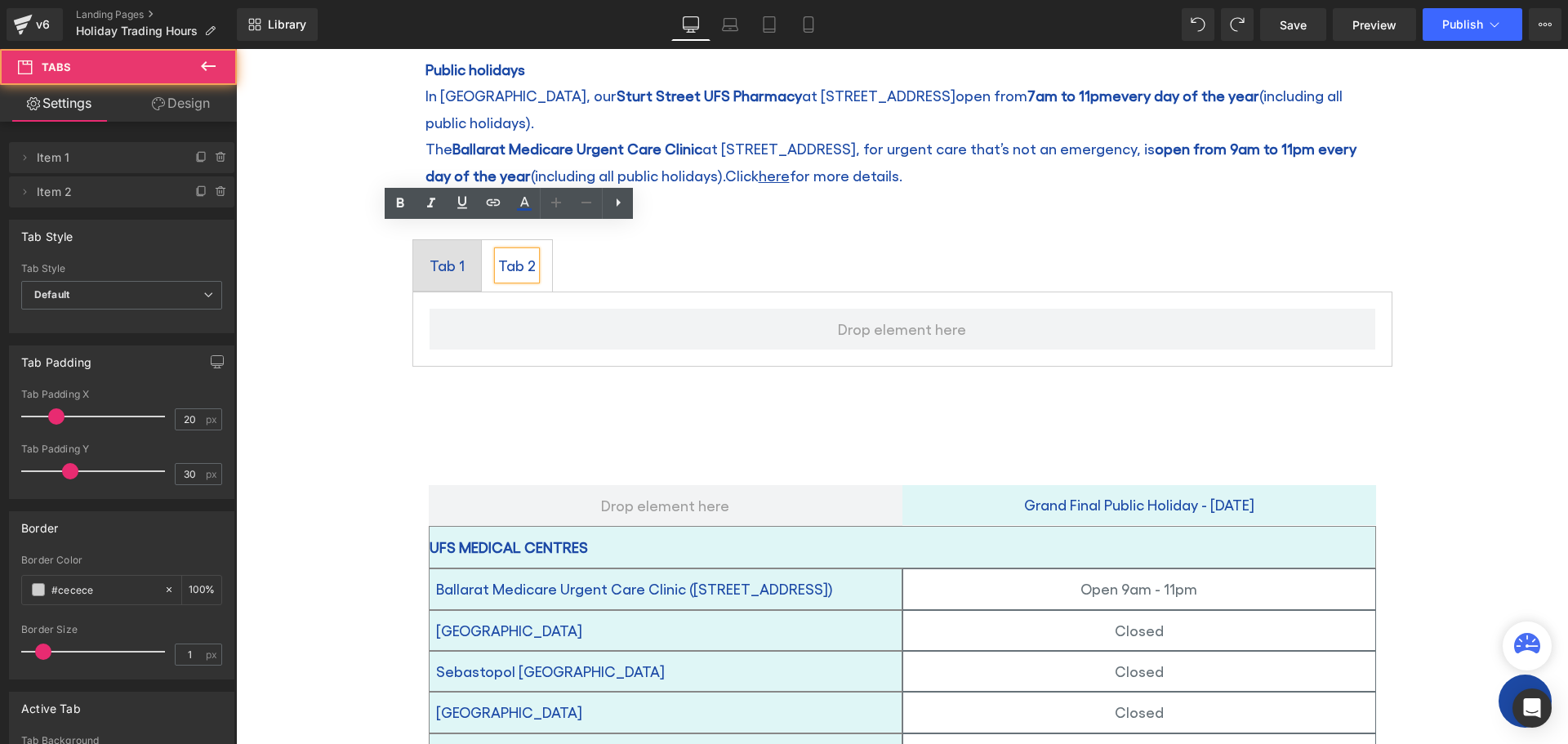
click at [748, 240] on ul "Tab 1 Text Block Tab 2 Text Block" at bounding box center [902, 266] width 980 height 53
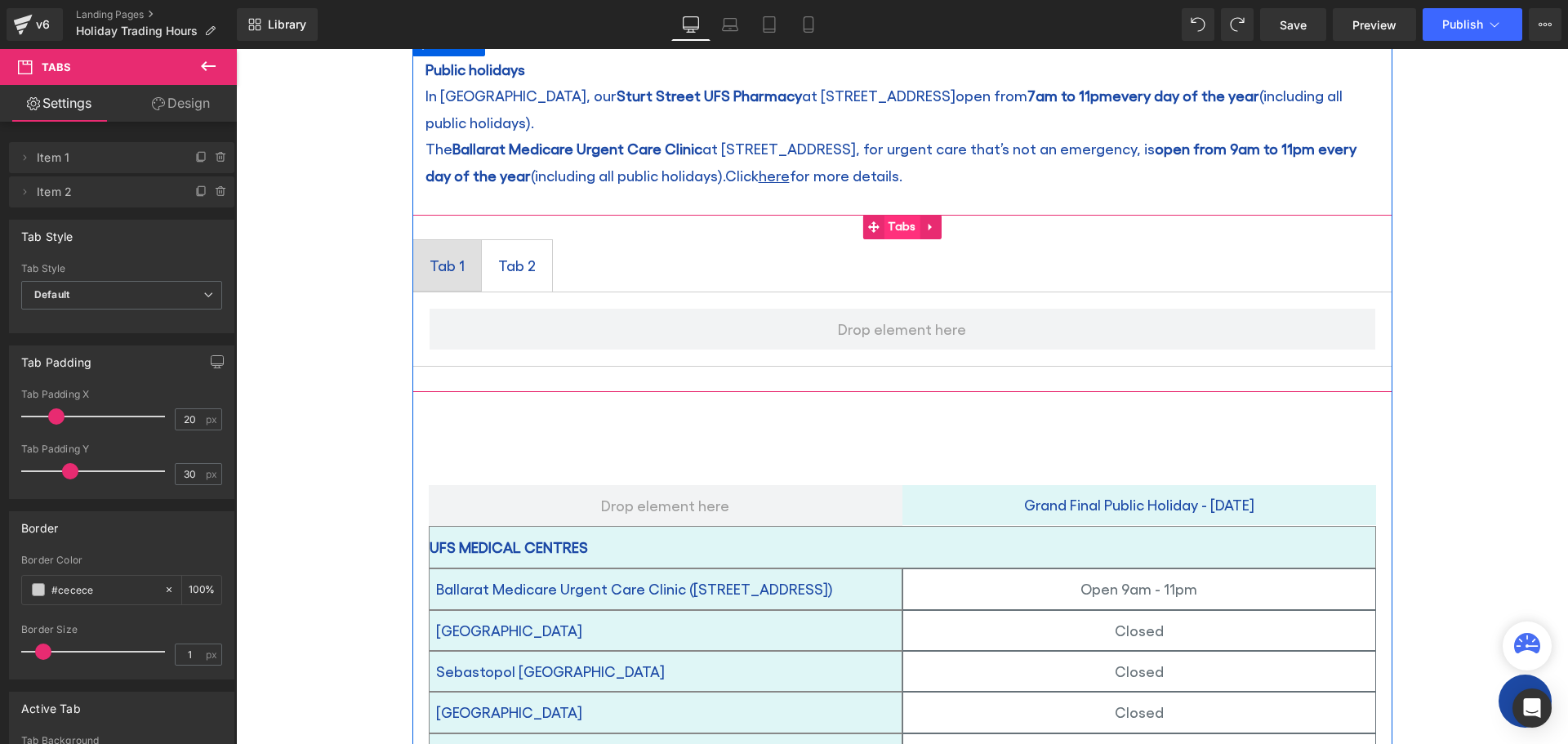
click at [903, 215] on span "Tabs" at bounding box center [901, 227] width 36 height 24
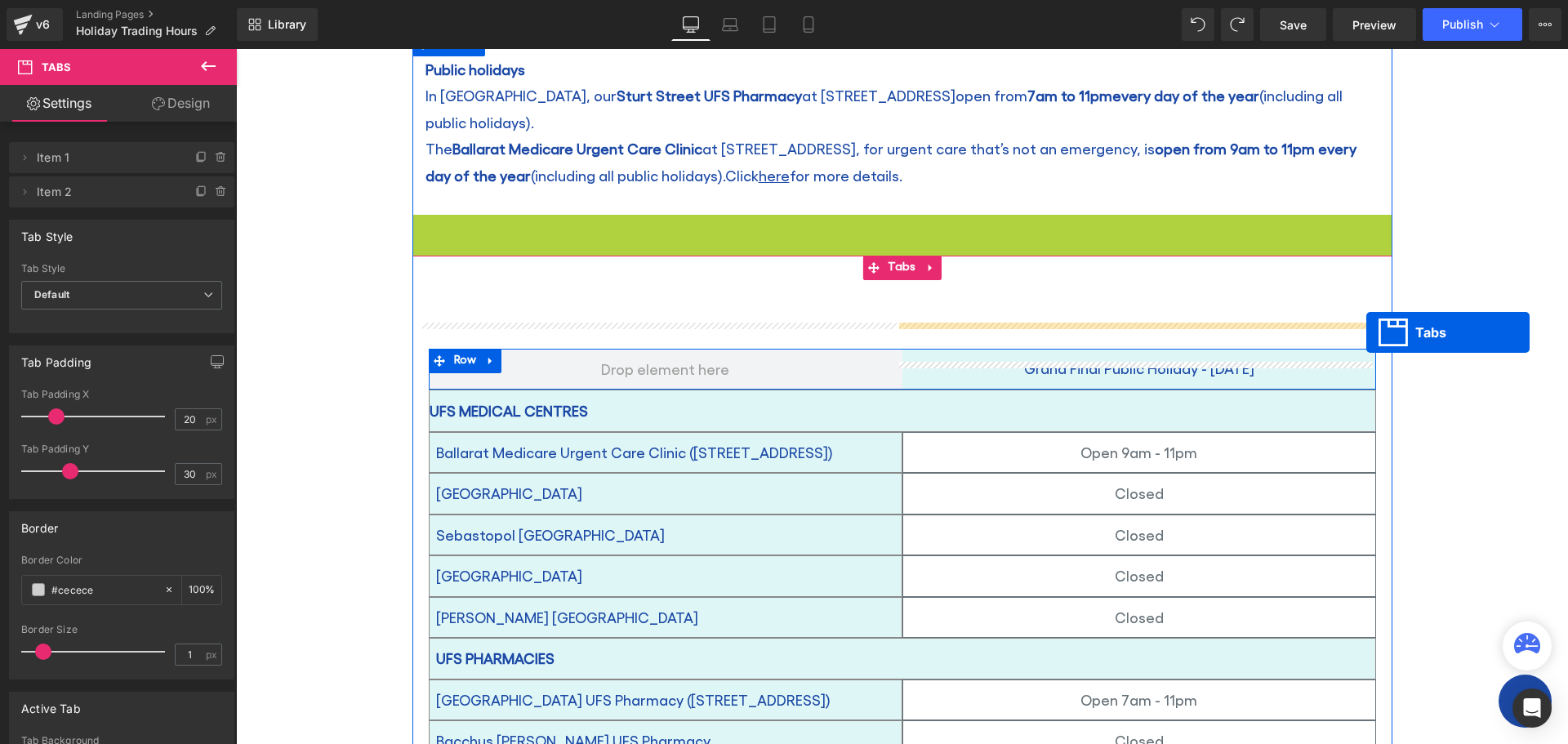
drag, startPoint x: 869, startPoint y: 207, endPoint x: 1366, endPoint y: 333, distance: 512.7
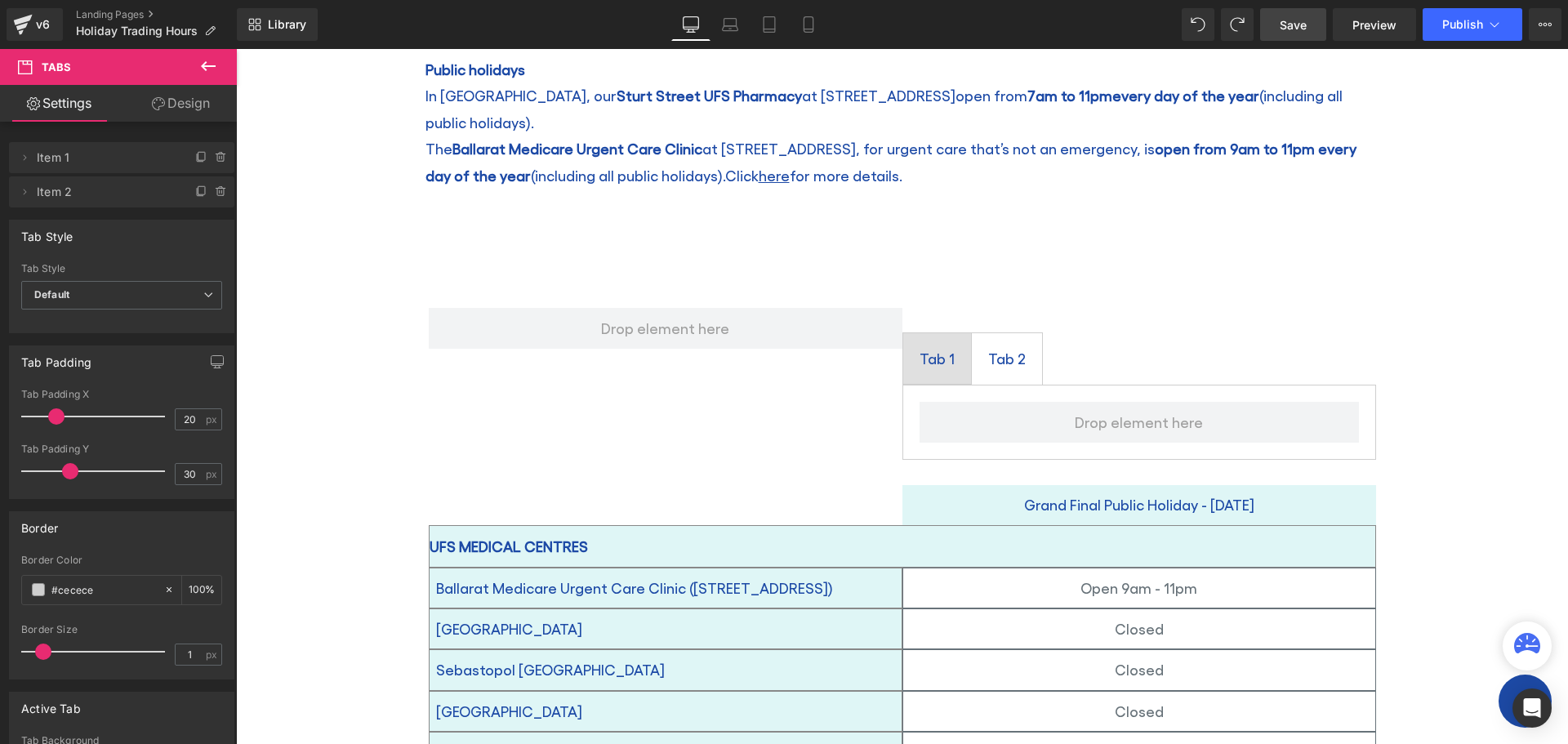
click at [1293, 25] on span "Save" at bounding box center [1294, 25] width 27 height 17
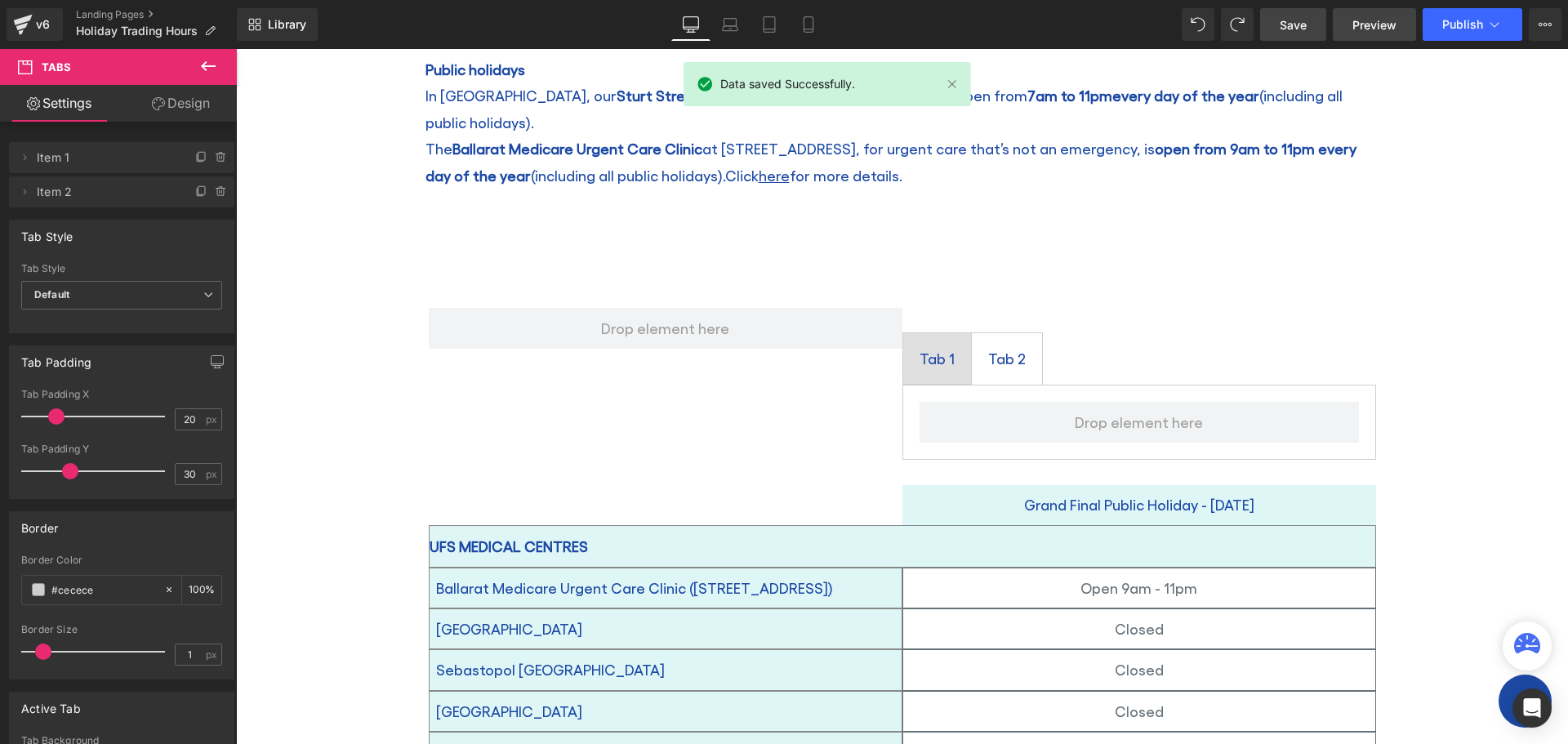
click at [1362, 21] on span "Preview" at bounding box center [1373, 25] width 44 height 17
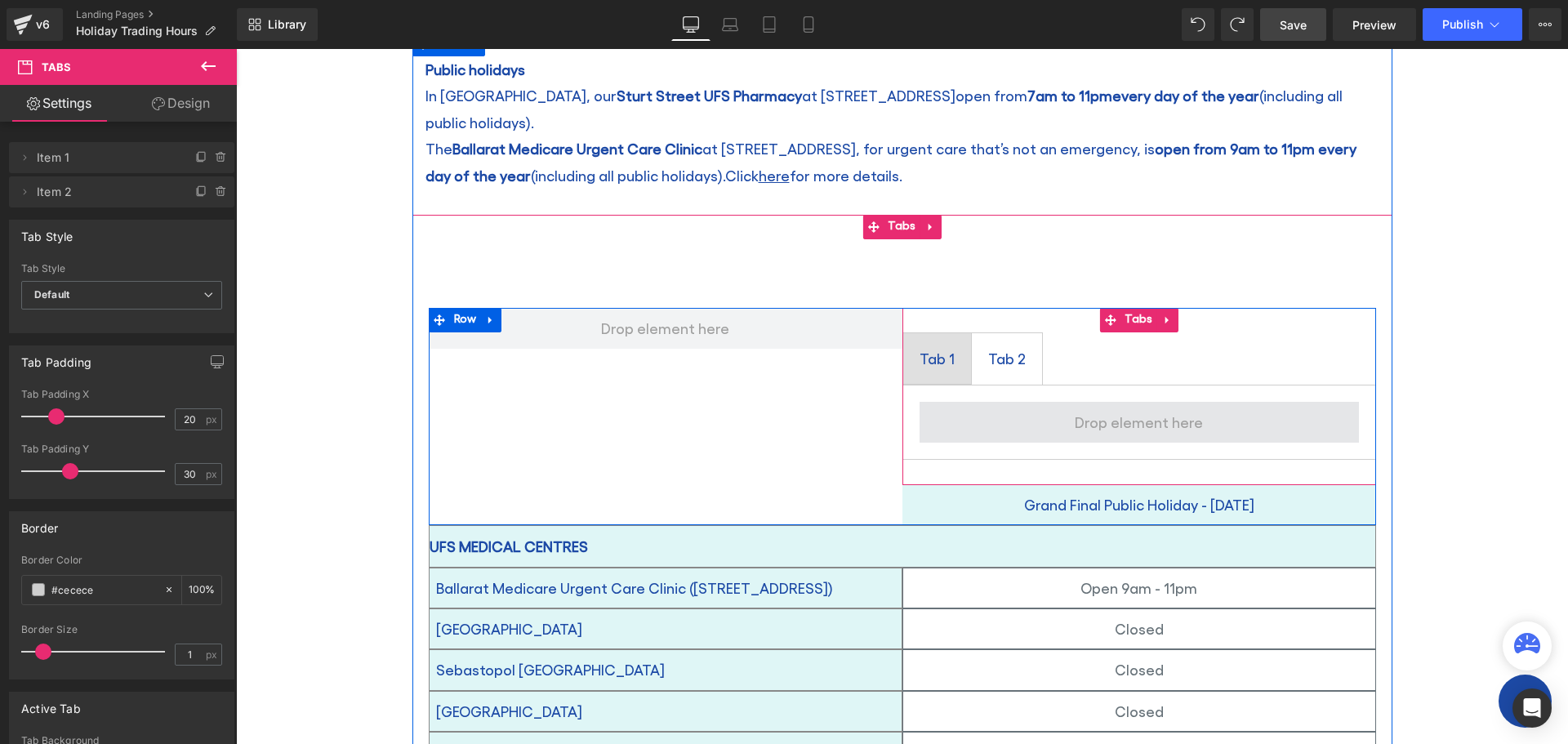
click at [1108, 410] on span at bounding box center [1138, 422] width 140 height 34
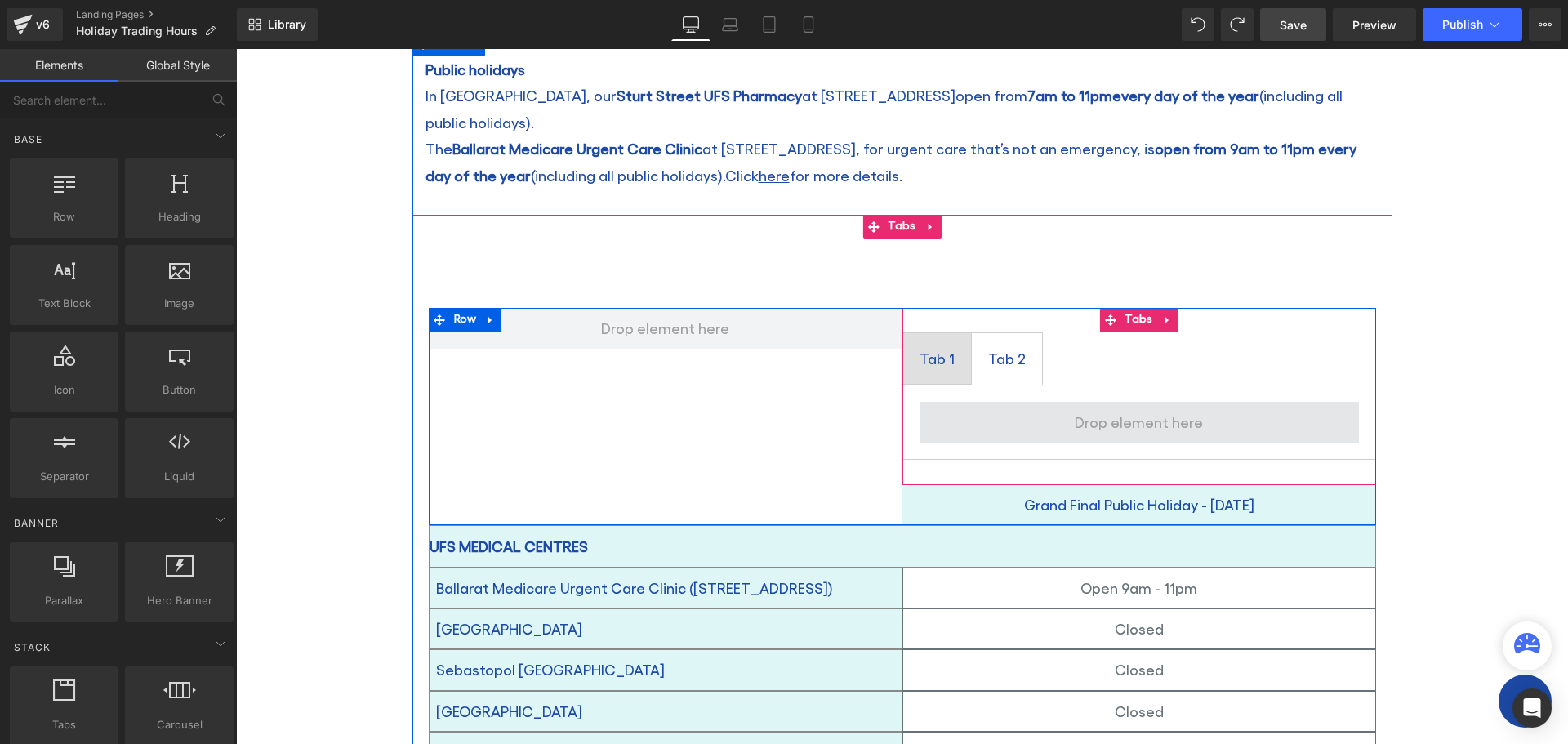
click at [1108, 410] on span at bounding box center [1138, 422] width 140 height 34
click at [1106, 314] on icon at bounding box center [1110, 320] width 12 height 12
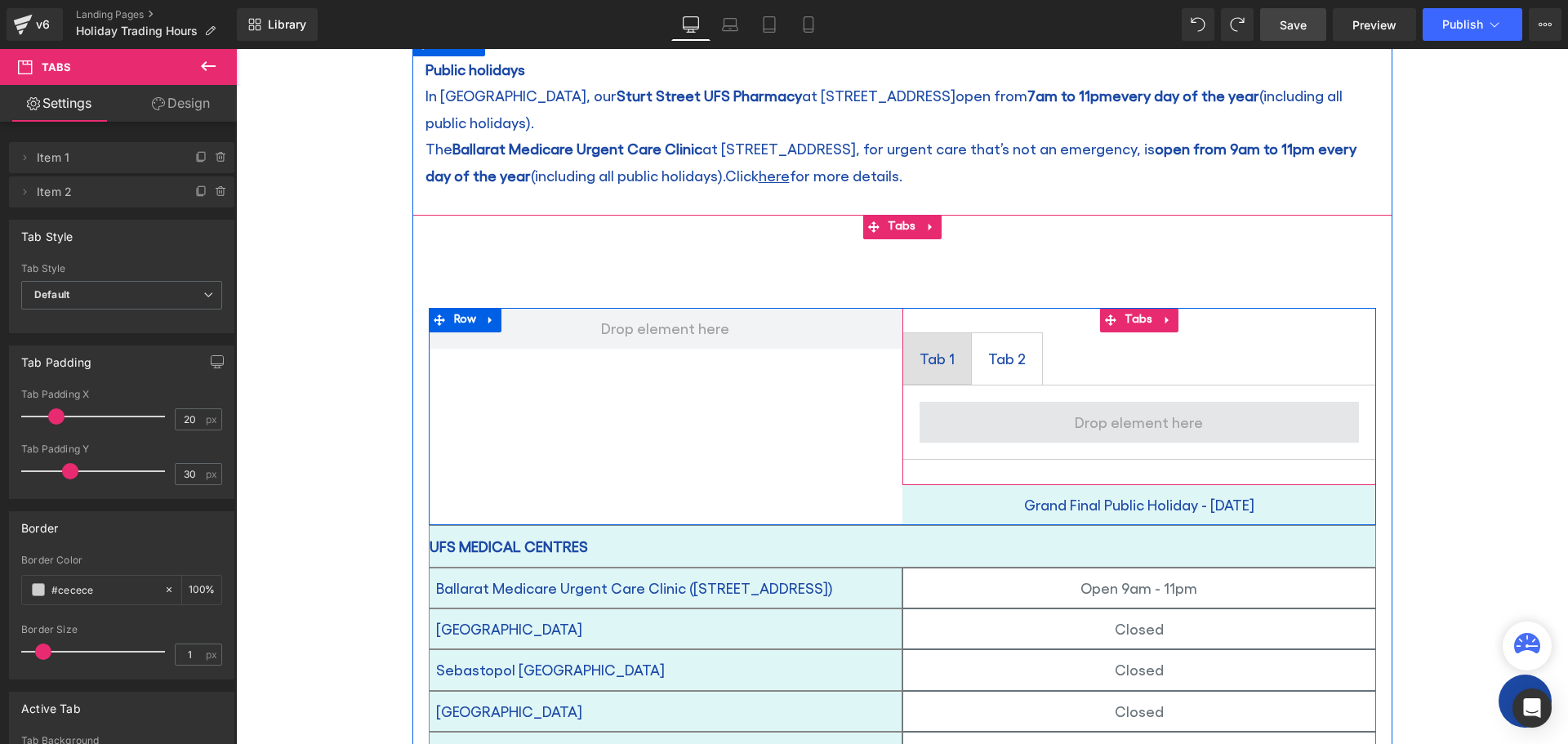
click at [1071, 405] on span at bounding box center [1138, 422] width 140 height 34
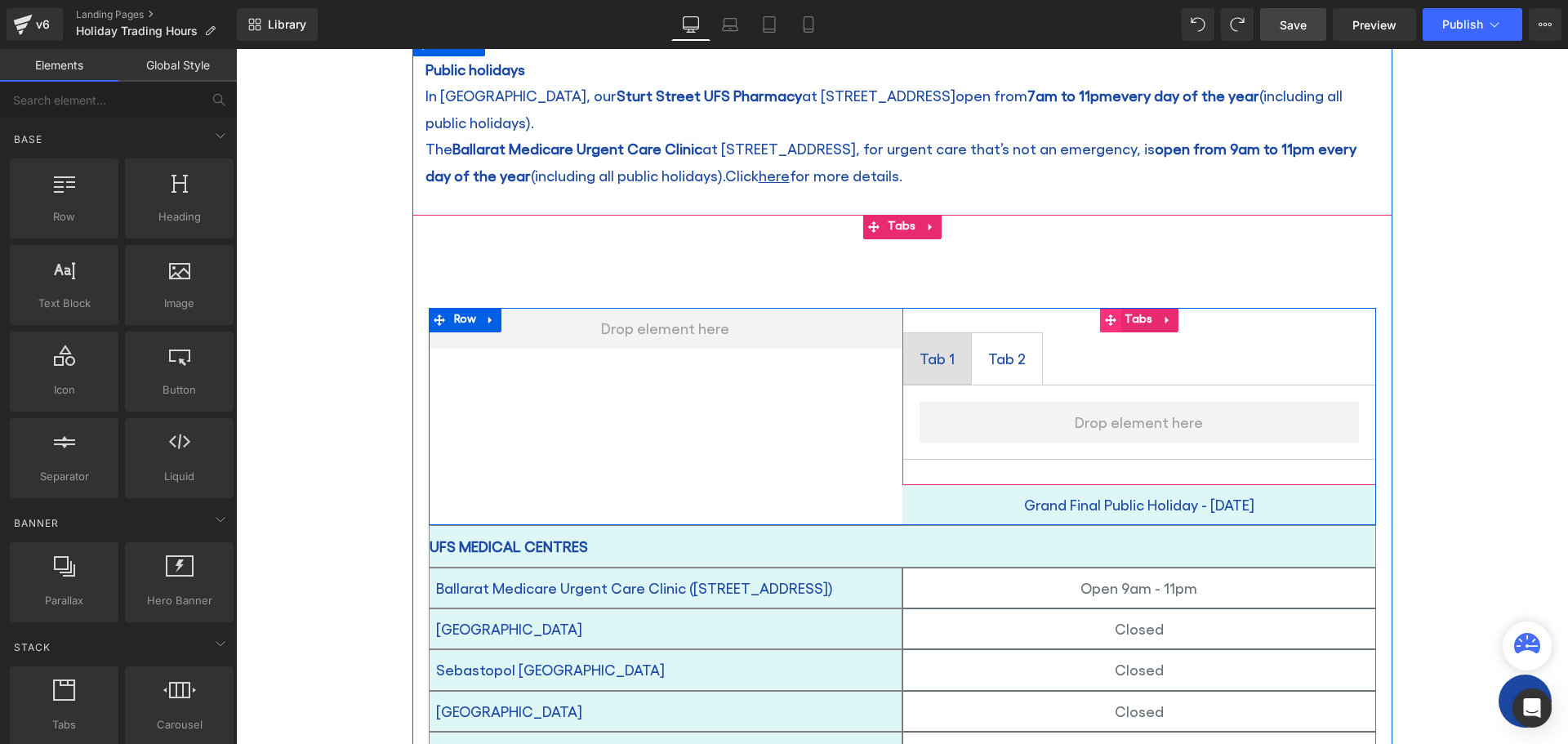
click at [1104, 314] on icon at bounding box center [1110, 320] width 12 height 12
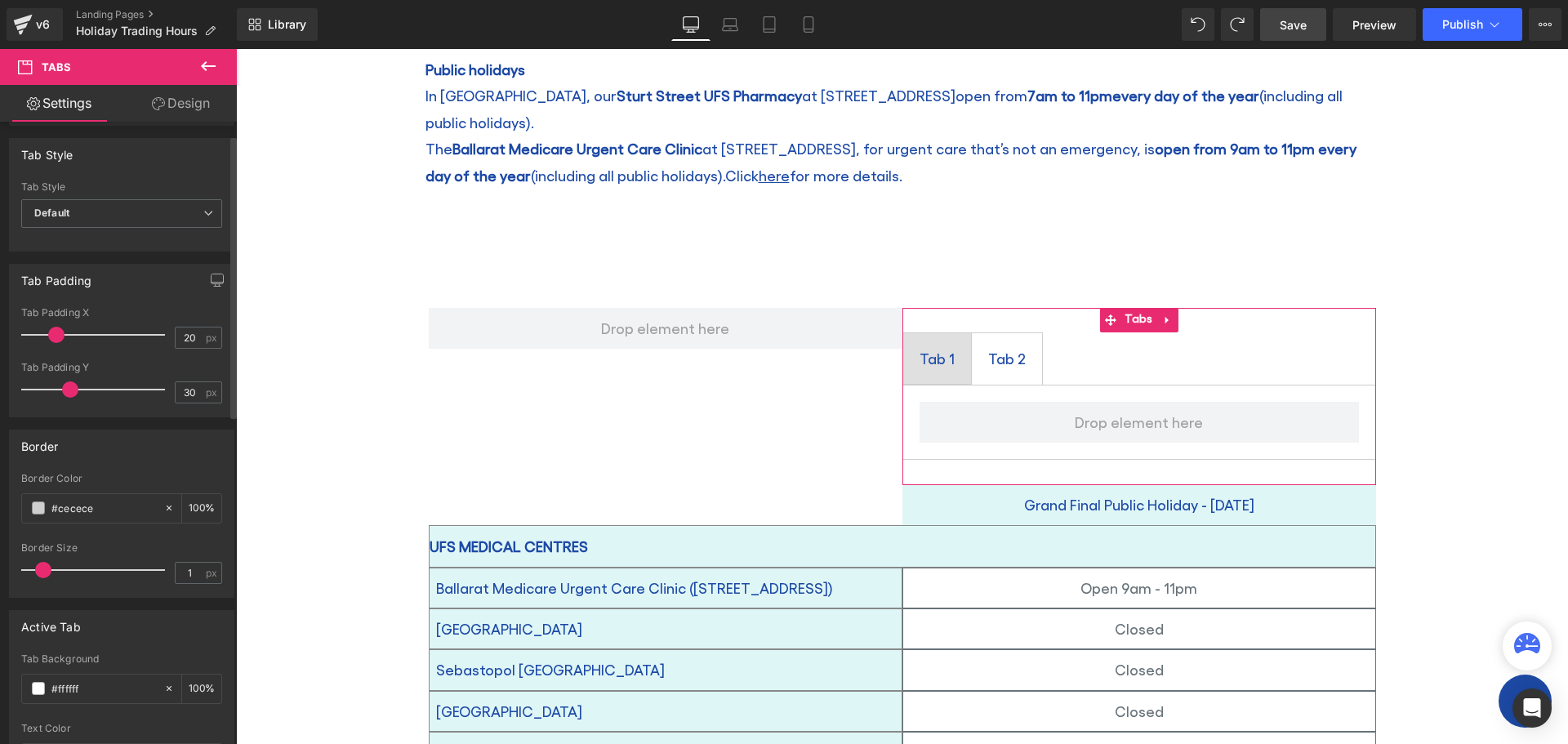
scroll to position [0, 0]
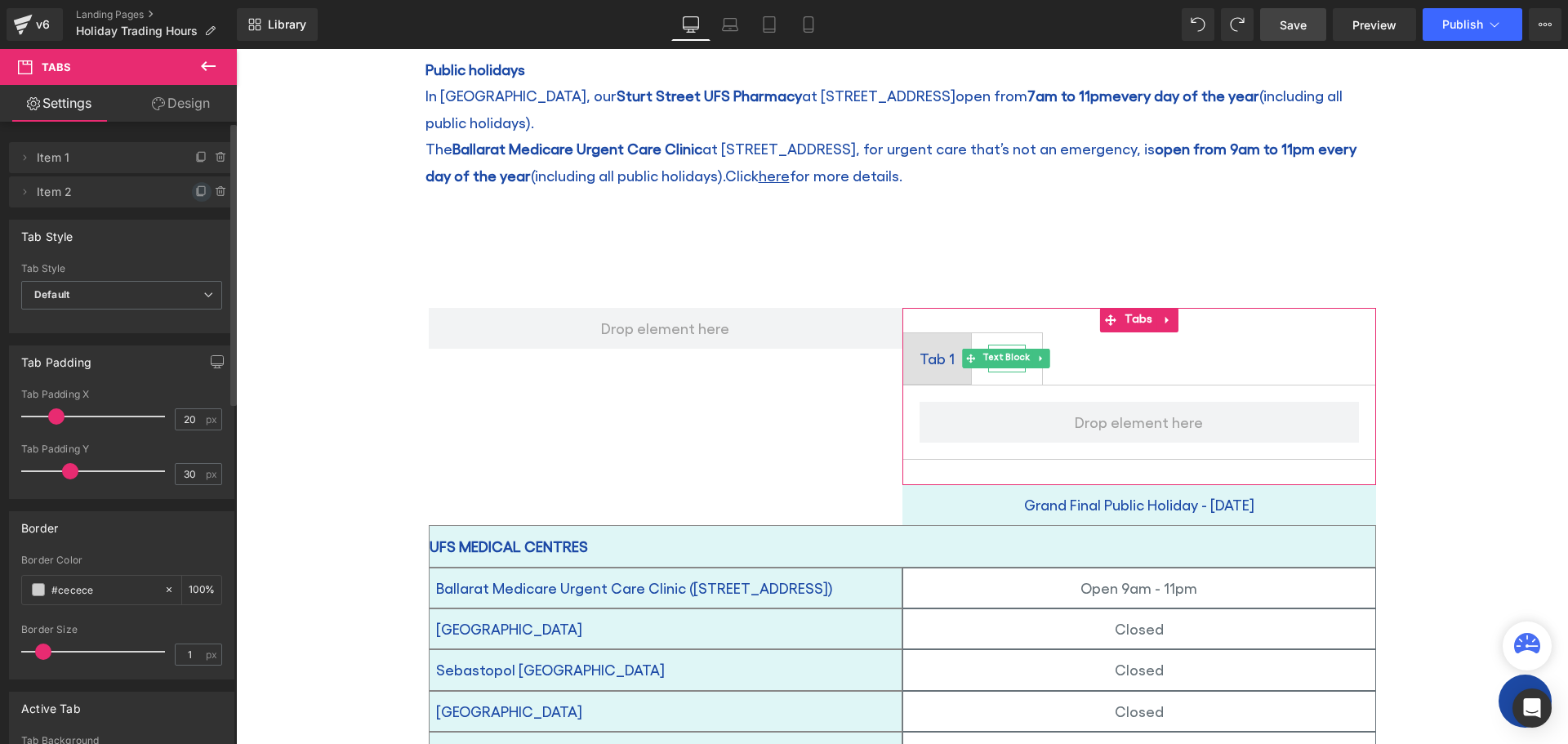
click at [197, 193] on icon at bounding box center [200, 193] width 7 height 8
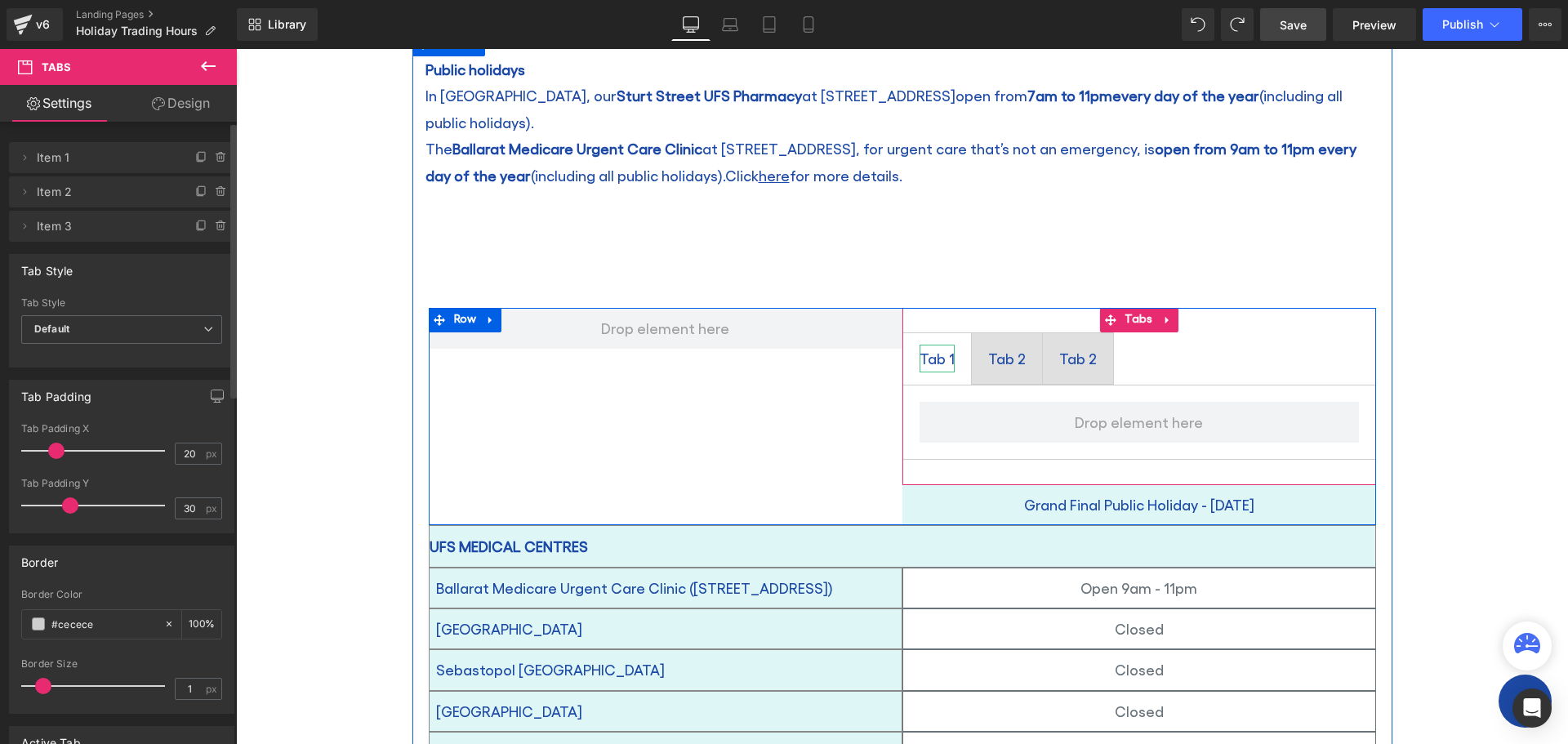
click at [941, 344] on div "Tab 1" at bounding box center [937, 358] width 35 height 28
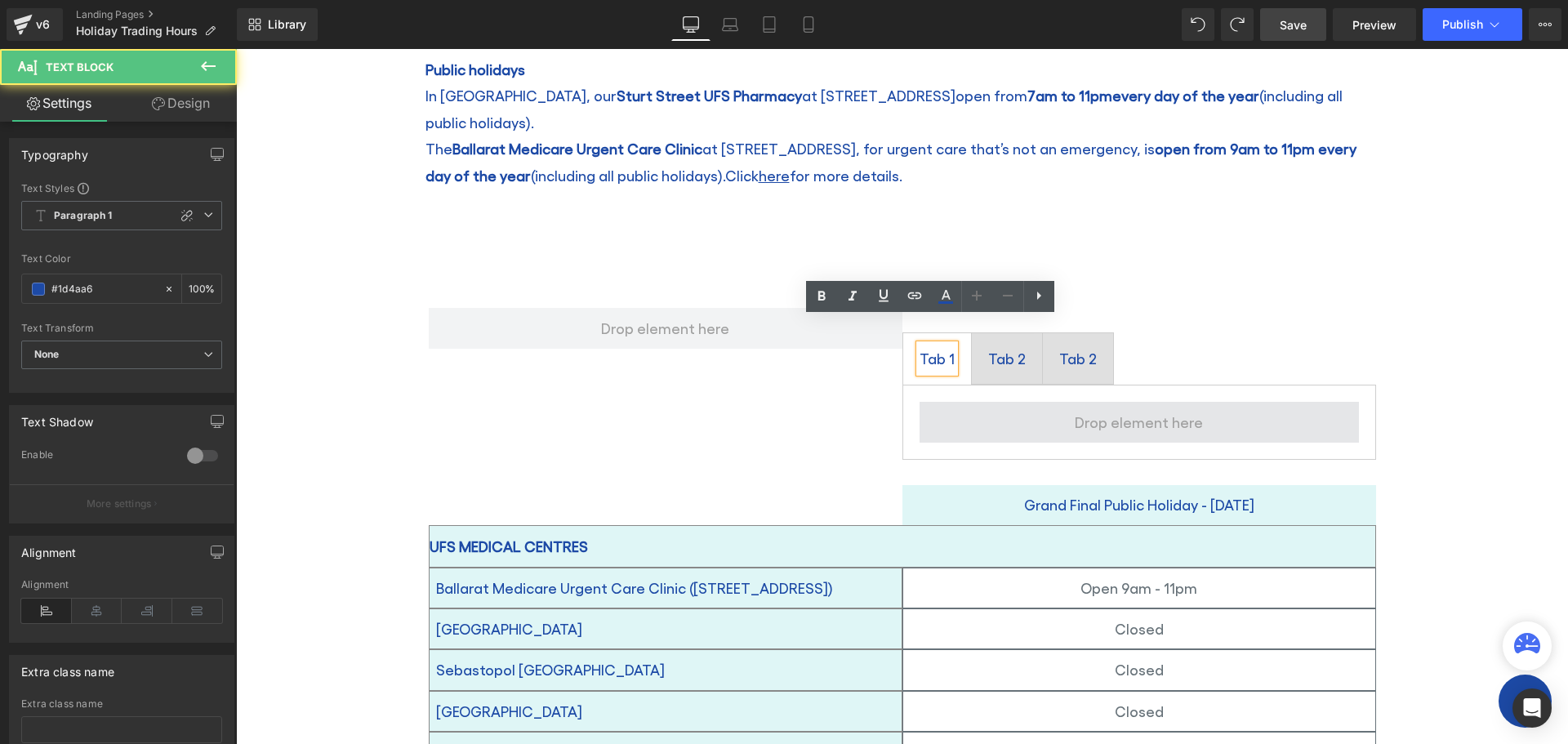
click at [1011, 402] on span at bounding box center [1138, 422] width 439 height 41
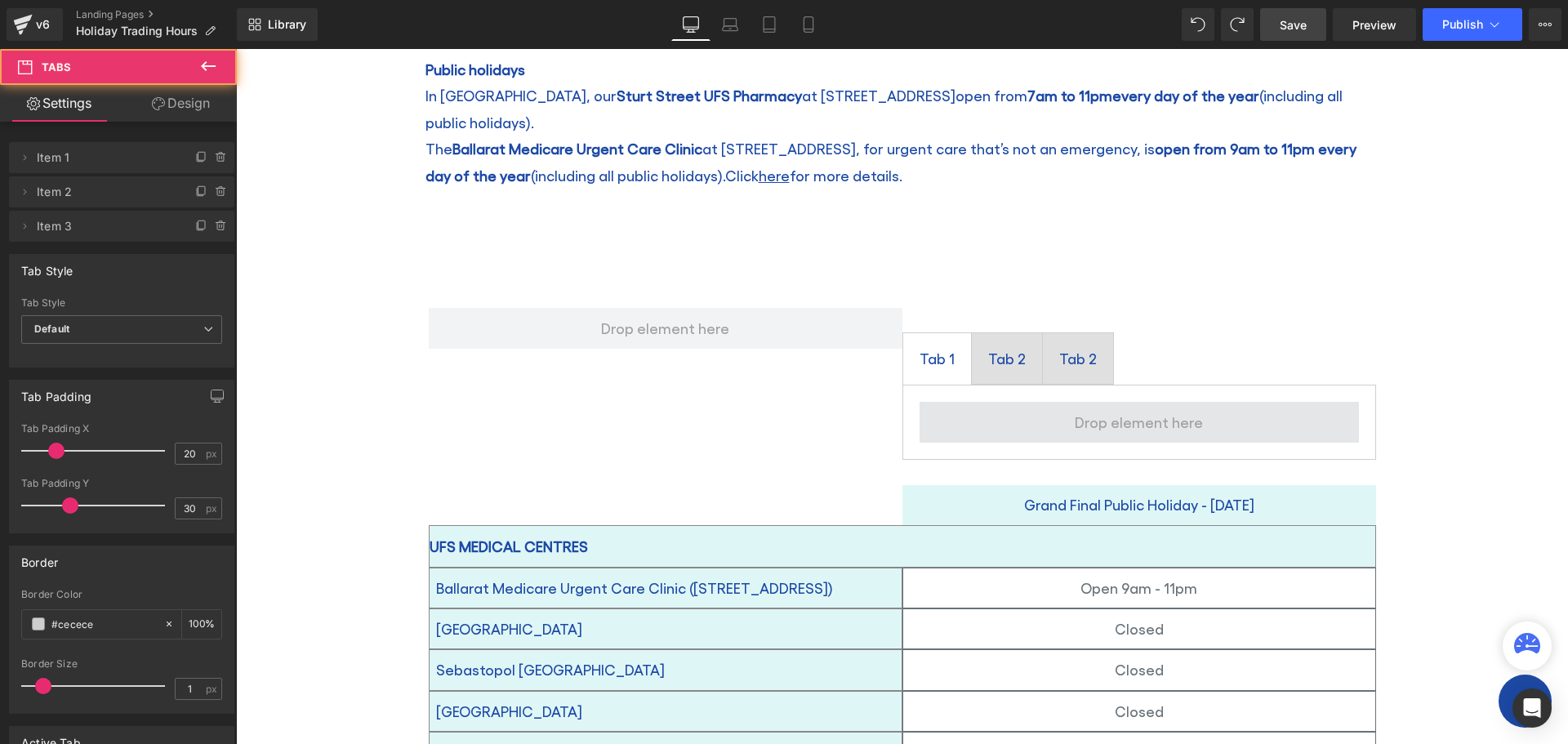
click at [1011, 402] on span at bounding box center [1138, 422] width 439 height 41
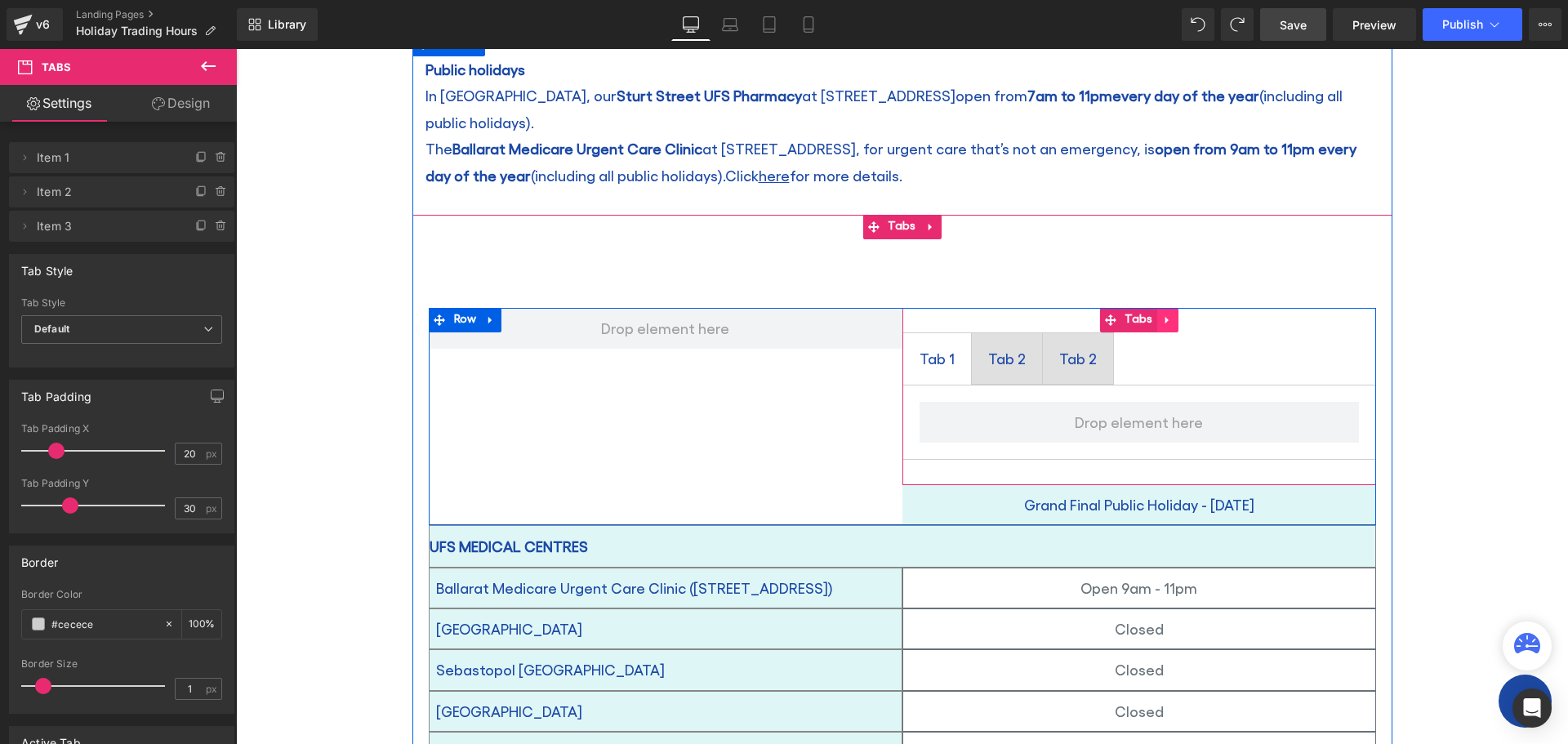
click at [1162, 314] on icon at bounding box center [1168, 320] width 12 height 13
click at [1172, 314] on icon at bounding box center [1178, 320] width 12 height 12
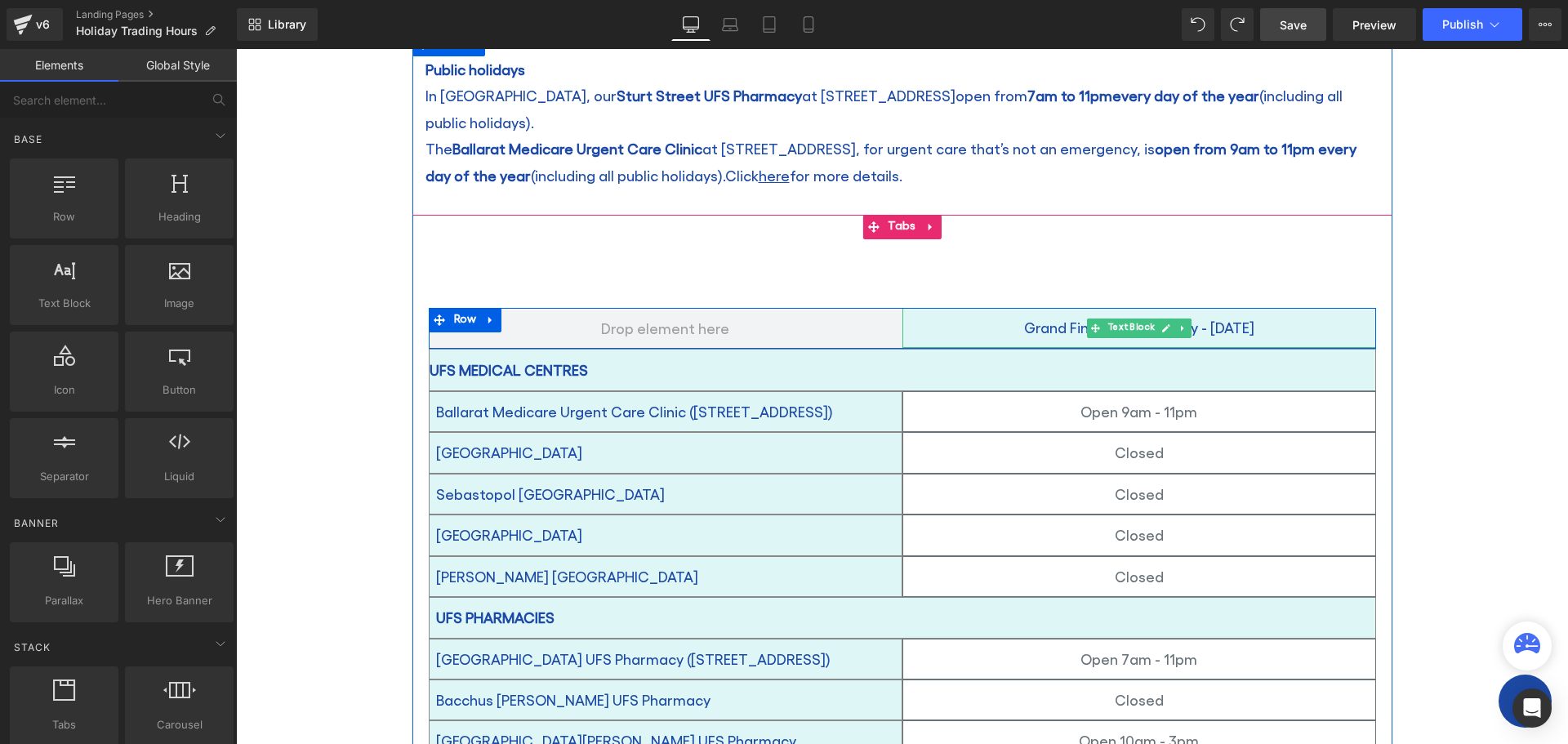
click at [1342, 314] on p "Grand Final Public Holiday - [DATE]" at bounding box center [1139, 327] width 473 height 26
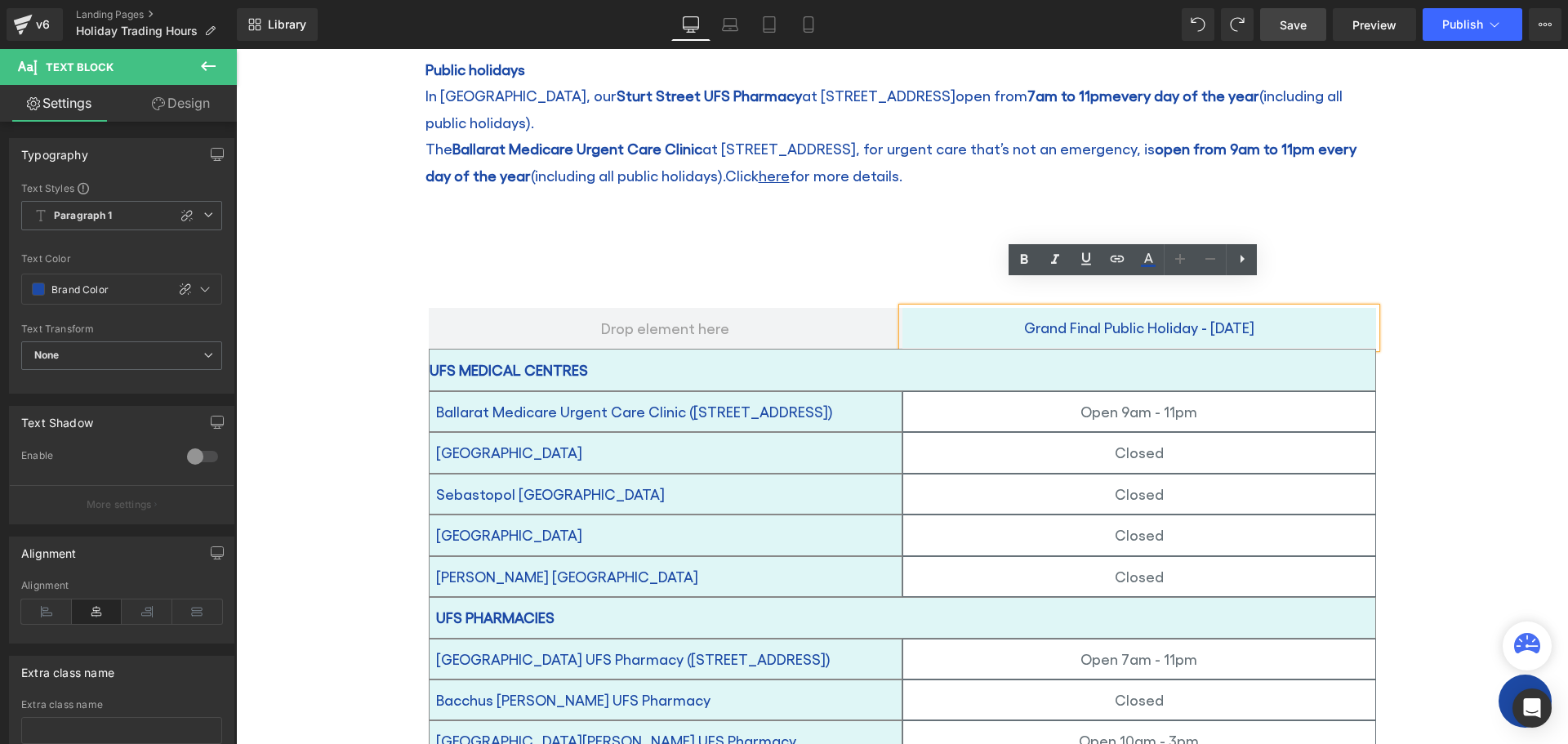
click at [861, 240] on ul "Text Block" at bounding box center [902, 266] width 980 height 52
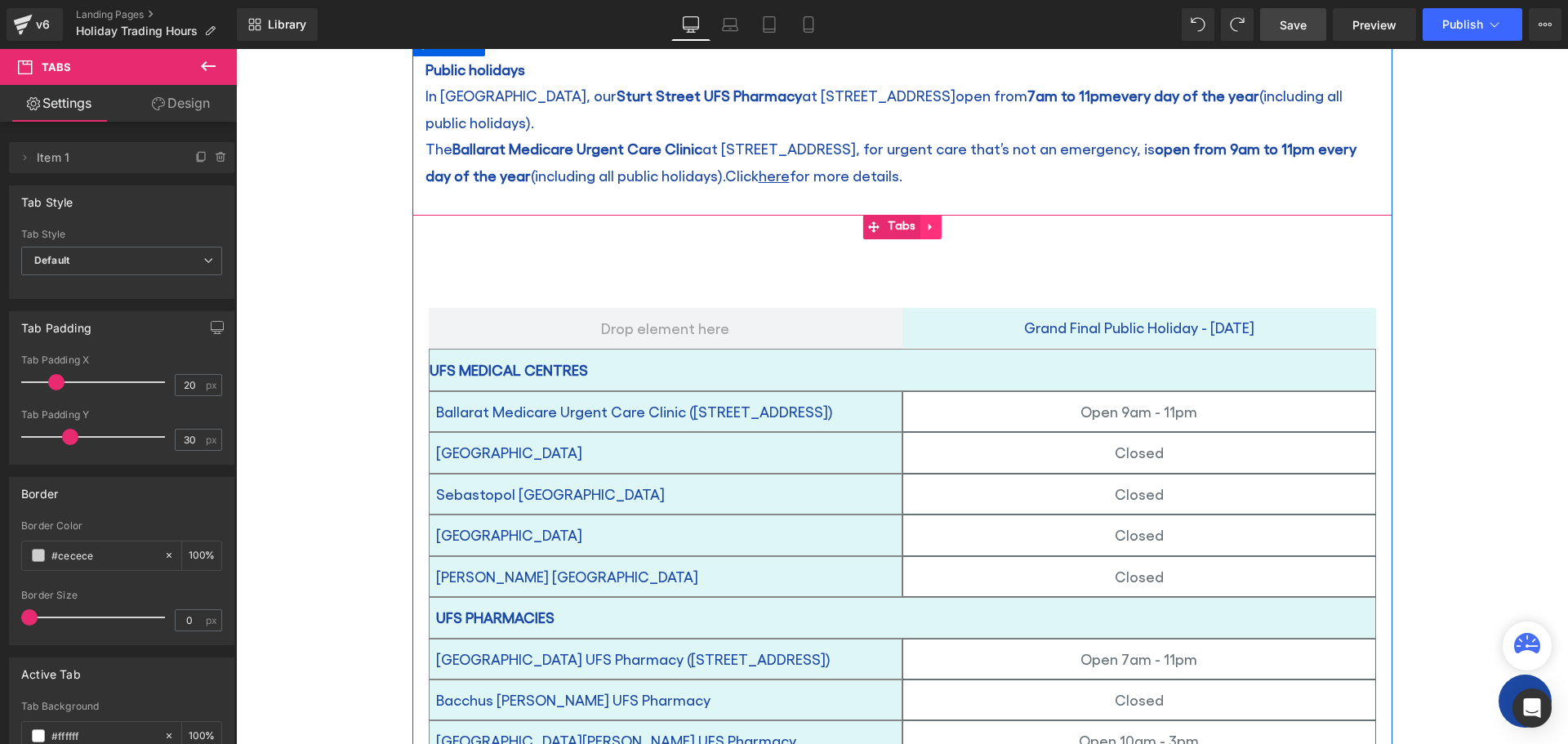
click at [928, 221] on icon at bounding box center [931, 227] width 12 height 13
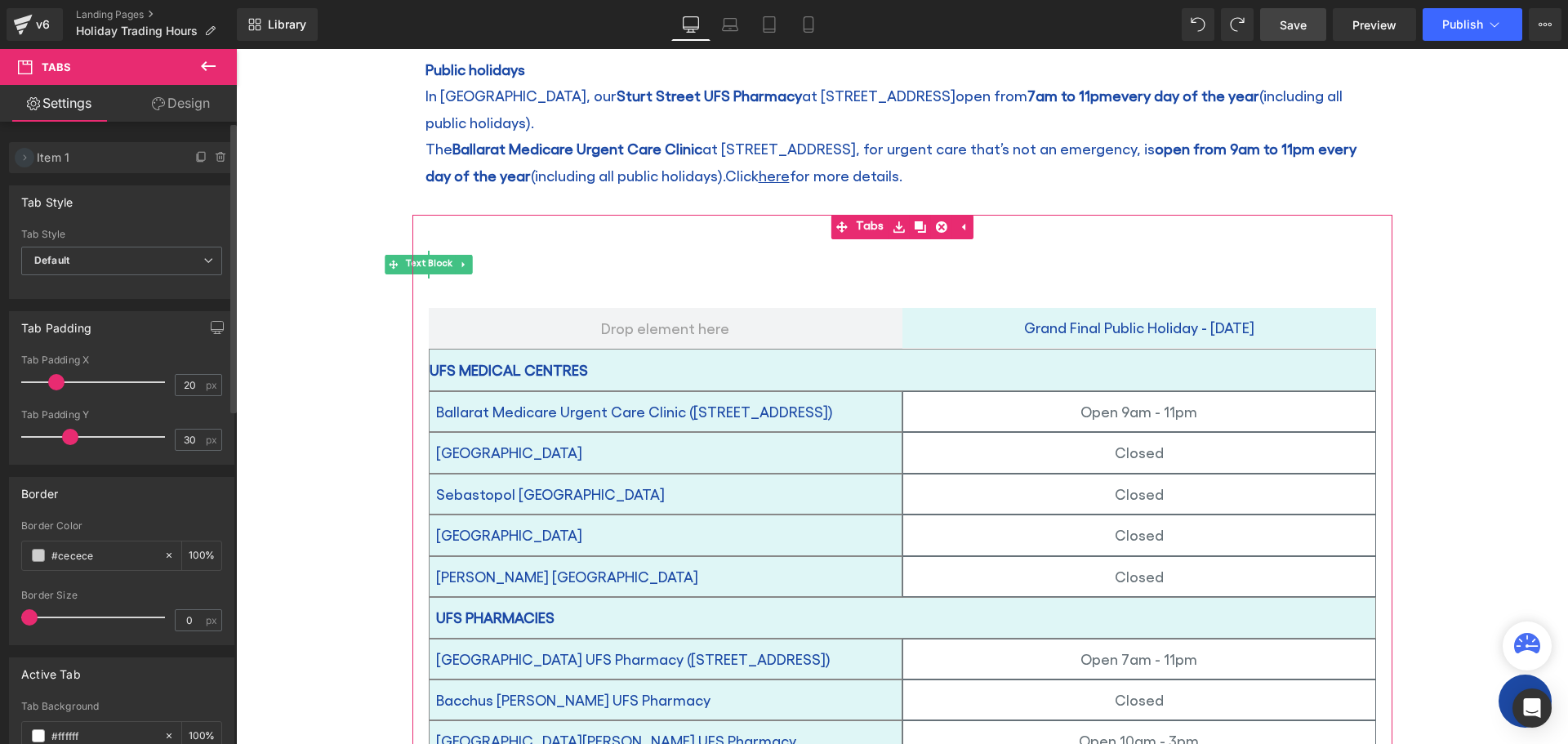
click at [20, 156] on icon at bounding box center [24, 157] width 13 height 13
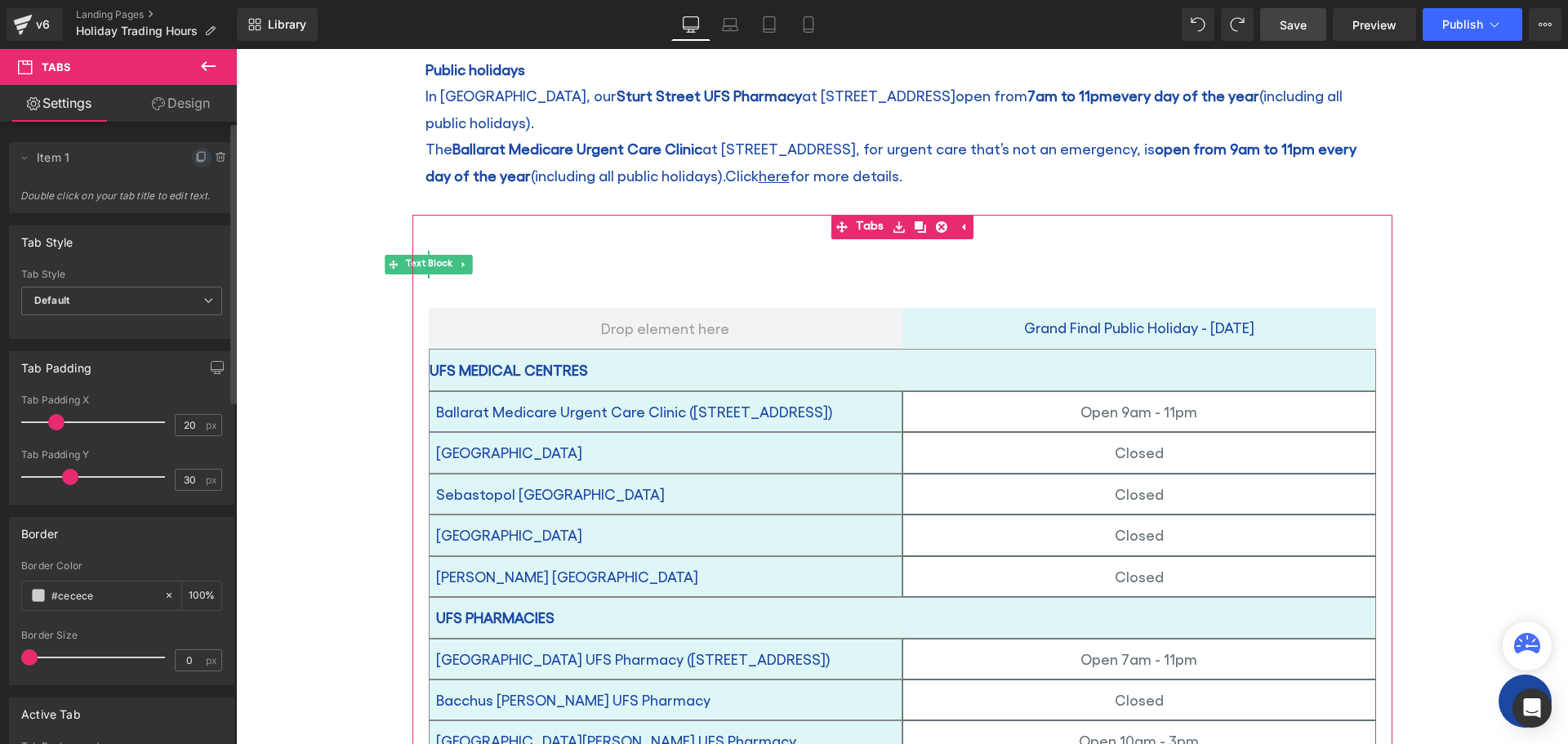
click at [197, 157] on icon at bounding box center [200, 158] width 7 height 8
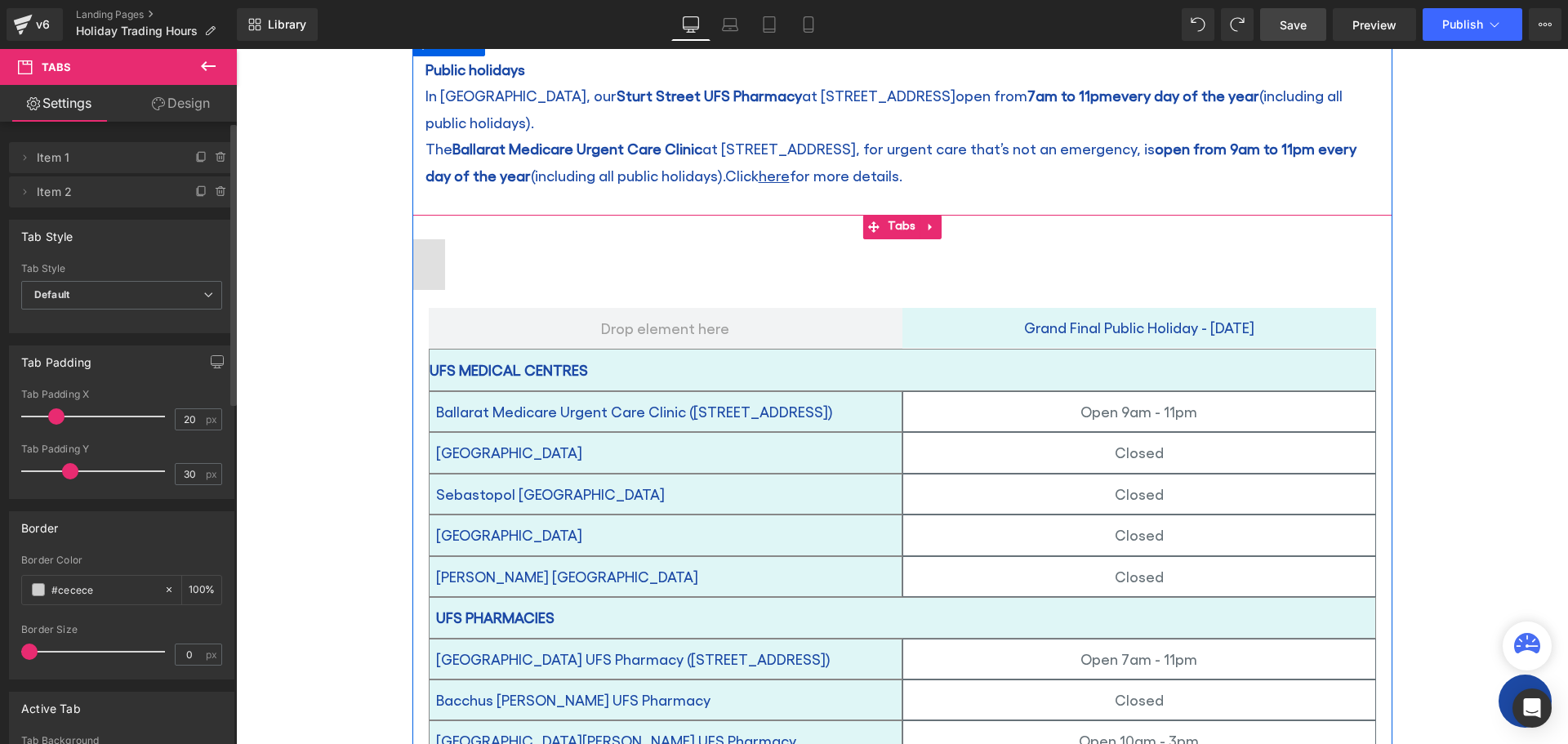
click at [457, 240] on span "Text Block" at bounding box center [462, 265] width 33 height 50
click at [422, 241] on span "Text Block" at bounding box center [429, 265] width 33 height 50
drag, startPoint x: 449, startPoint y: 239, endPoint x: 547, endPoint y: 238, distance: 98.0
click at [547, 240] on ul "Text Block Text Block" at bounding box center [902, 266] width 980 height 52
drag, startPoint x: 424, startPoint y: 237, endPoint x: 536, endPoint y: 237, distance: 112.0
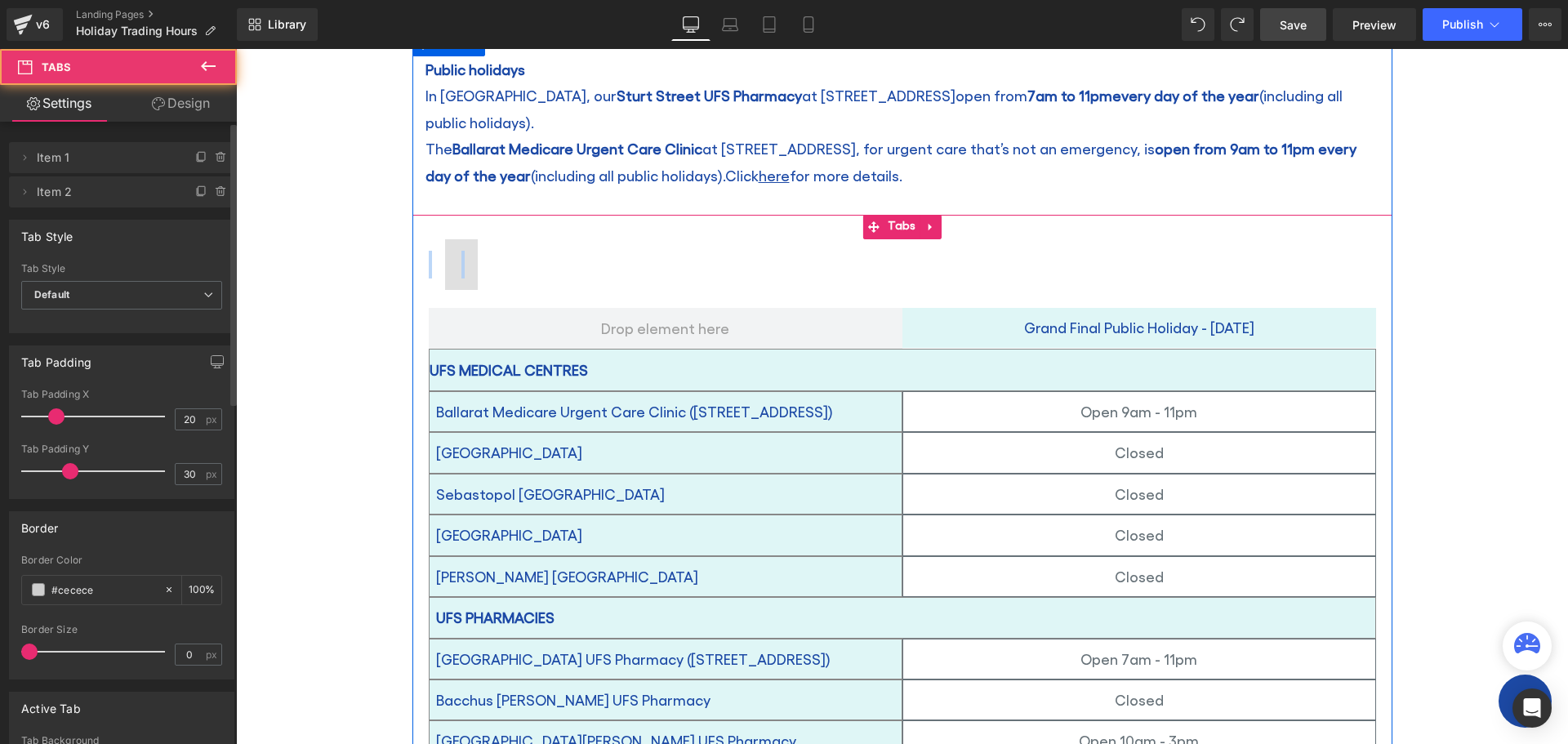
click at [536, 240] on ul "Text Block Text Block" at bounding box center [902, 266] width 980 height 52
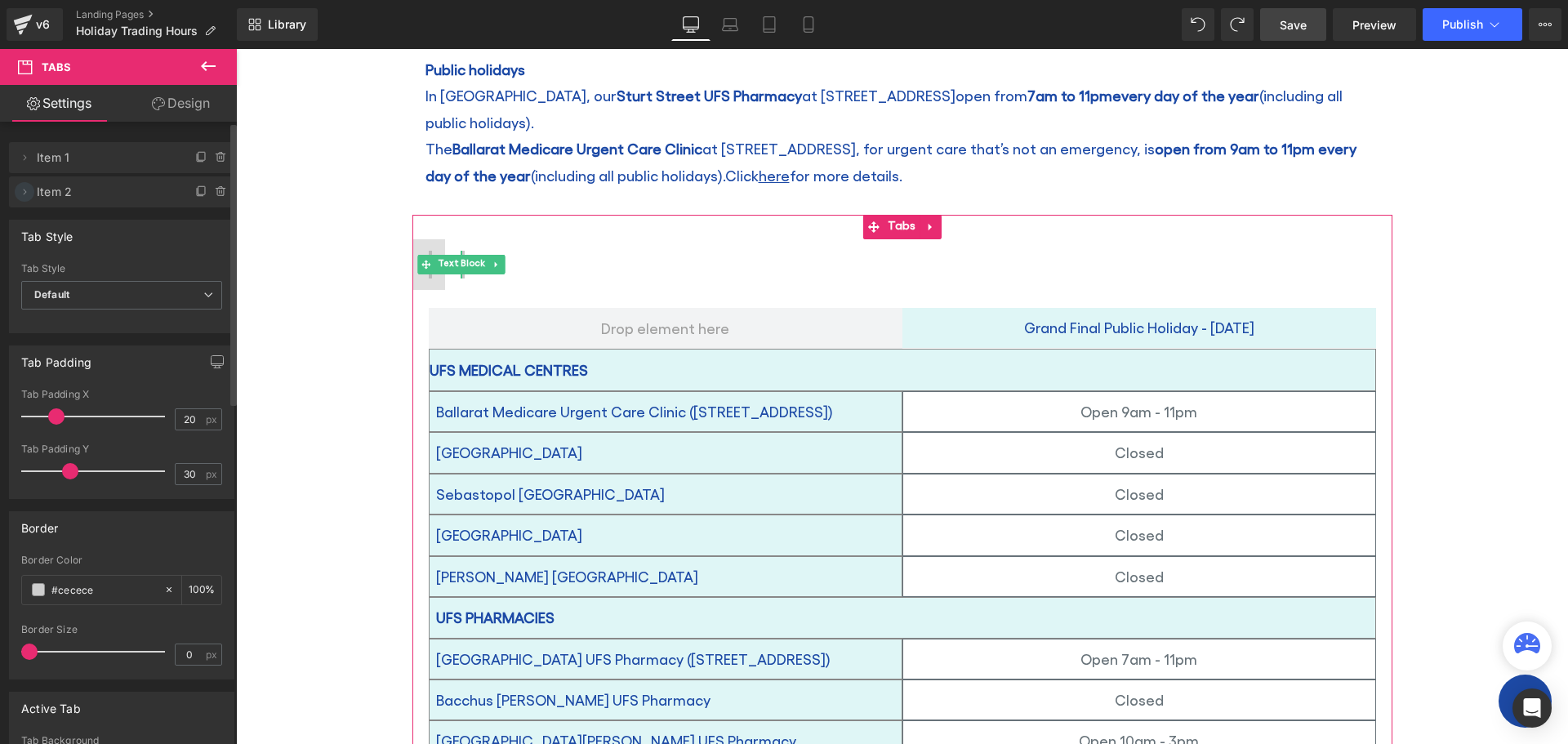
click at [25, 194] on icon at bounding box center [24, 191] width 13 height 13
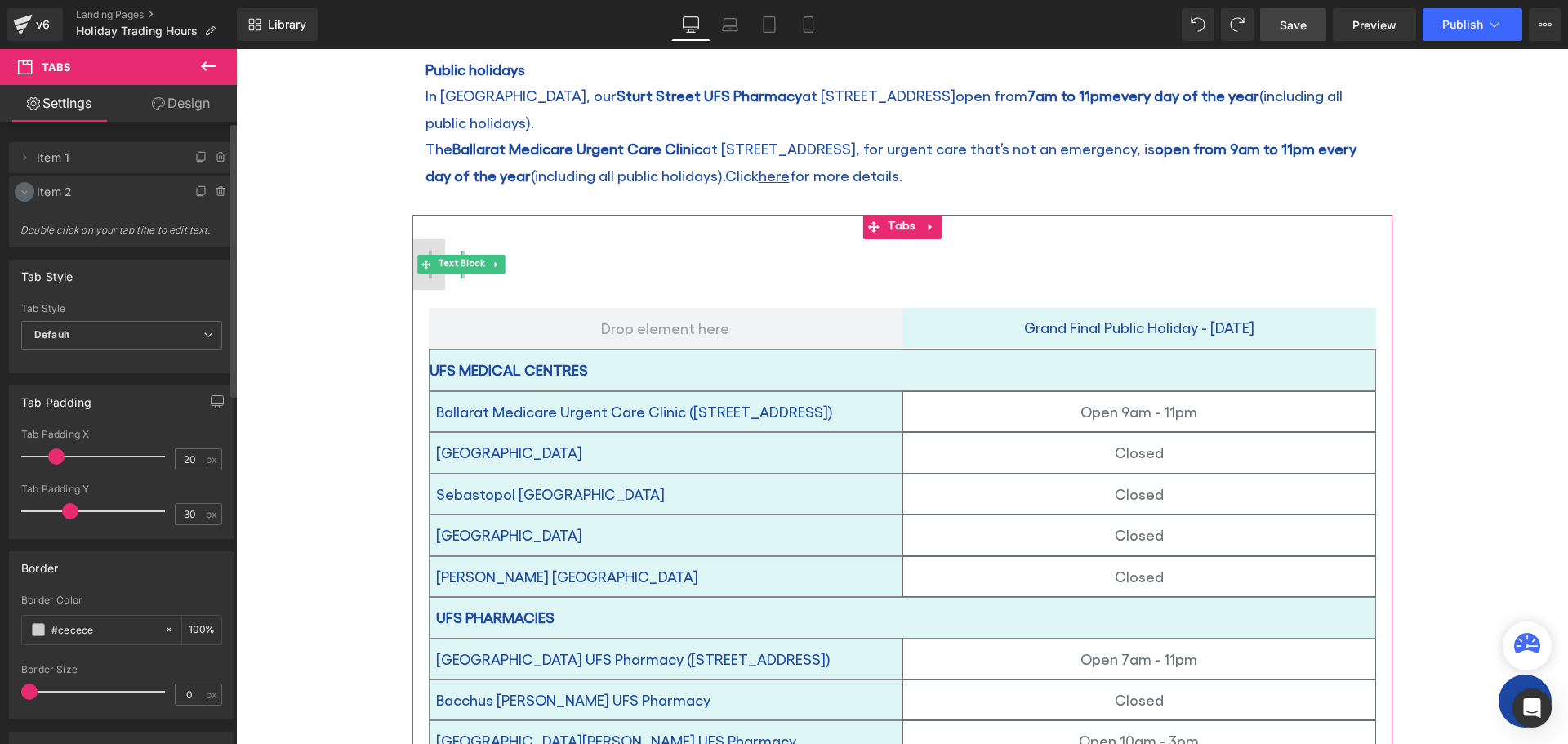
click at [25, 194] on icon at bounding box center [24, 191] width 13 height 13
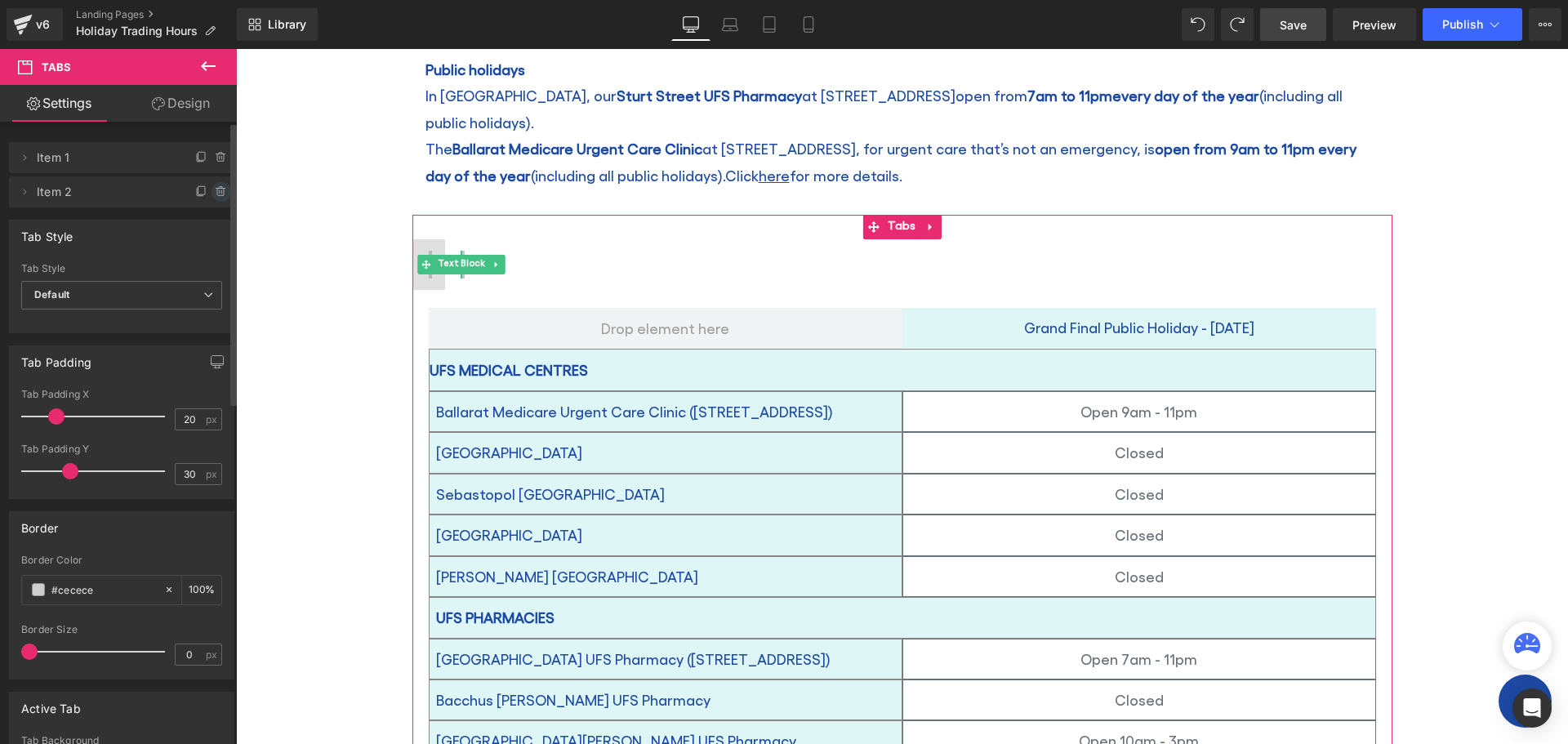
click at [216, 191] on icon at bounding box center [220, 191] width 13 height 13
click at [208, 193] on button "Delete" at bounding box center [204, 193] width 51 height 21
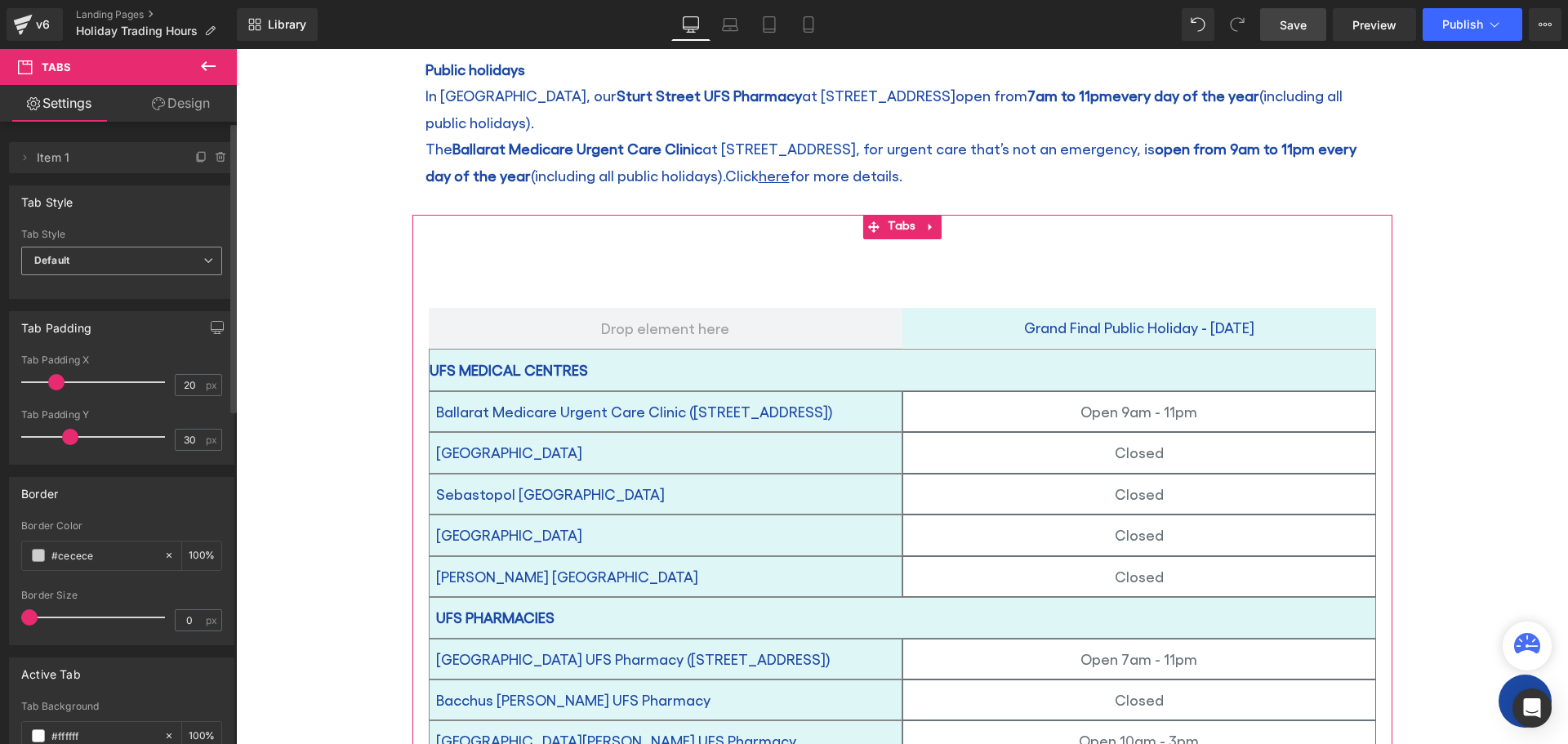
click at [113, 265] on span "Default" at bounding box center [121, 260] width 201 height 28
click at [113, 265] on span "Default" at bounding box center [118, 260] width 194 height 28
click at [189, 106] on link "Design" at bounding box center [180, 104] width 118 height 37
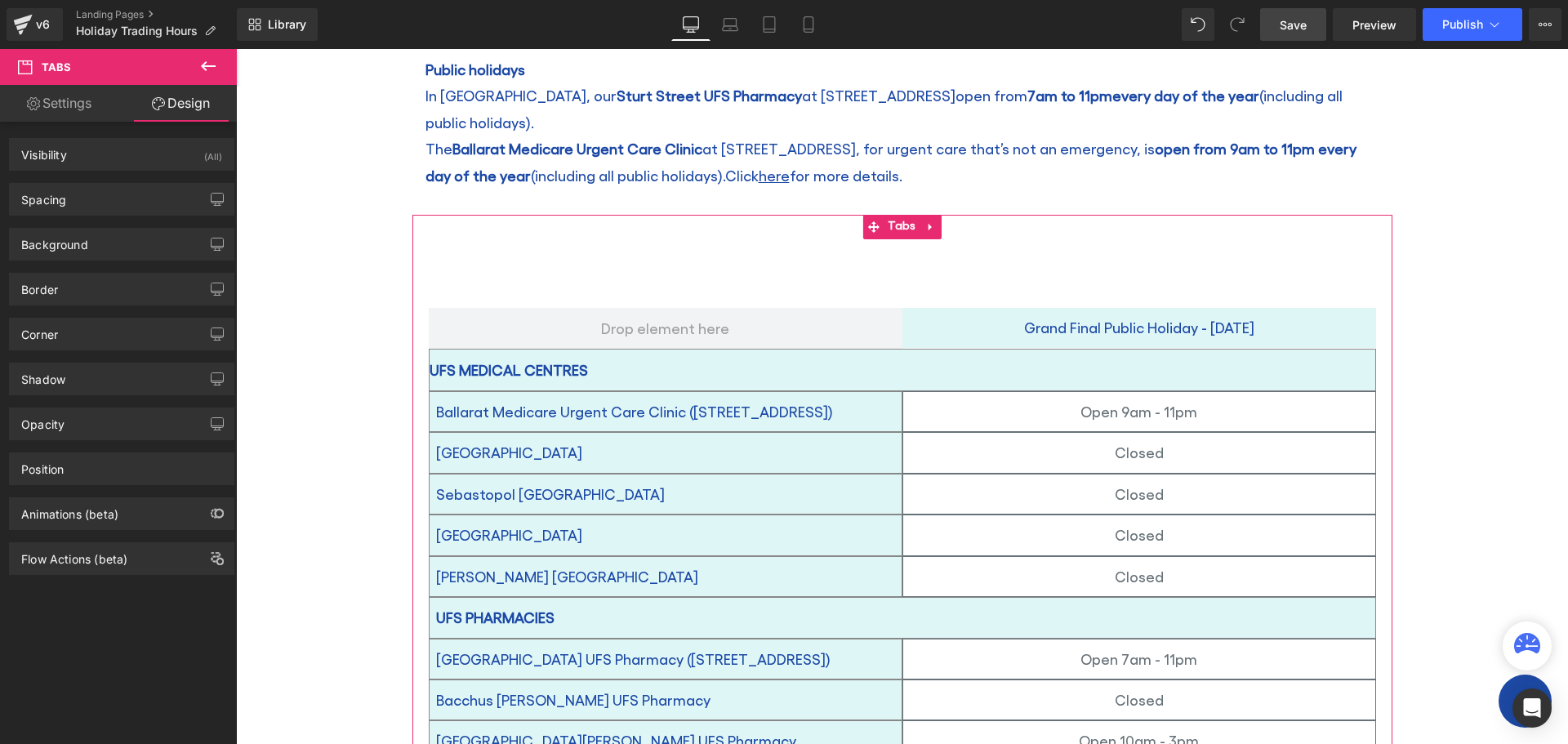
click at [51, 107] on link "Settings" at bounding box center [59, 104] width 118 height 37
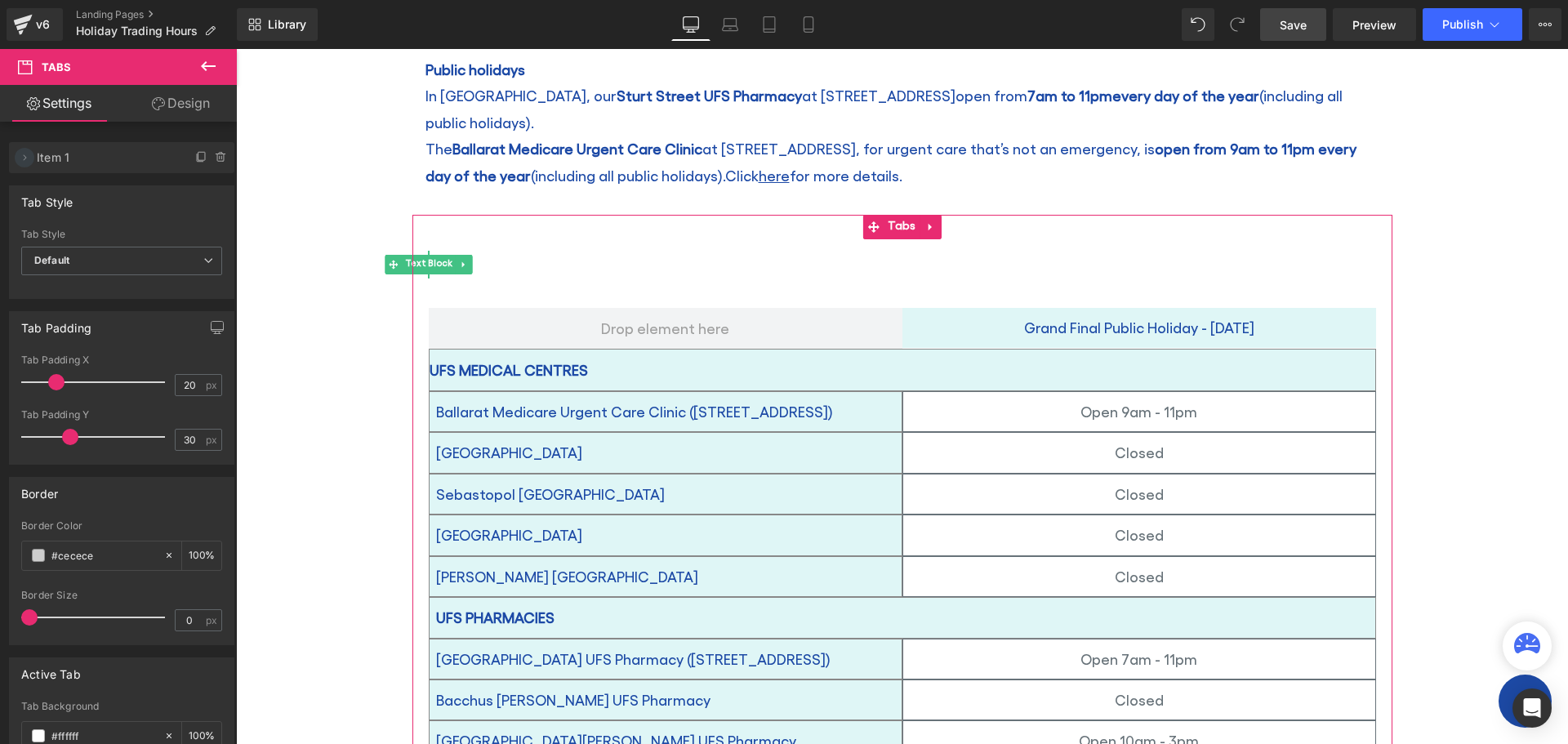
click at [22, 164] on span at bounding box center [24, 157] width 19 height 19
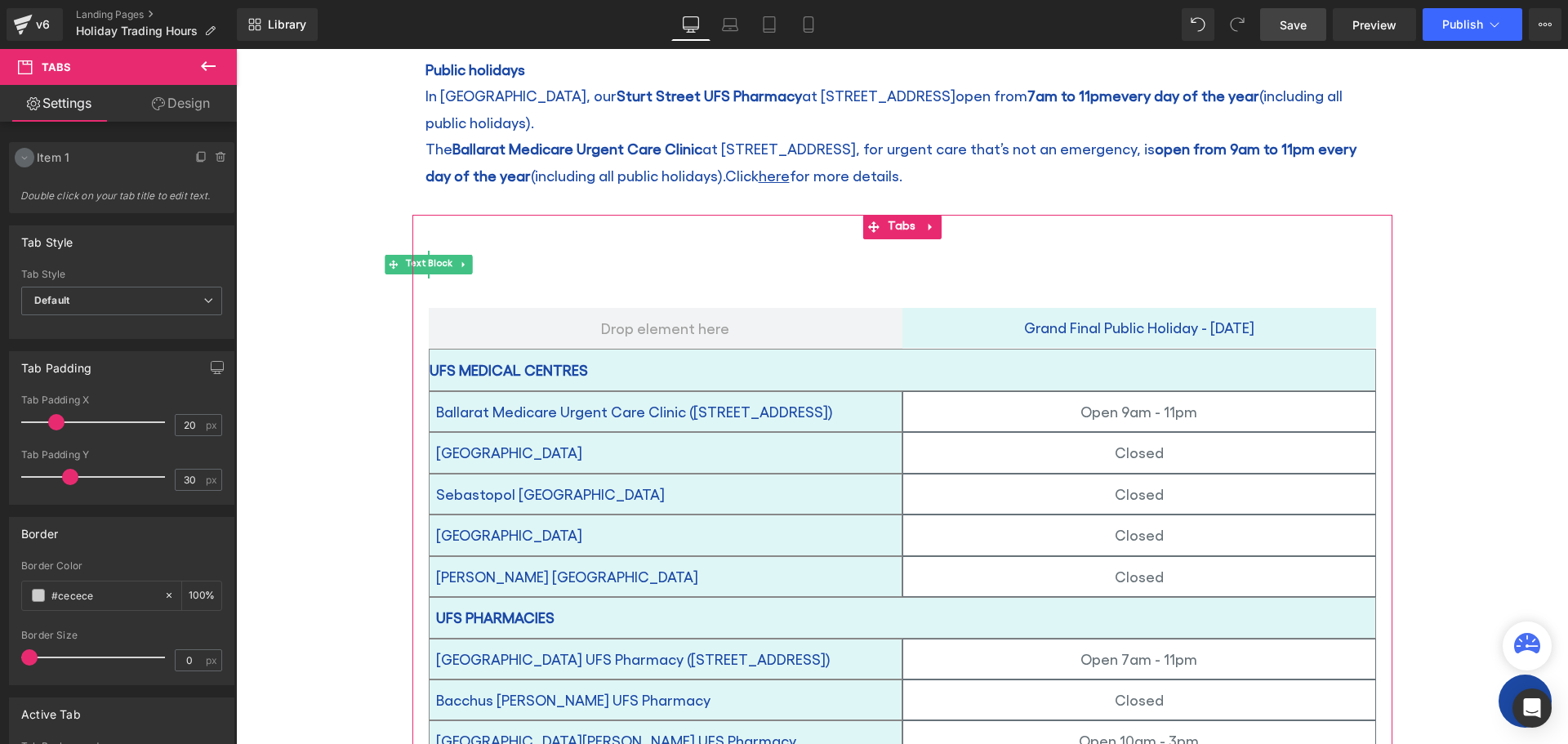
click at [20, 156] on icon at bounding box center [24, 157] width 13 height 13
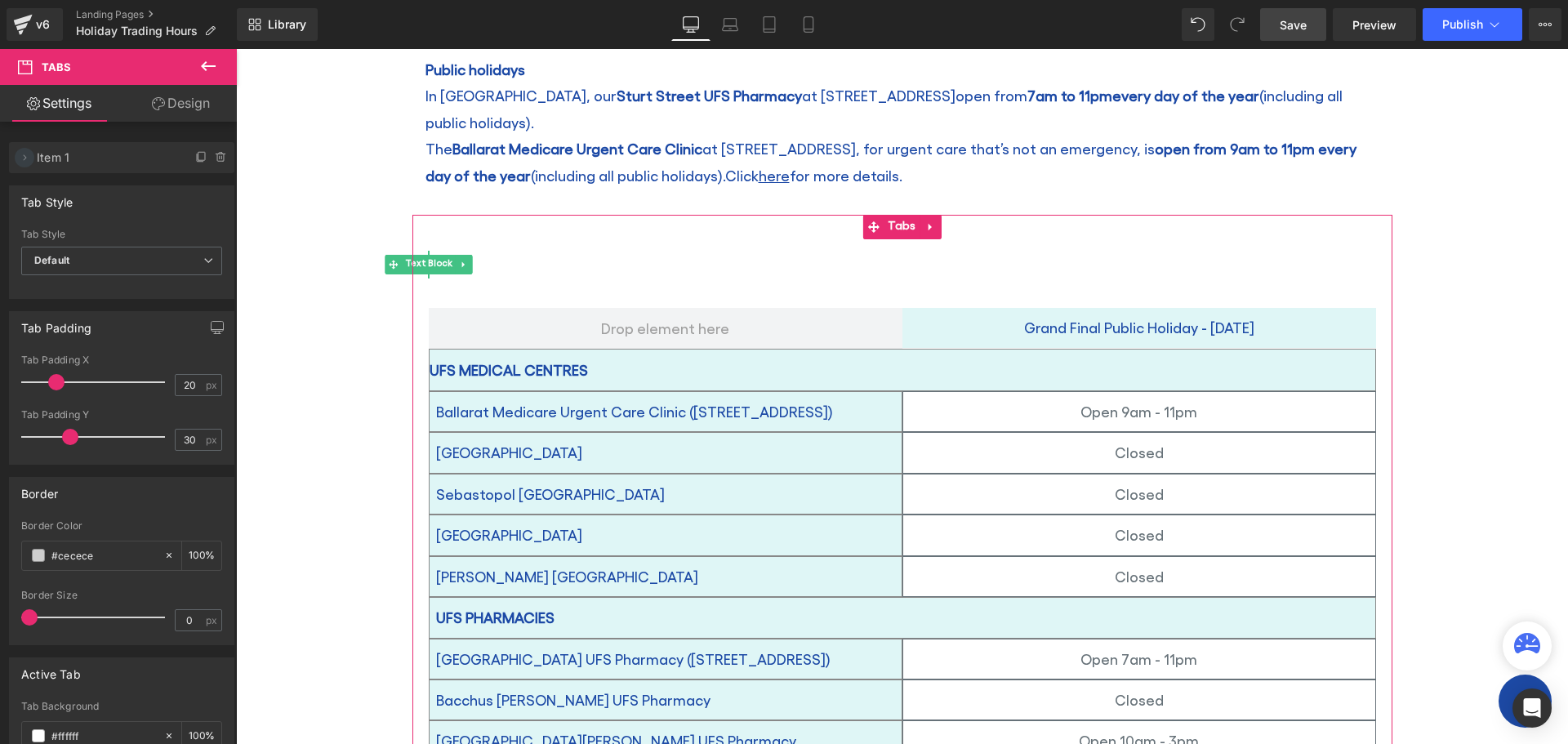
click at [20, 156] on icon at bounding box center [24, 157] width 13 height 13
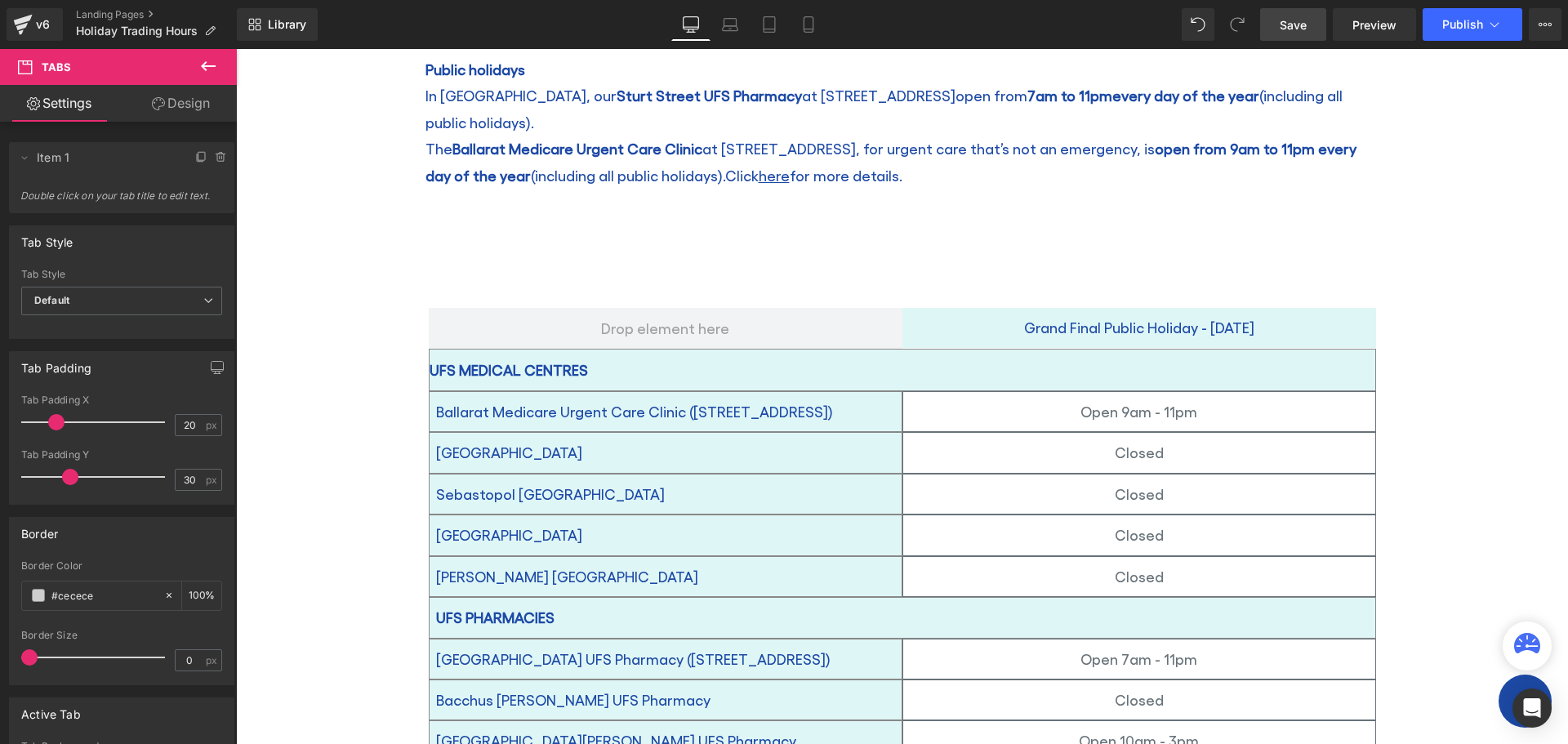
click at [206, 65] on icon at bounding box center [208, 66] width 15 height 10
